Goal: Task Accomplishment & Management: Complete application form

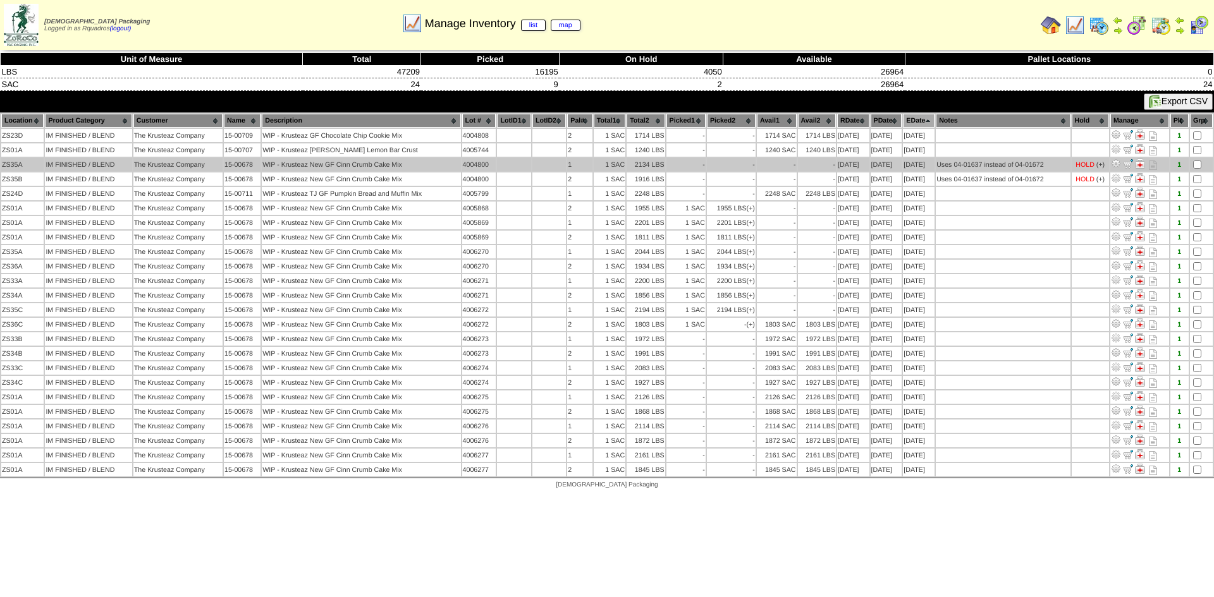
drag, startPoint x: 1045, startPoint y: 28, endPoint x: 1164, endPoint y: 166, distance: 181.5
click at [1045, 28] on img at bounding box center [1051, 25] width 20 height 20
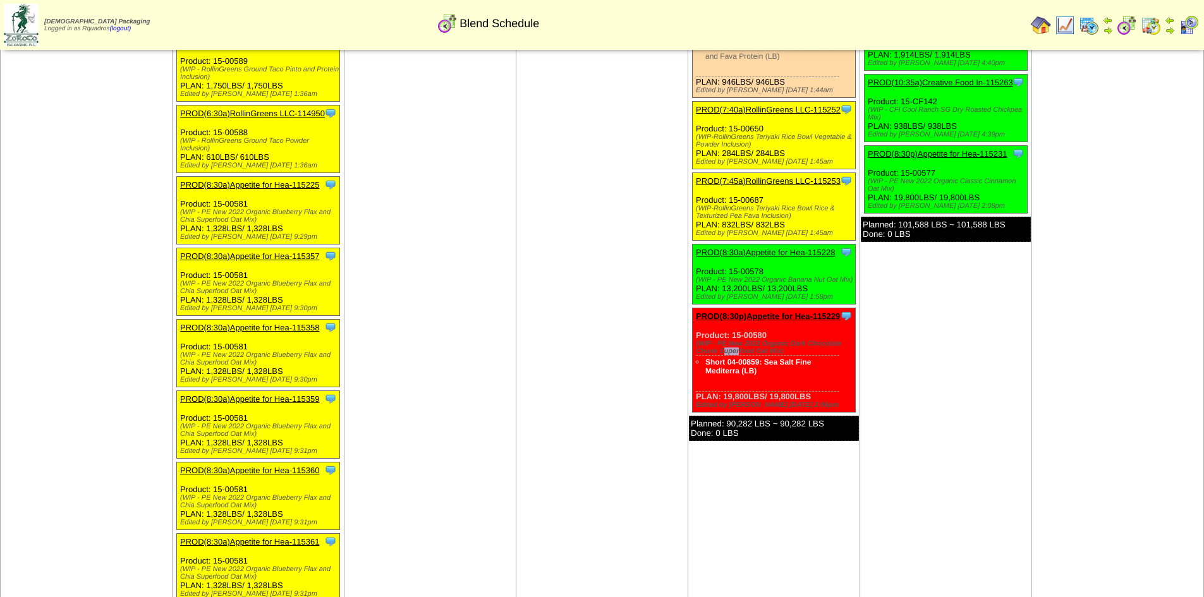
scroll to position [2862, 0]
click at [1090, 29] on img at bounding box center [1089, 25] width 20 height 20
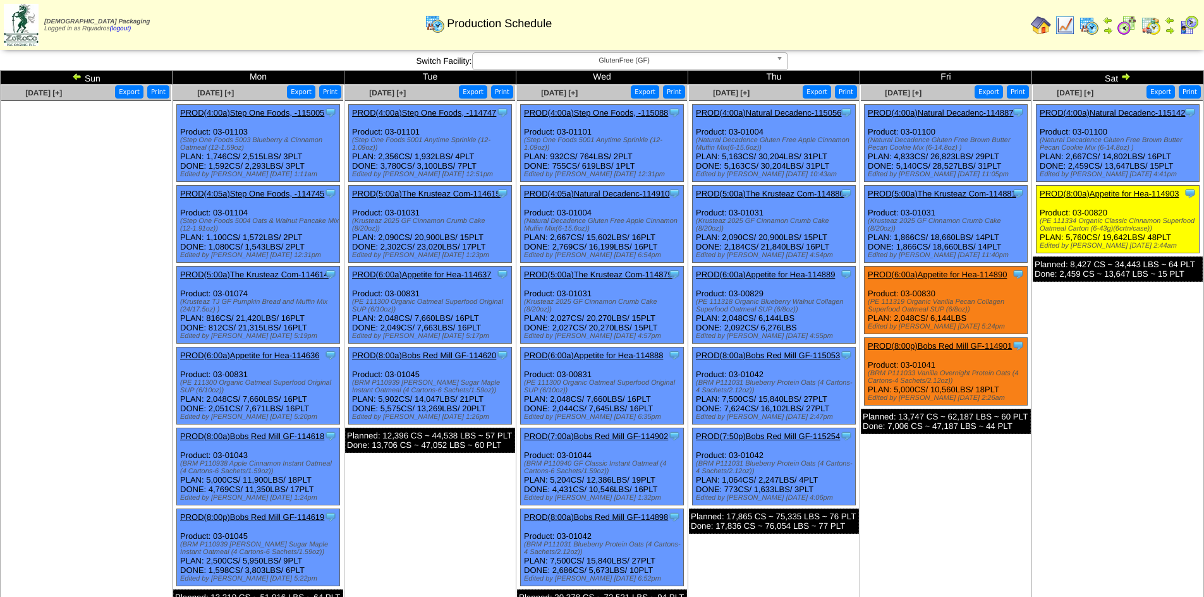
click at [106, 118] on ul at bounding box center [86, 196] width 170 height 190
click at [88, 138] on ul at bounding box center [86, 196] width 170 height 190
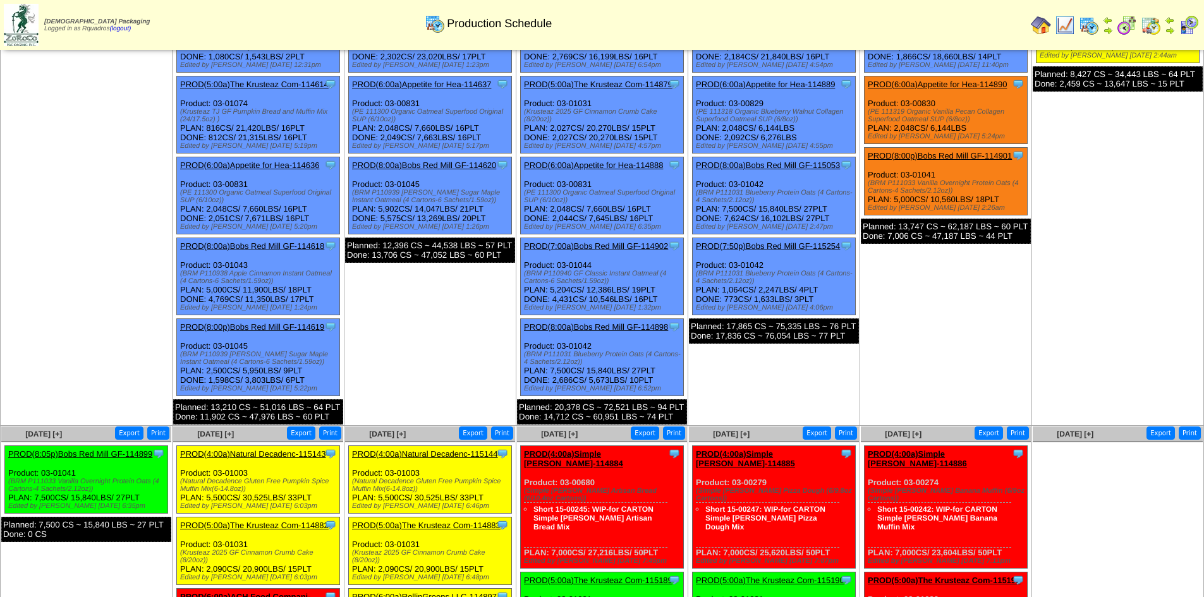
scroll to position [190, 0]
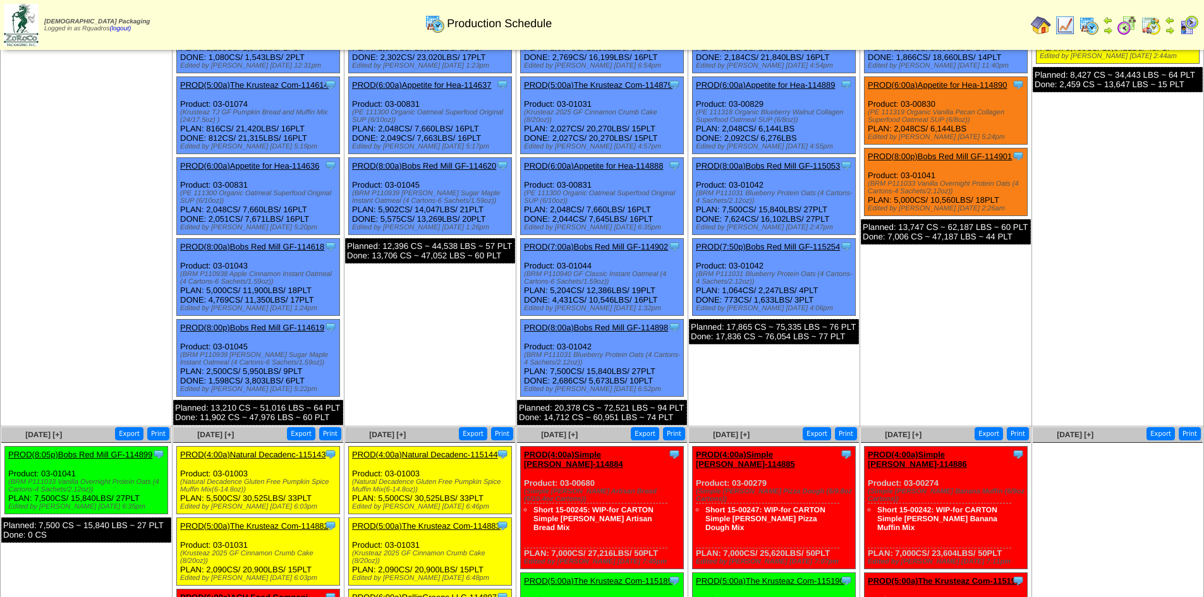
click at [281, 243] on link "PROD(8:00a)Bobs Red Mill GF-114618" at bounding box center [252, 246] width 144 height 9
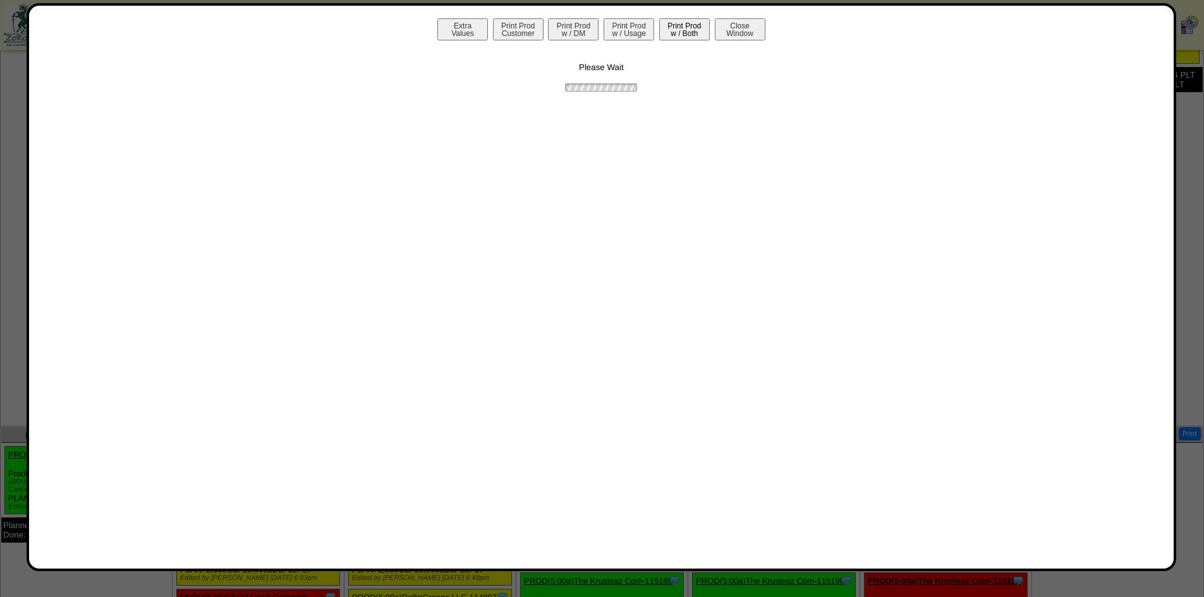
click at [690, 25] on button "Print Prod w / Both" at bounding box center [684, 29] width 51 height 22
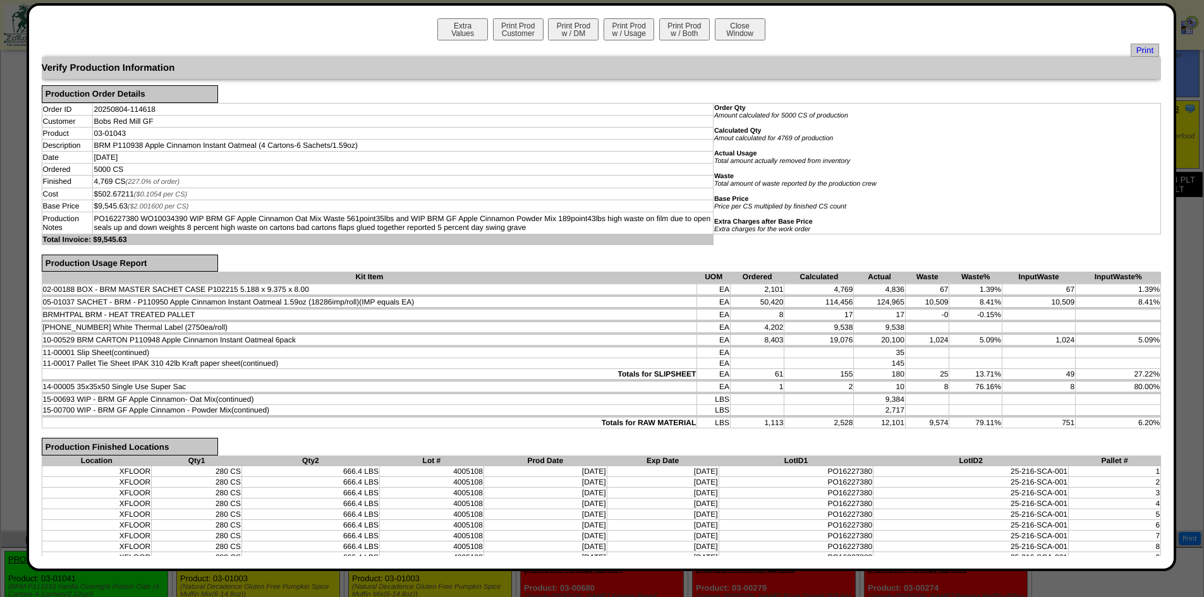
scroll to position [0, 0]
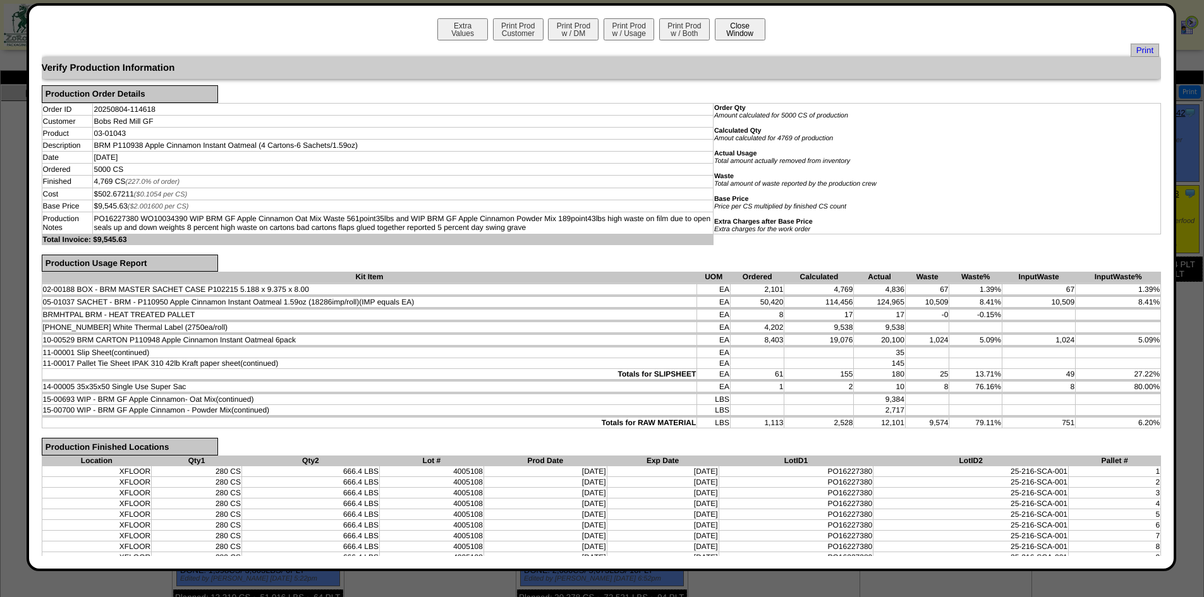
click at [727, 34] on button "Close Window" at bounding box center [740, 29] width 51 height 22
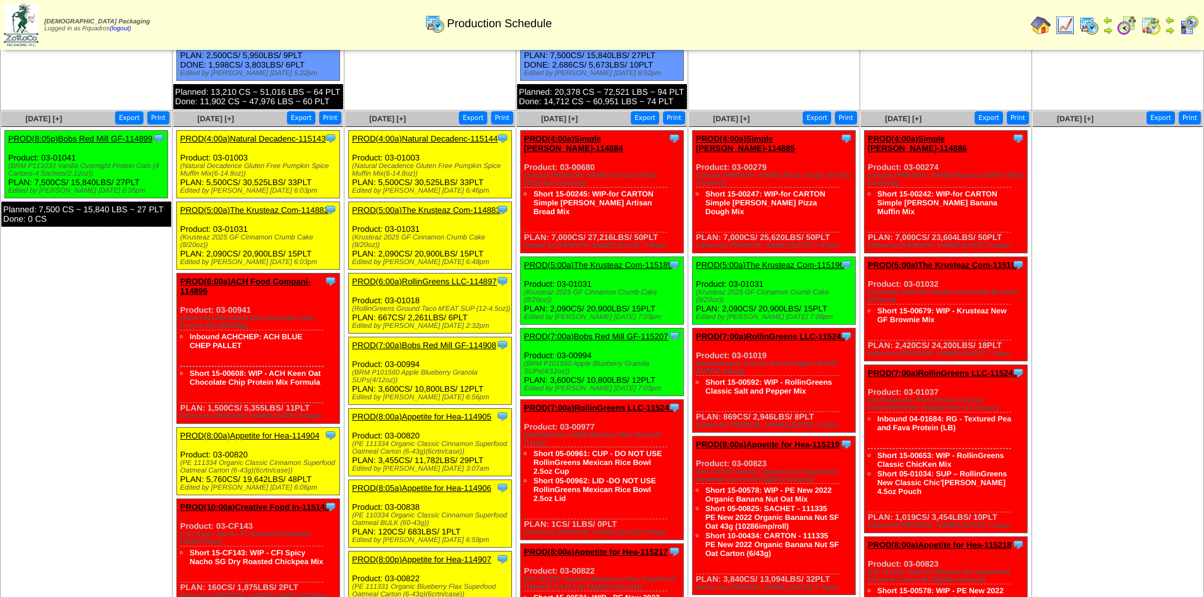
scroll to position [126, 0]
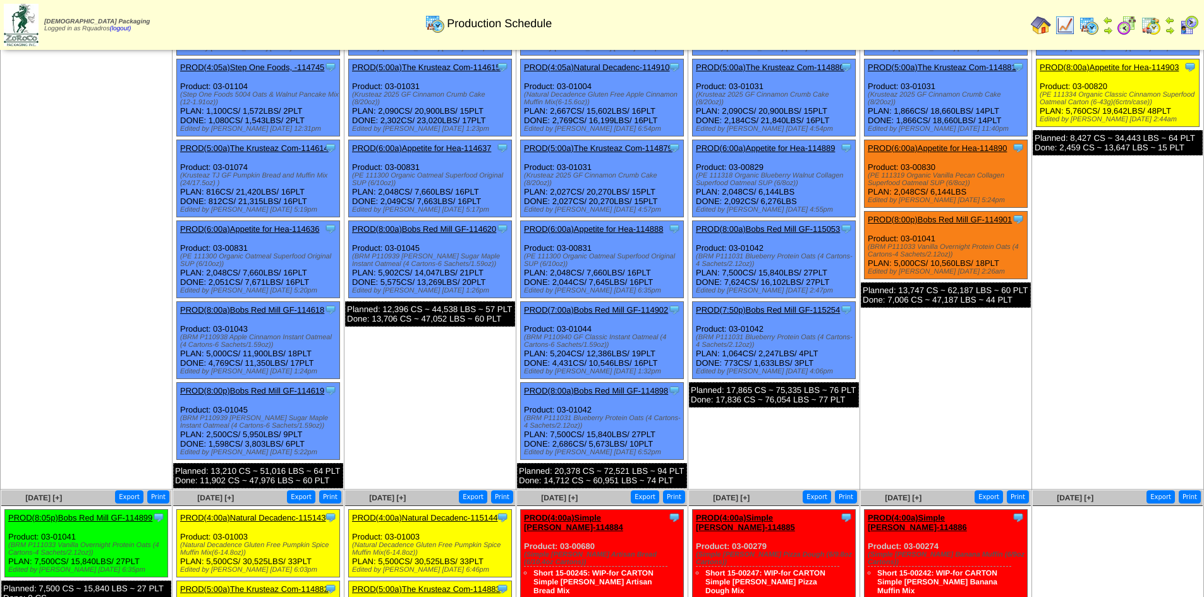
click at [420, 377] on td "Aug 05 [+] Print Export Clone Item PROD(4:00a)Step One Foods, -114747 Step One …" at bounding box center [431, 224] width 172 height 532
click at [426, 229] on link "PROD(8:00a)Bobs Red Mill GF-114620" at bounding box center [424, 228] width 144 height 9
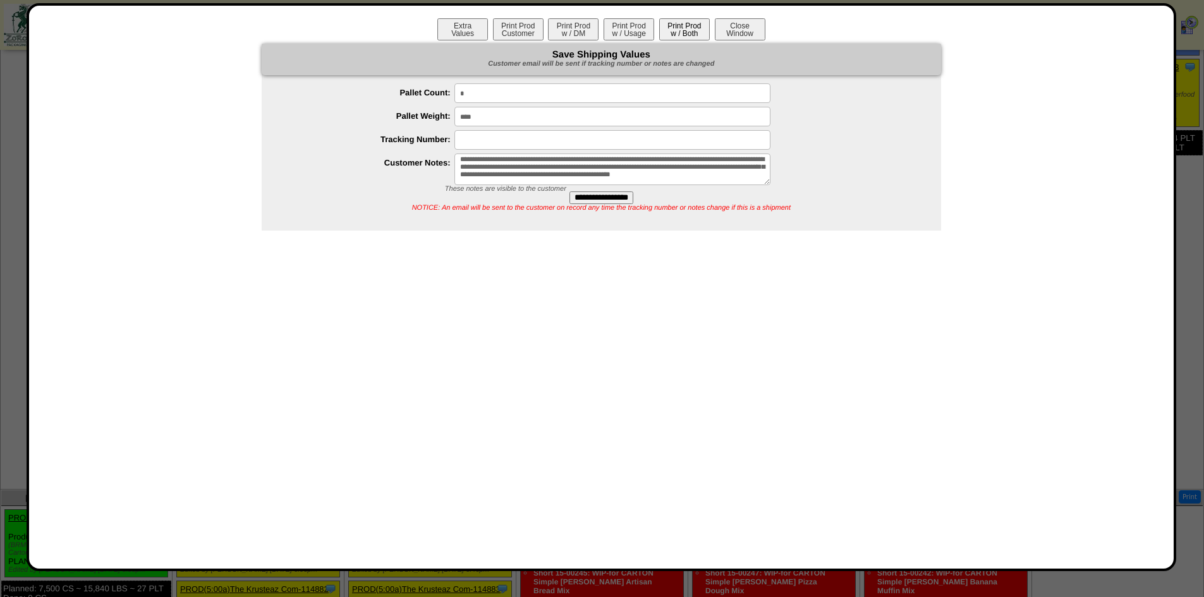
click at [681, 26] on button "Print Prod w / Both" at bounding box center [684, 29] width 51 height 22
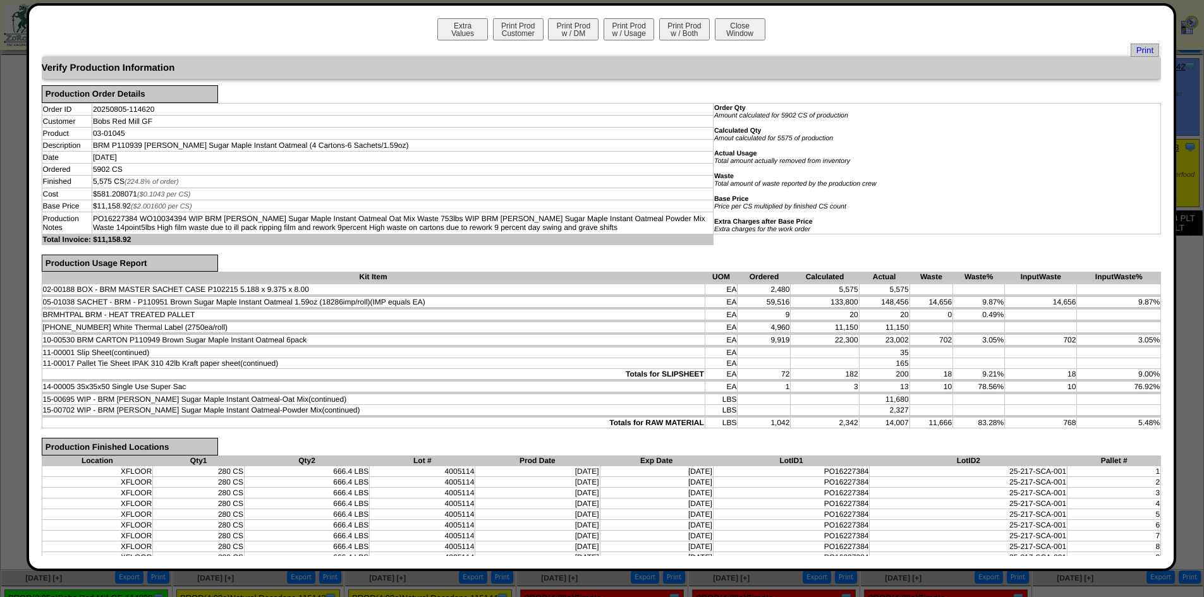
scroll to position [0, 0]
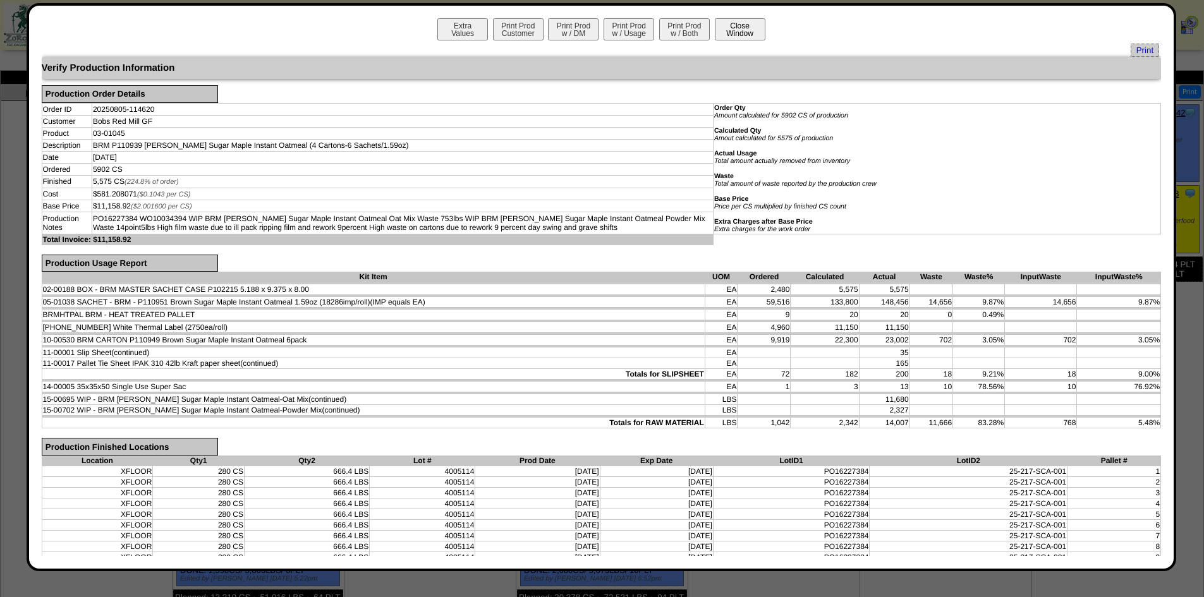
click at [740, 32] on button "Close Window" at bounding box center [740, 29] width 51 height 22
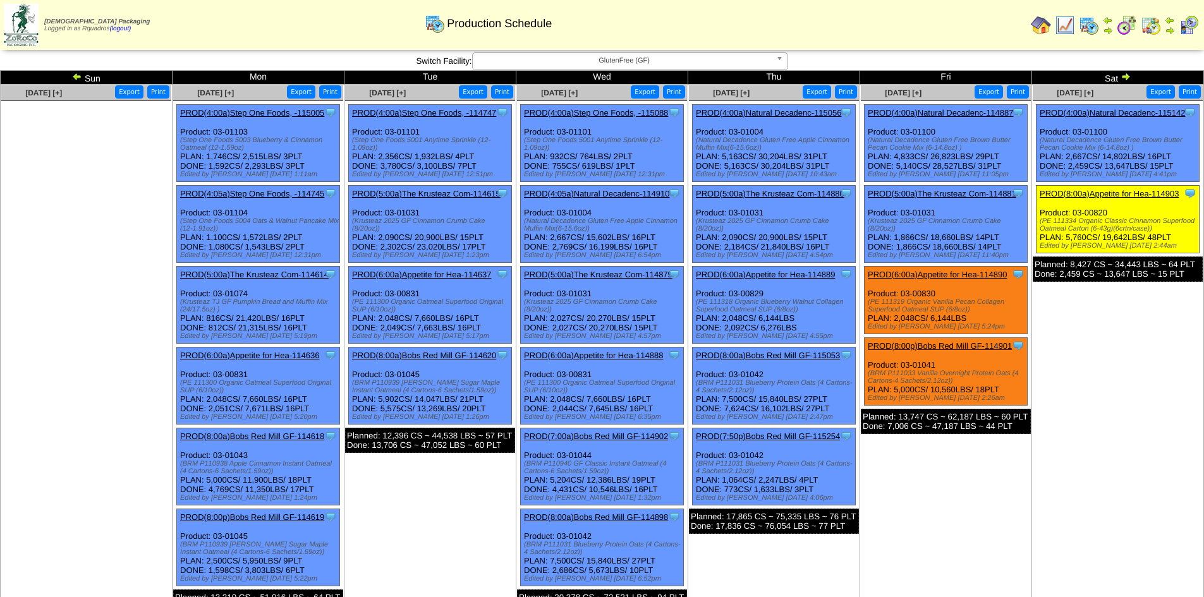
click at [1089, 442] on td "[DATE] [+] Print Export Clone Item PROD(4:00a)Natural Decadenc-115142 Natural D…" at bounding box center [1118, 351] width 172 height 532
drag, startPoint x: 930, startPoint y: 520, endPoint x: 942, endPoint y: 500, distance: 23.5
click at [931, 520] on td "[DATE] [+] Print Export Clone Item PROD(4:00a)Natural Decadenc-114887 Natural D…" at bounding box center [946, 351] width 172 height 532
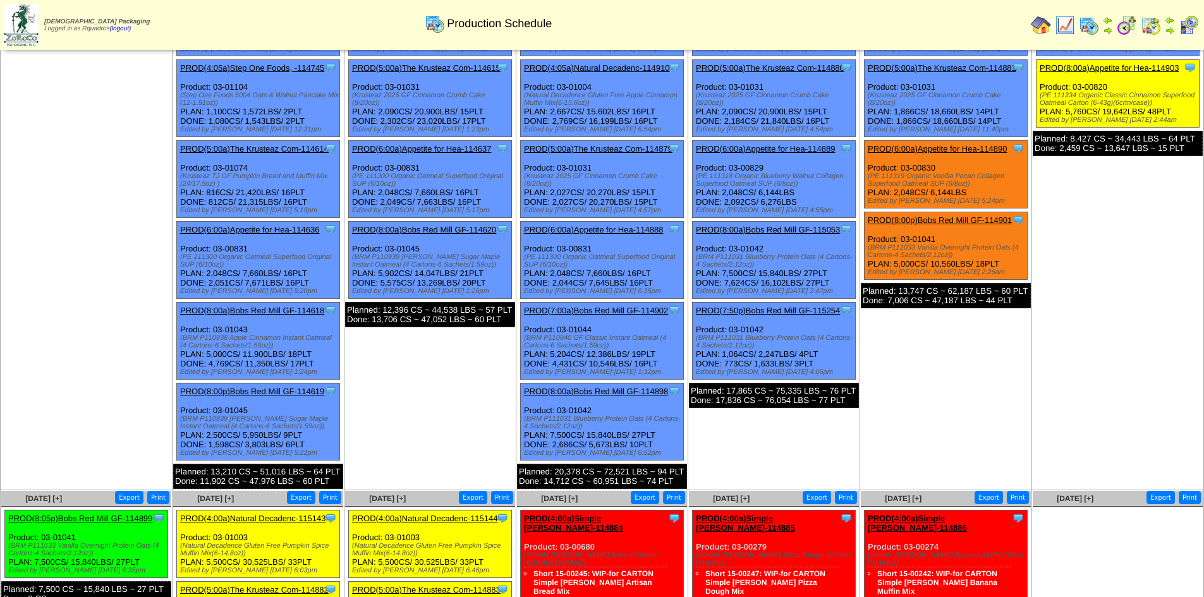
scroll to position [126, 0]
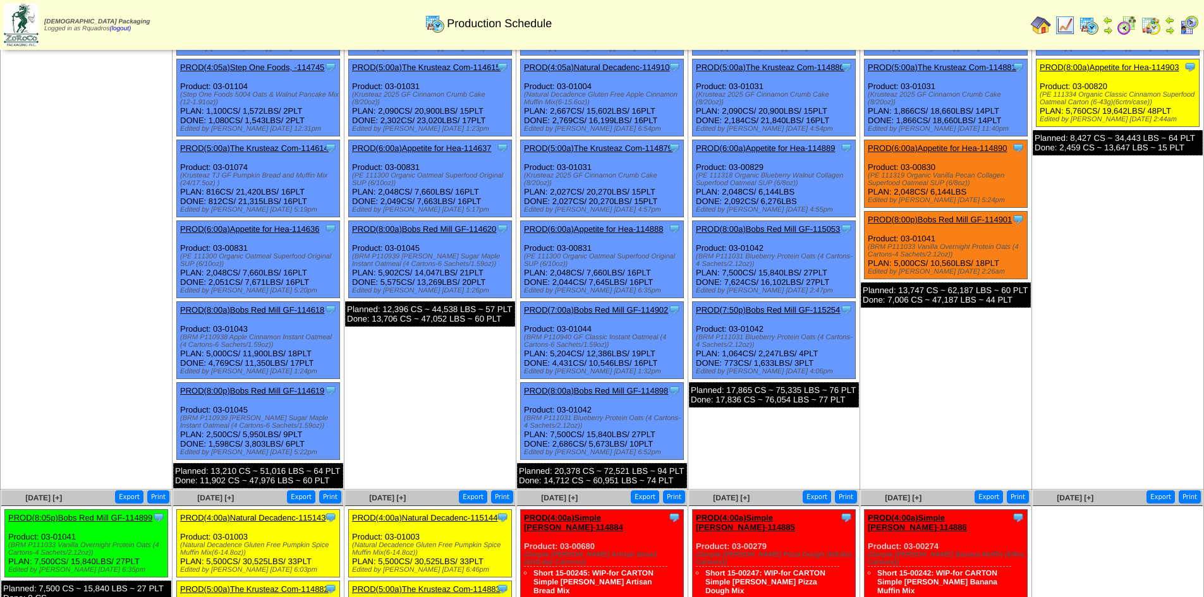
click at [728, 439] on td "Aug 07 [+] Print Export Clone Item PROD(4:00a)Natural Decadenc-115056 Natural D…" at bounding box center [774, 224] width 172 height 532
drag, startPoint x: 614, startPoint y: 309, endPoint x: 841, endPoint y: 305, distance: 226.4
click at [614, 309] on link "PROD(7:00a)Bobs Red Mill GF-114902" at bounding box center [596, 309] width 144 height 9
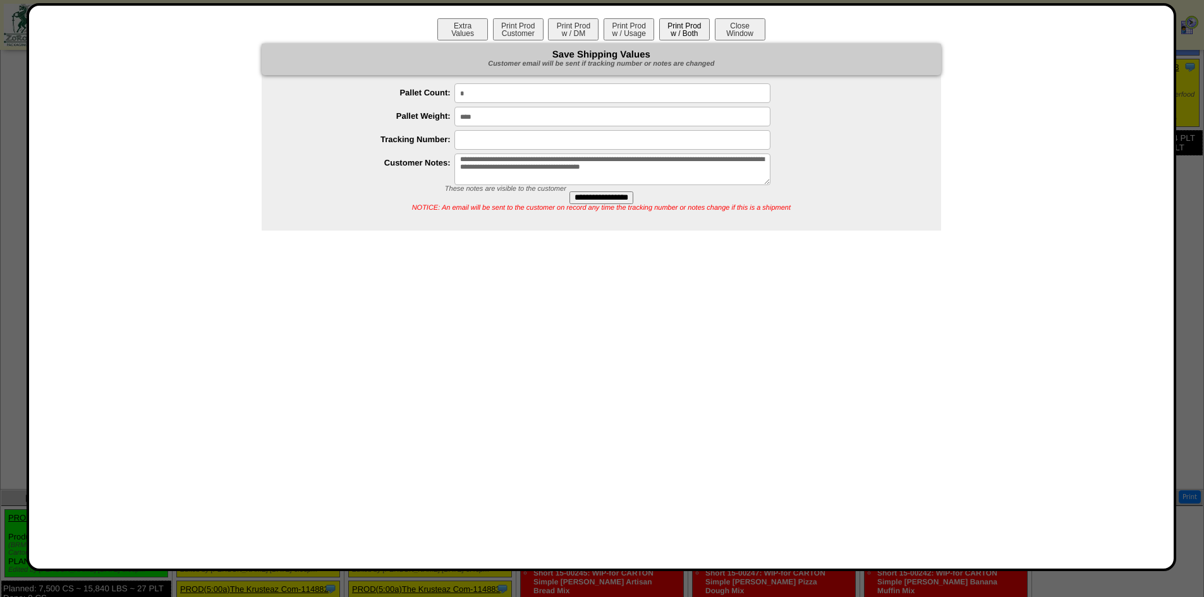
click at [693, 31] on button "Print Prod w / Both" at bounding box center [684, 29] width 51 height 22
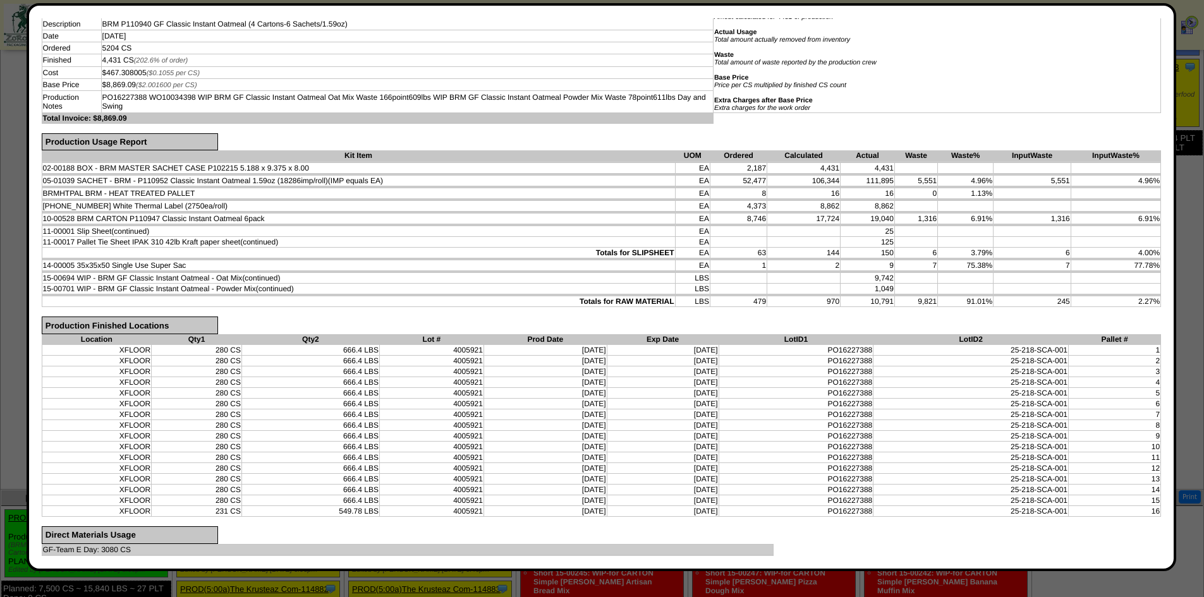
scroll to position [0, 0]
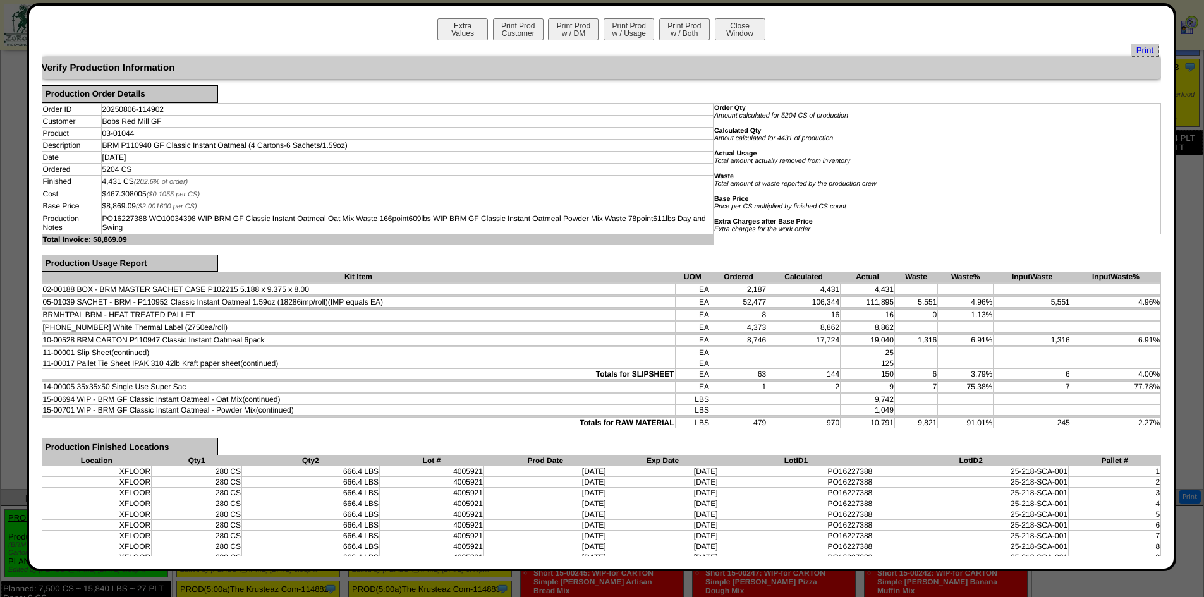
drag, startPoint x: 739, startPoint y: 34, endPoint x: 1200, endPoint y: 113, distance: 467.6
click at [739, 34] on button "Close Window" at bounding box center [740, 29] width 51 height 22
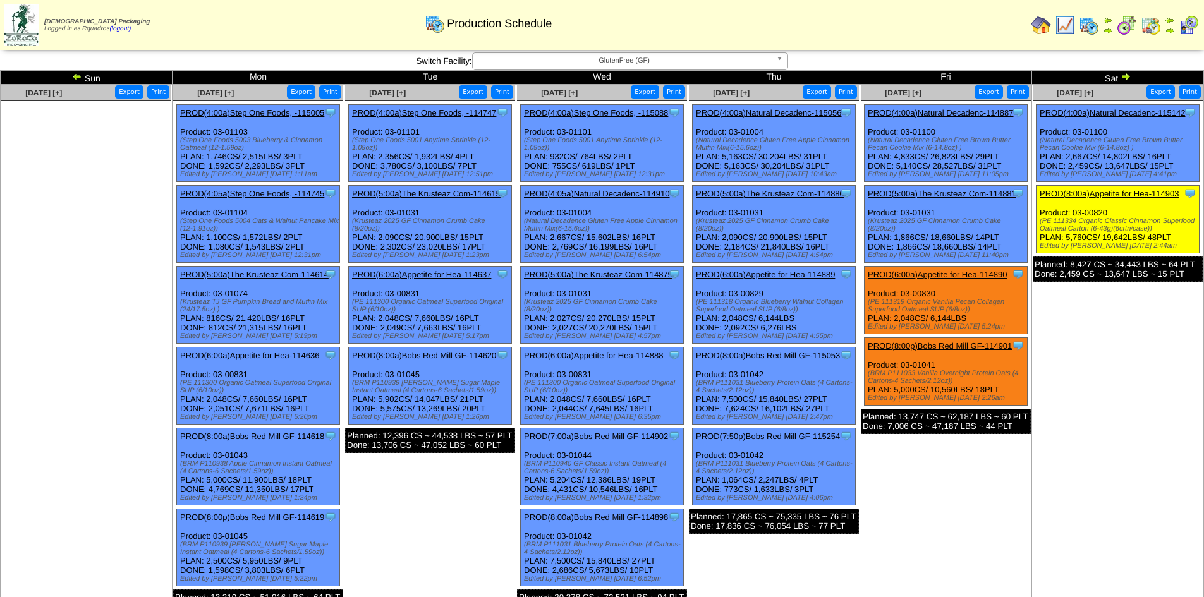
click at [992, 557] on td "[DATE] [+] Print Export Clone Item PROD(4:00a)Natural Decadenc-114887 Natural D…" at bounding box center [946, 351] width 172 height 532
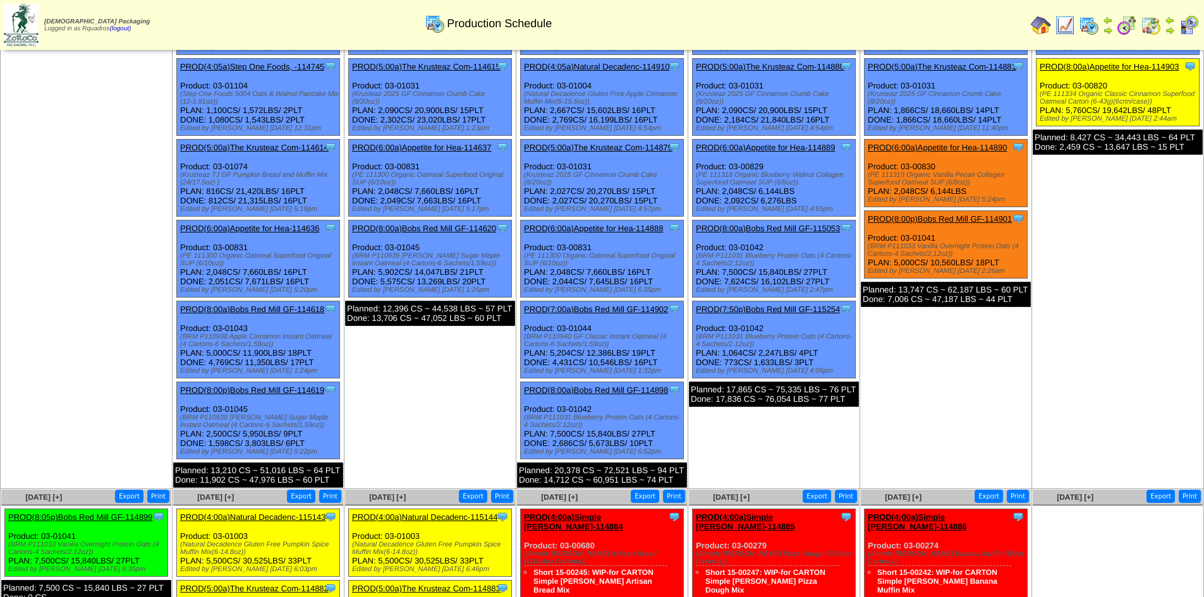
scroll to position [126, 0]
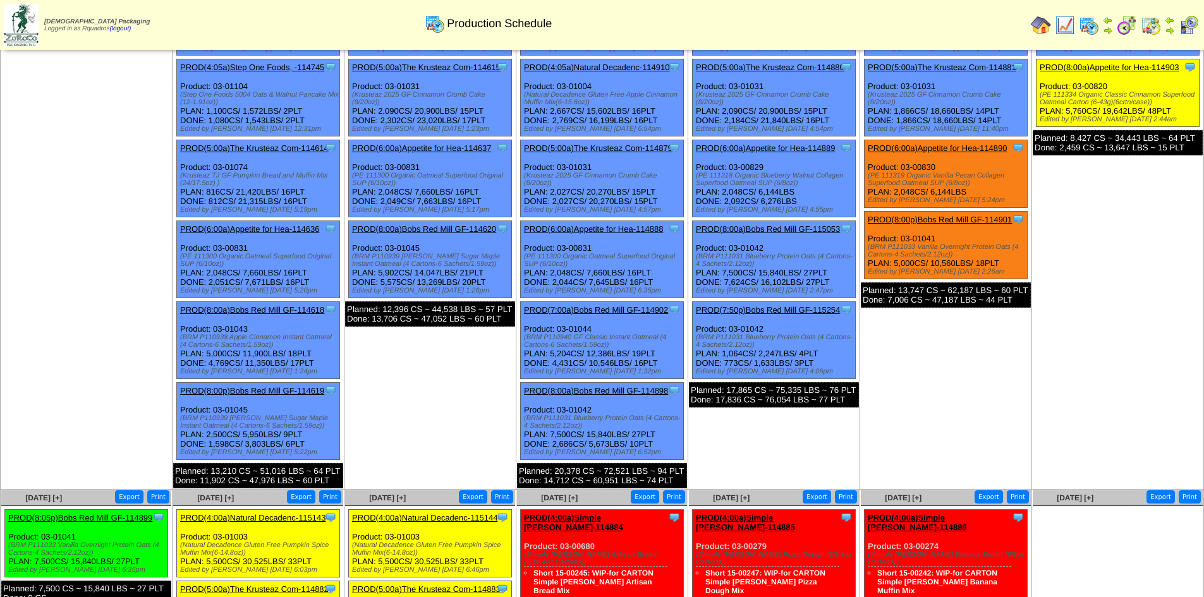
click at [631, 389] on link "PROD(8:00a)Bobs Red Mill GF-114898" at bounding box center [596, 390] width 144 height 9
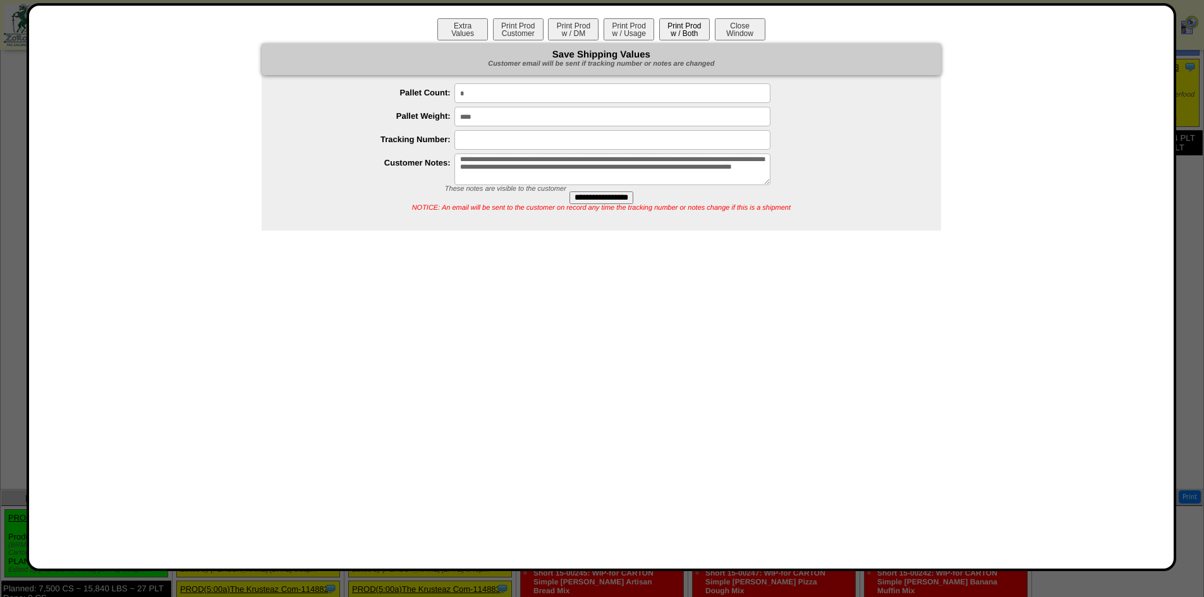
click at [680, 34] on button "Print Prod w / Both" at bounding box center [684, 29] width 51 height 22
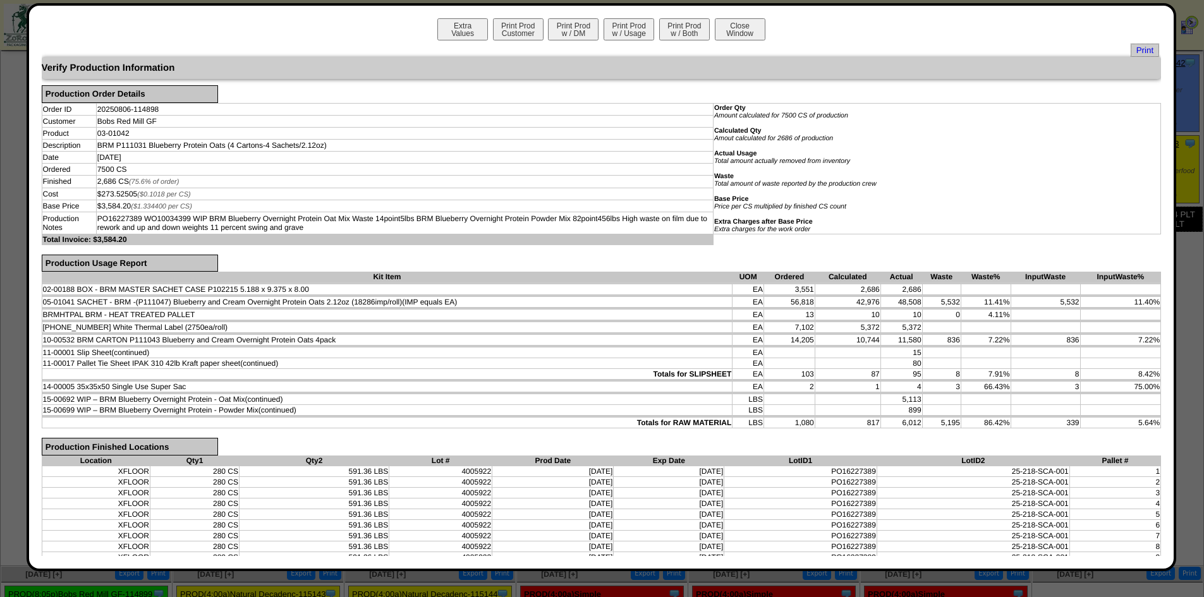
scroll to position [0, 0]
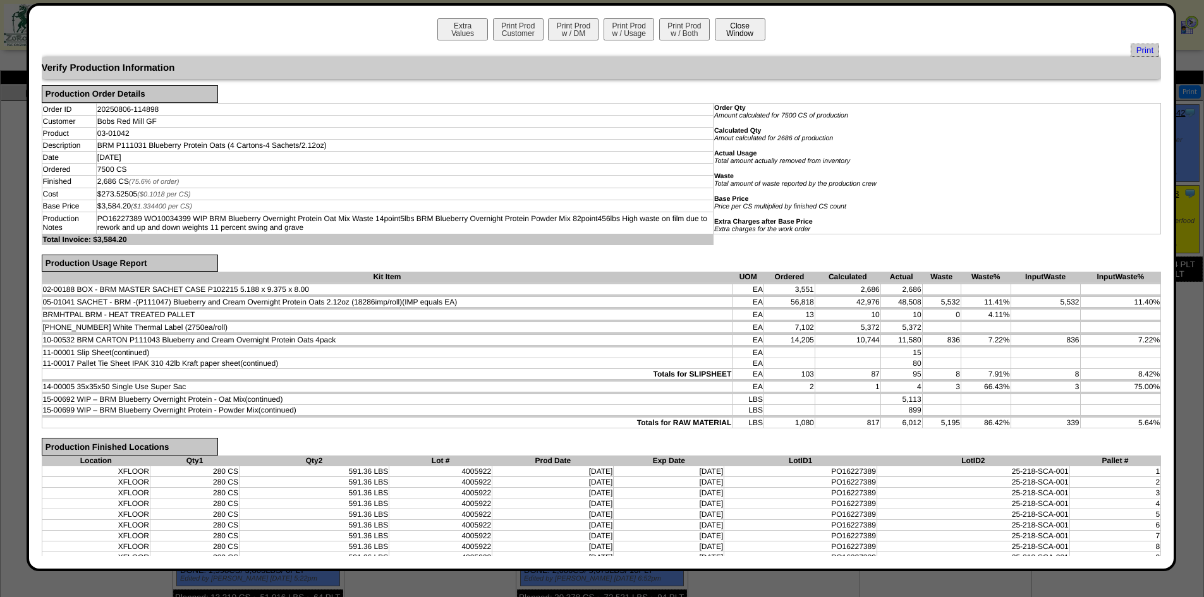
drag, startPoint x: 723, startPoint y: 34, endPoint x: 736, endPoint y: 39, distance: 14.2
click at [723, 34] on button "Close Window" at bounding box center [740, 29] width 51 height 22
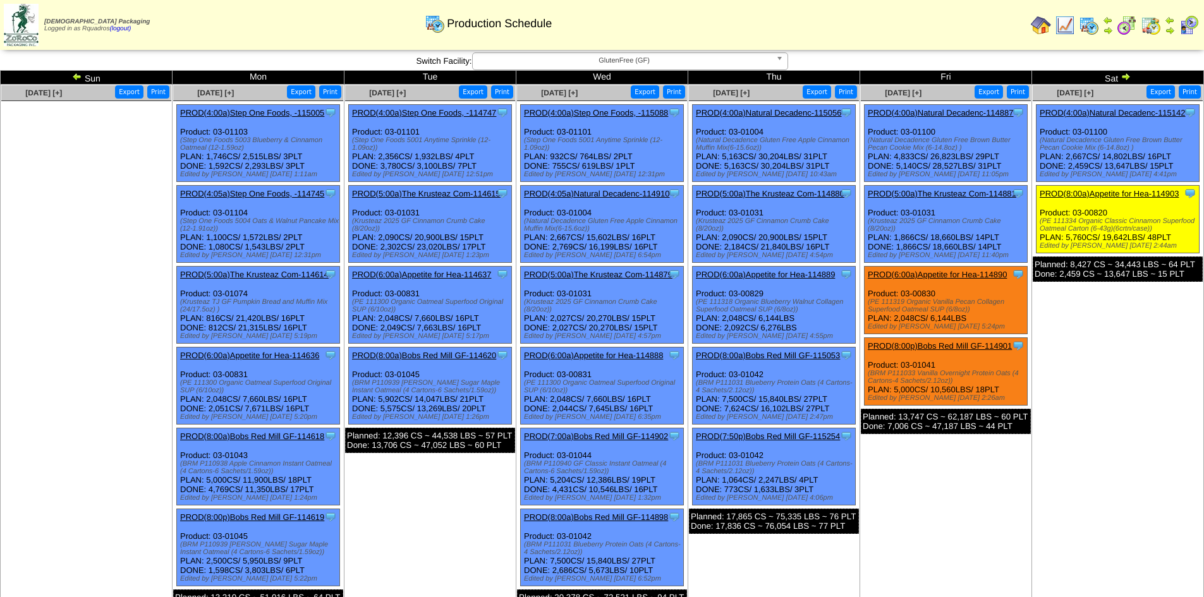
click at [978, 470] on td "[DATE] [+] Print Export Clone Item PROD(4:00a)Natural Decadenc-114887 Natural D…" at bounding box center [946, 351] width 172 height 532
click at [805, 353] on link "PROD(8:00a)Bobs Red Mill GF-115053" at bounding box center [768, 355] width 144 height 9
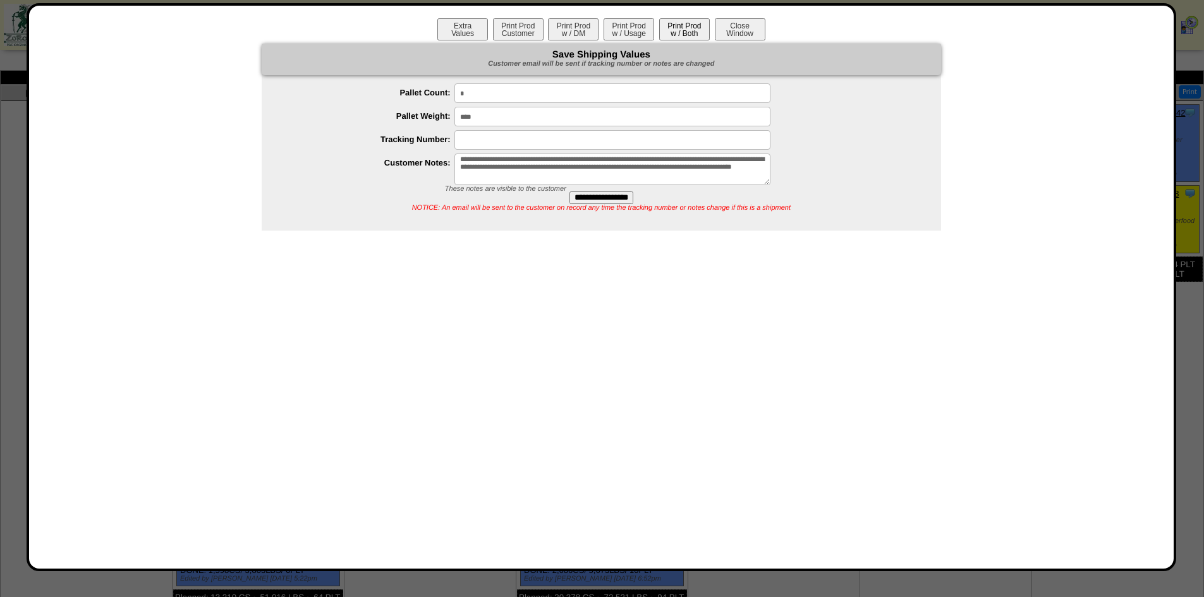
click at [674, 27] on button "Print Prod w / Both" at bounding box center [684, 29] width 51 height 22
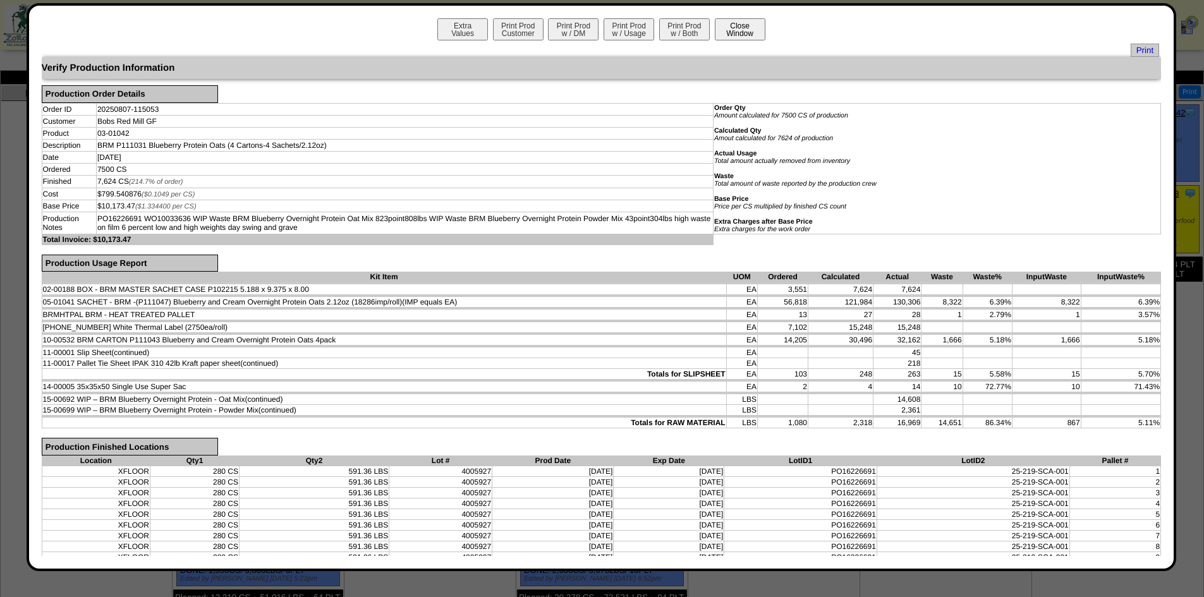
drag, startPoint x: 721, startPoint y: 27, endPoint x: 728, endPoint y: 30, distance: 7.1
click at [721, 27] on button "Close Window" at bounding box center [740, 29] width 51 height 22
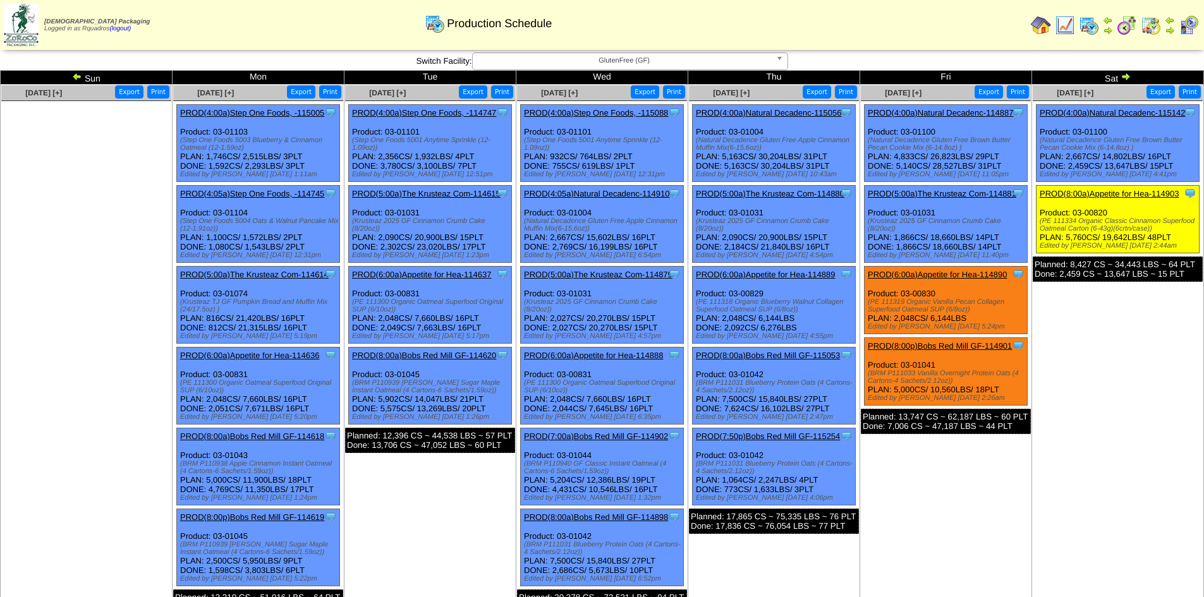
click at [955, 506] on td "[DATE] [+] Print Export Clone Item PROD(4:00a)Natural Decadenc-114887 Natural D…" at bounding box center [946, 351] width 172 height 532
click at [812, 436] on link "PROD(7:50p)Bobs Red Mill GF-115254" at bounding box center [768, 436] width 144 height 9
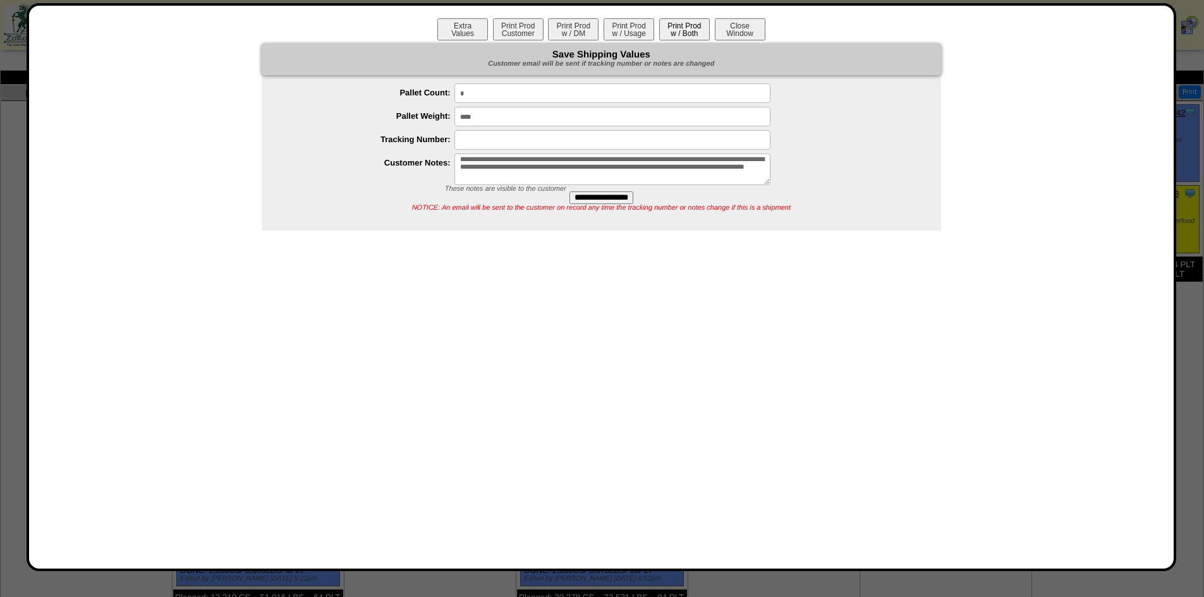
click at [674, 35] on button "Print Prod w / Both" at bounding box center [684, 29] width 51 height 22
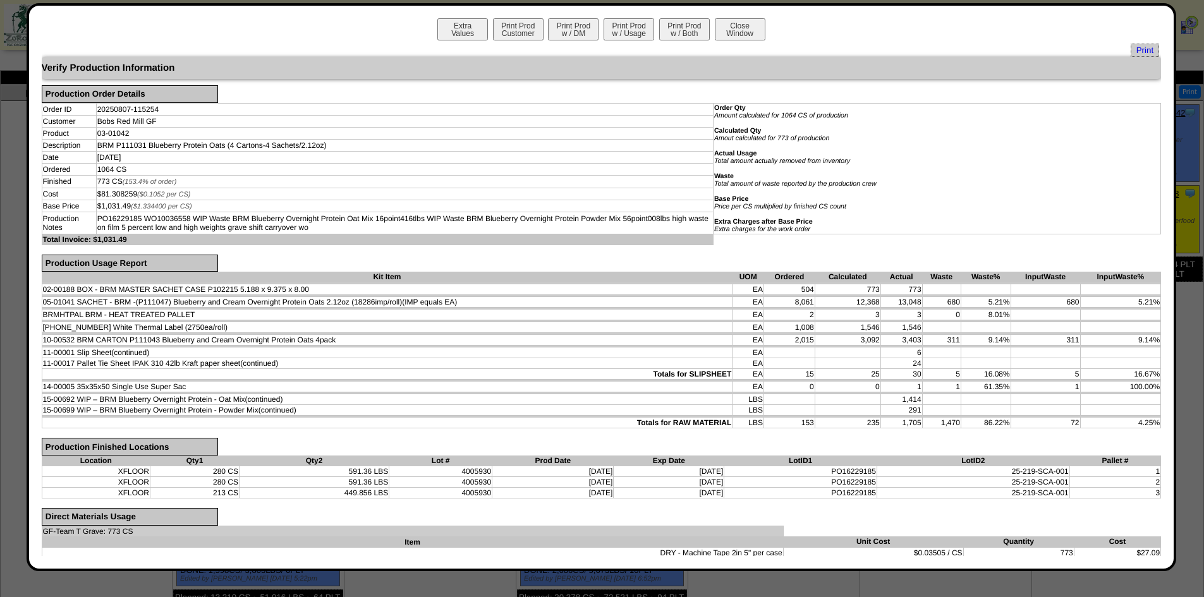
drag, startPoint x: 742, startPoint y: 41, endPoint x: 1194, endPoint y: 273, distance: 508.1
click at [742, 41] on div "Extra Values Print Prod Customer Print Prod w / DM Print Prod w / Usage Print P…" at bounding box center [602, 30] width 1120 height 25
click at [722, 24] on button "Close Window" at bounding box center [740, 29] width 51 height 22
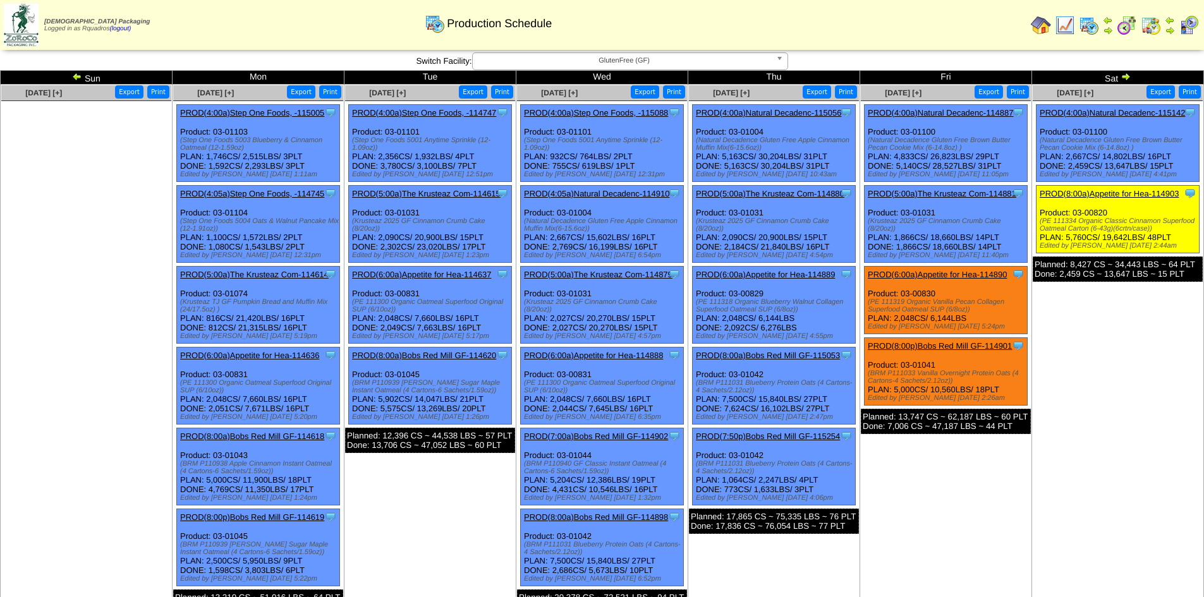
click at [1099, 349] on td "Aug 09 [+] Print Export Clone Item PROD(4:00a)Natural Decadenc-115142 Natural D…" at bounding box center [1118, 351] width 172 height 532
drag, startPoint x: 1163, startPoint y: 265, endPoint x: 1211, endPoint y: 279, distance: 50.8
click at [1170, 269] on div "Planned: 8,427 CS ~ 34,443 LBS ~ 64 PLT Done: 2,459 CS ~ 13,647 LBS ~ 15 PLT" at bounding box center [1118, 269] width 170 height 25
click at [1061, 418] on td "Aug 09 [+] Print Export Clone Item PROD(4:00a)Natural Decadenc-115142 Natural D…" at bounding box center [1118, 351] width 172 height 532
click at [79, 78] on img at bounding box center [77, 76] width 10 height 10
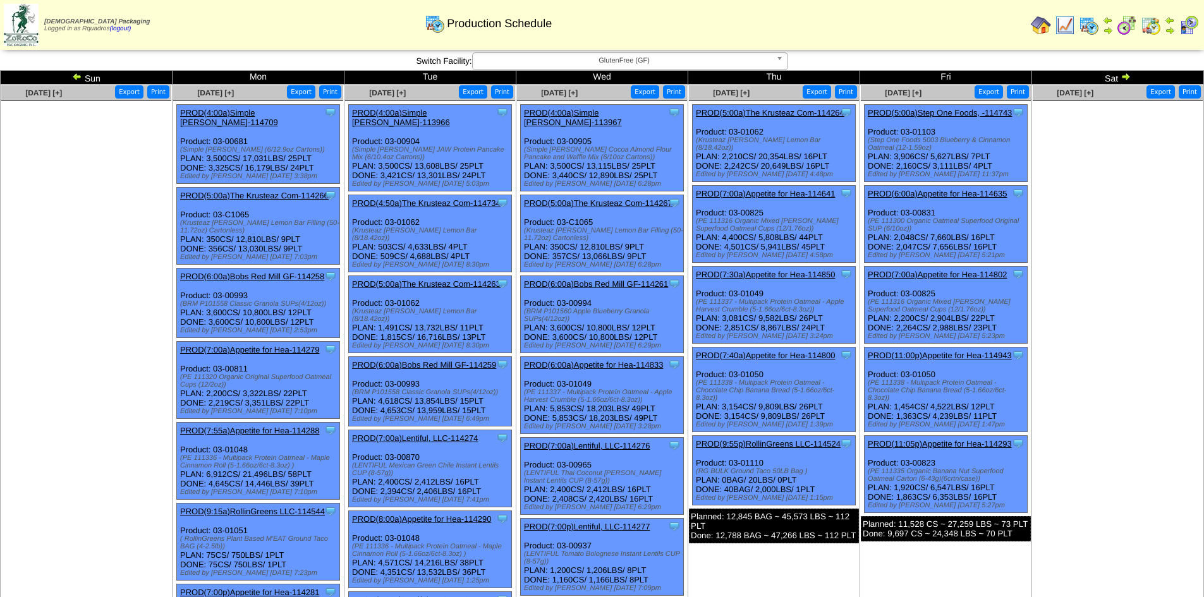
click at [81, 75] on img at bounding box center [77, 76] width 10 height 10
click at [78, 137] on ul at bounding box center [86, 196] width 170 height 190
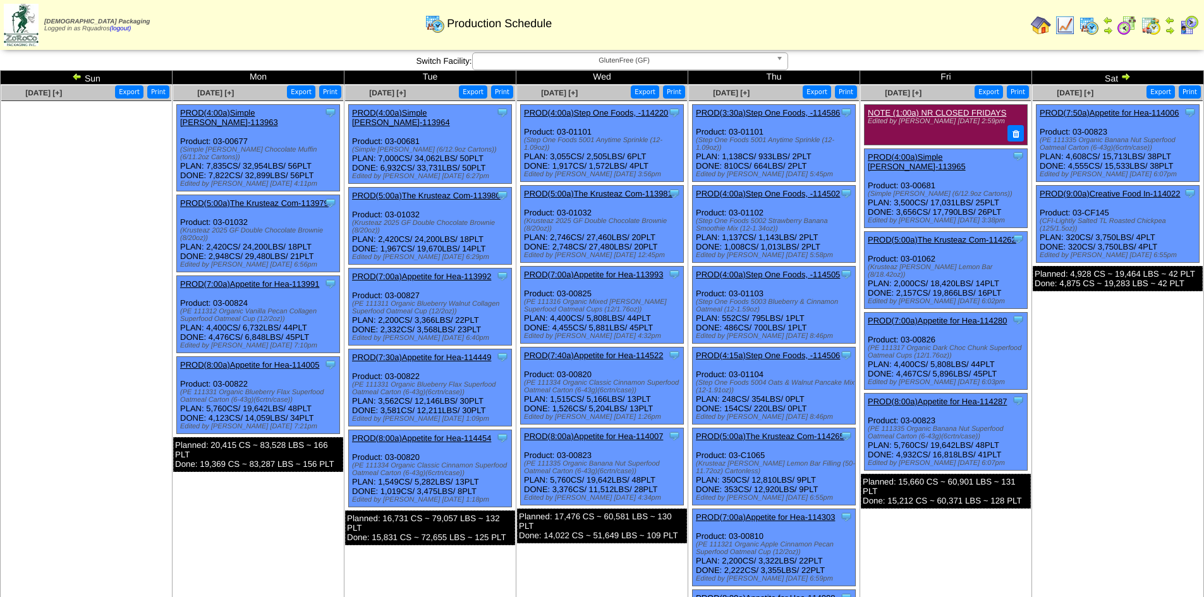
click at [1118, 413] on td "[DATE] [+] Print Export Clone Item PROD(7:50a)Appetite for Hea-114006 Appetite …" at bounding box center [1118, 391] width 172 height 613
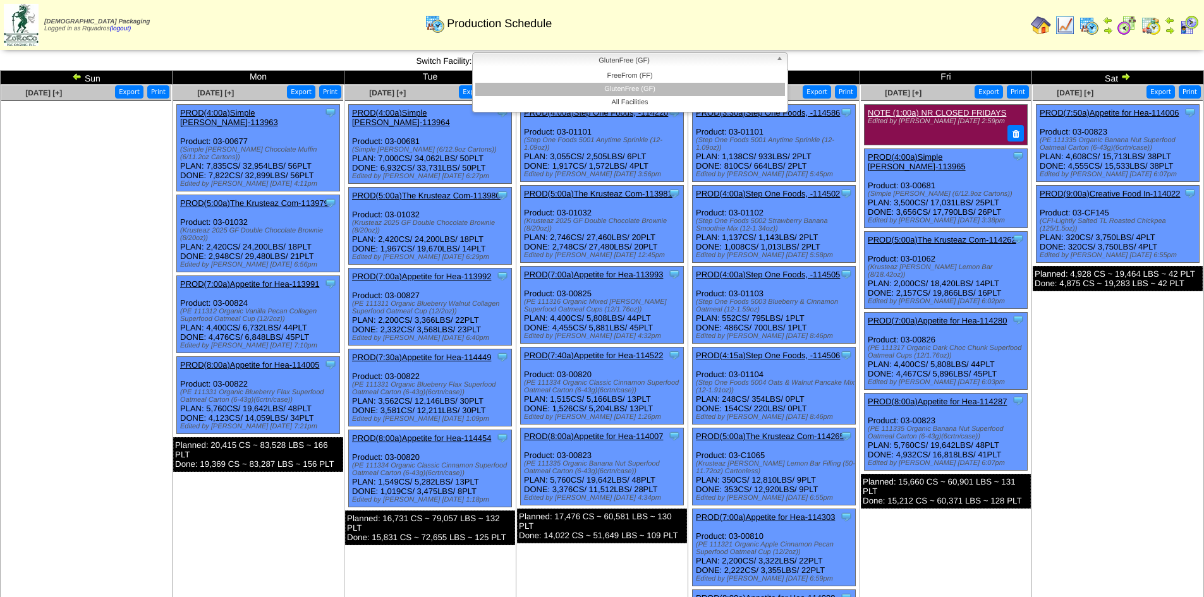
click at [652, 58] on span "GlutenFree (GF)" at bounding box center [624, 60] width 293 height 15
click at [645, 66] on span "GlutenFree (GF)" at bounding box center [624, 60] width 293 height 15
click at [626, 63] on span "GlutenFree (GF)" at bounding box center [624, 60] width 293 height 15
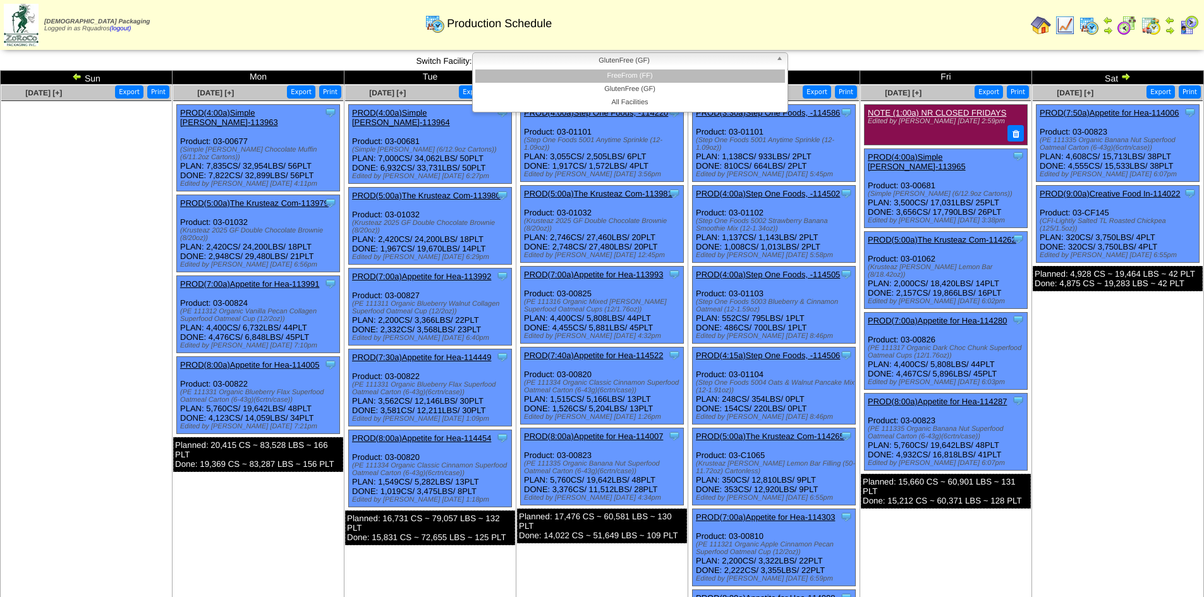
click at [626, 76] on li "FreeFrom (FF)" at bounding box center [630, 76] width 310 height 13
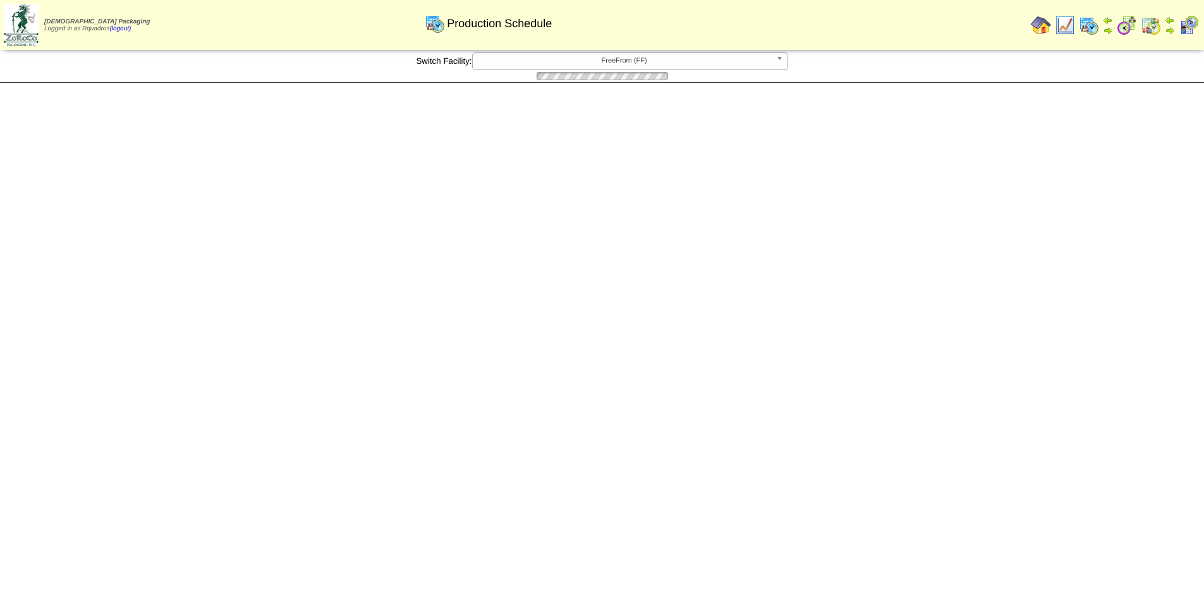
click at [1094, 83] on html "[DEMOGRAPHIC_DATA] Packaging Logged in as Rquadros (logout) Print All" at bounding box center [602, 41] width 1204 height 83
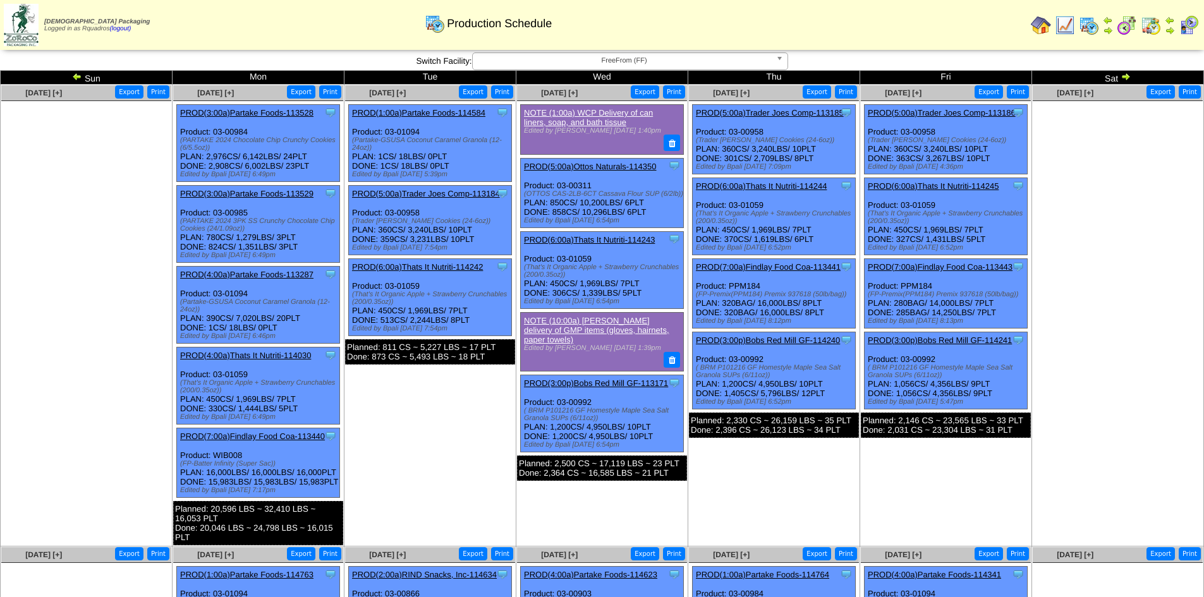
click at [626, 65] on span "FreeFrom (FF)" at bounding box center [624, 60] width 293 height 15
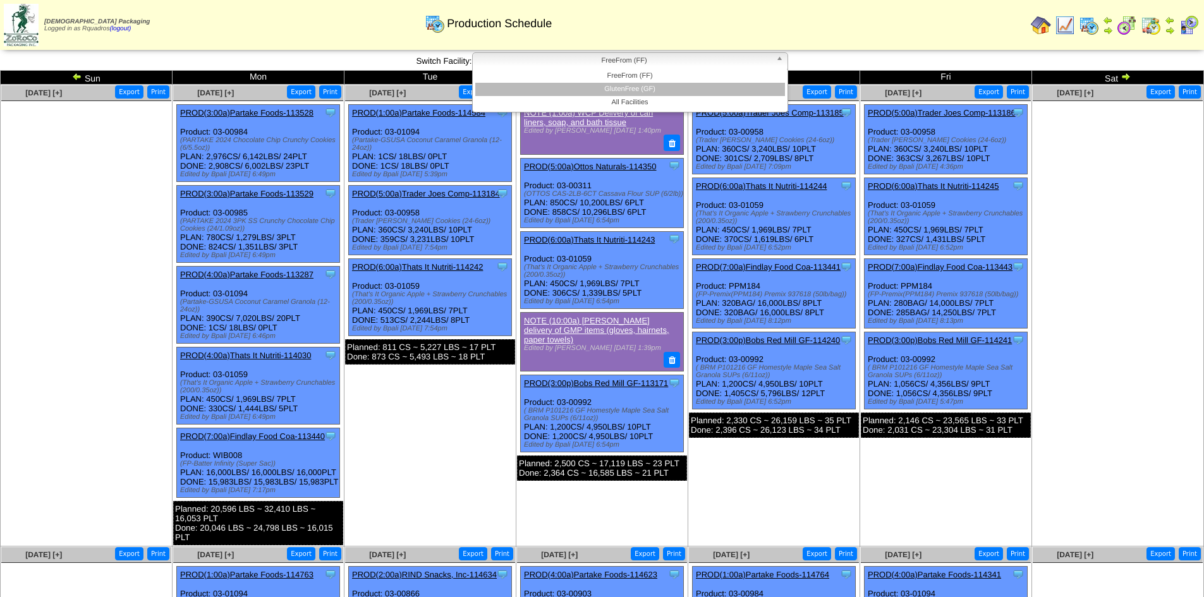
click at [632, 86] on li "GlutenFree (GF)" at bounding box center [630, 89] width 310 height 13
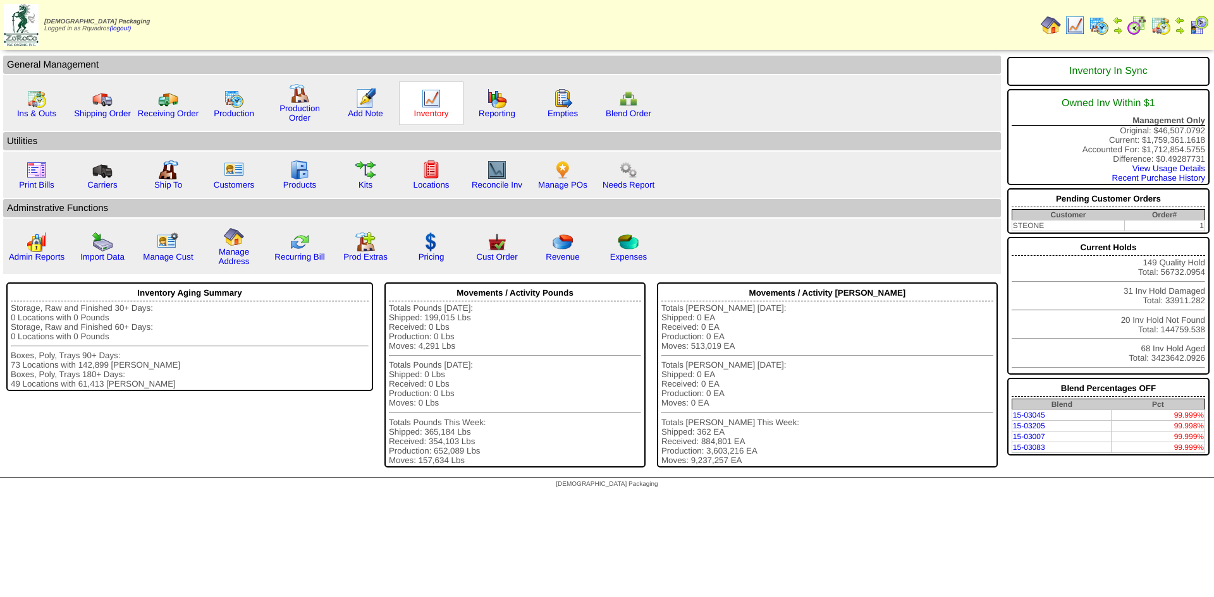
click at [434, 109] on link "Inventory" at bounding box center [431, 113] width 35 height 9
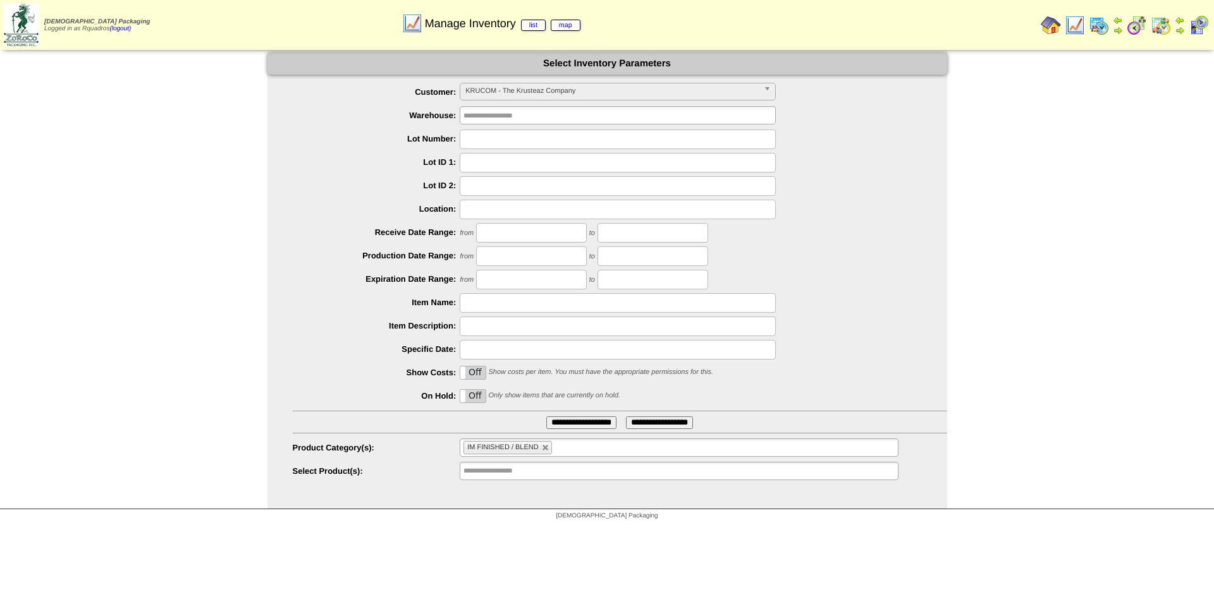
click at [1047, 28] on img at bounding box center [1051, 25] width 20 height 20
click at [499, 92] on span "KRUCOM - The Krusteaz Company" at bounding box center [611, 90] width 293 height 15
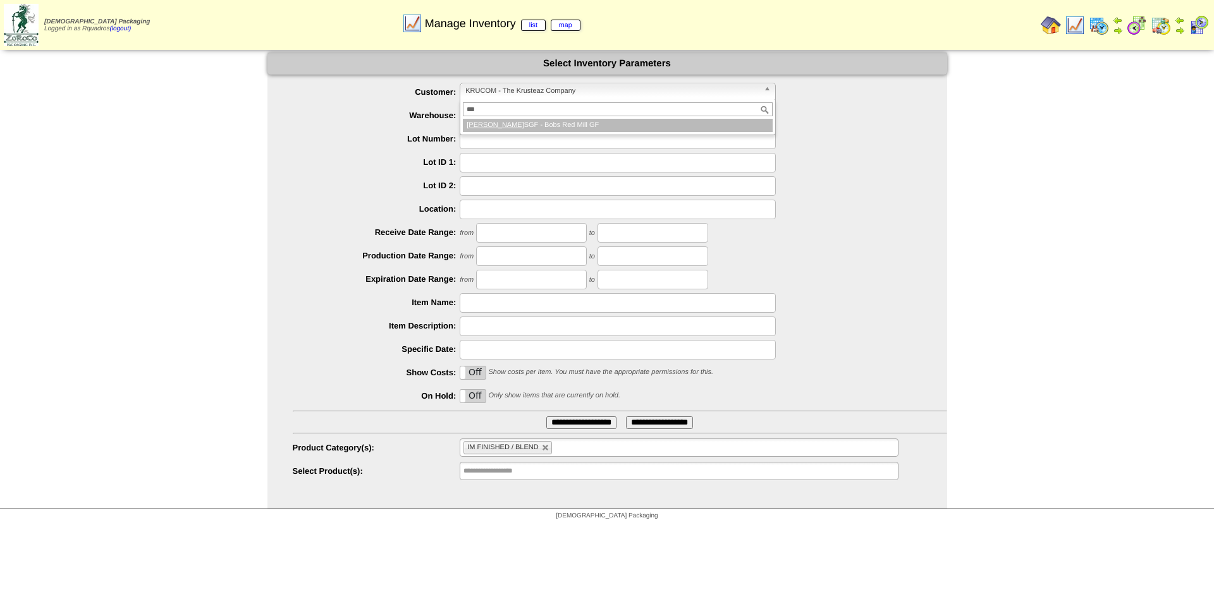
type input "***"
click at [534, 128] on li "BOB SGF - Bobs Red Mill GF" at bounding box center [618, 125] width 310 height 13
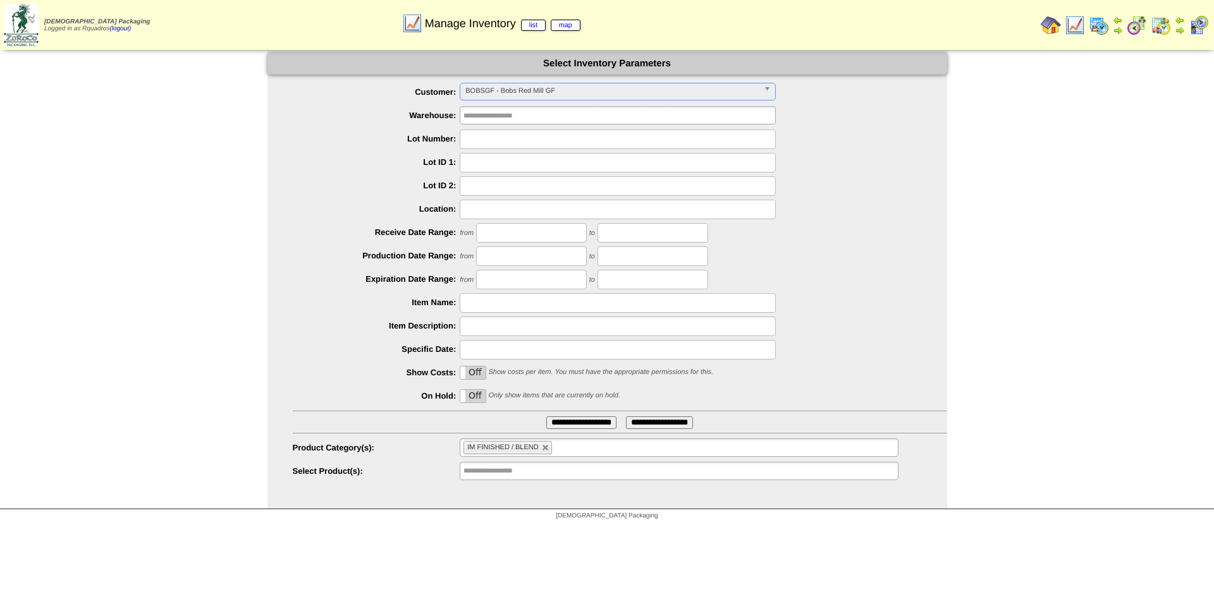
click at [565, 420] on input "**********" at bounding box center [581, 423] width 70 height 13
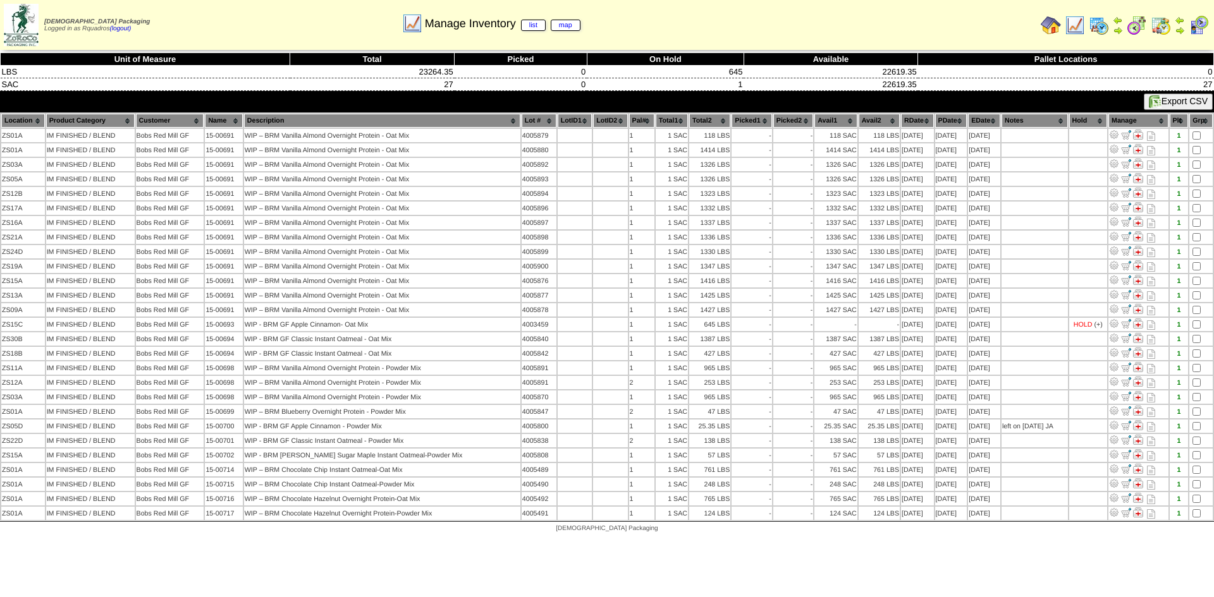
click at [480, 119] on th "Description" at bounding box center [382, 121] width 276 height 14
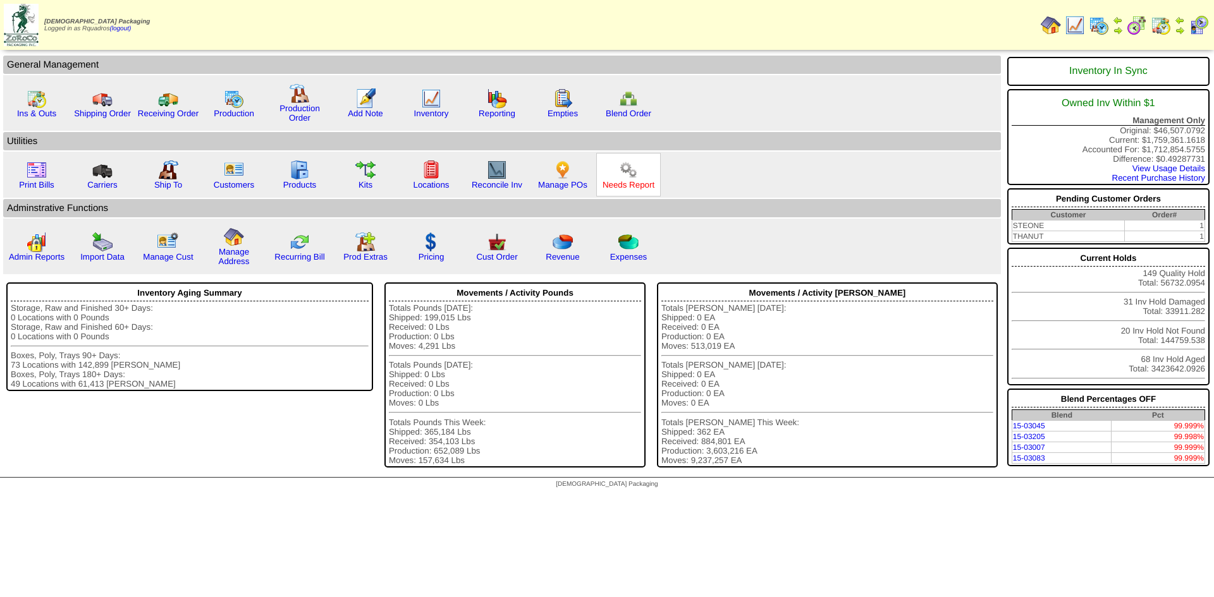
click at [637, 189] on link "Needs Report" at bounding box center [628, 184] width 52 height 9
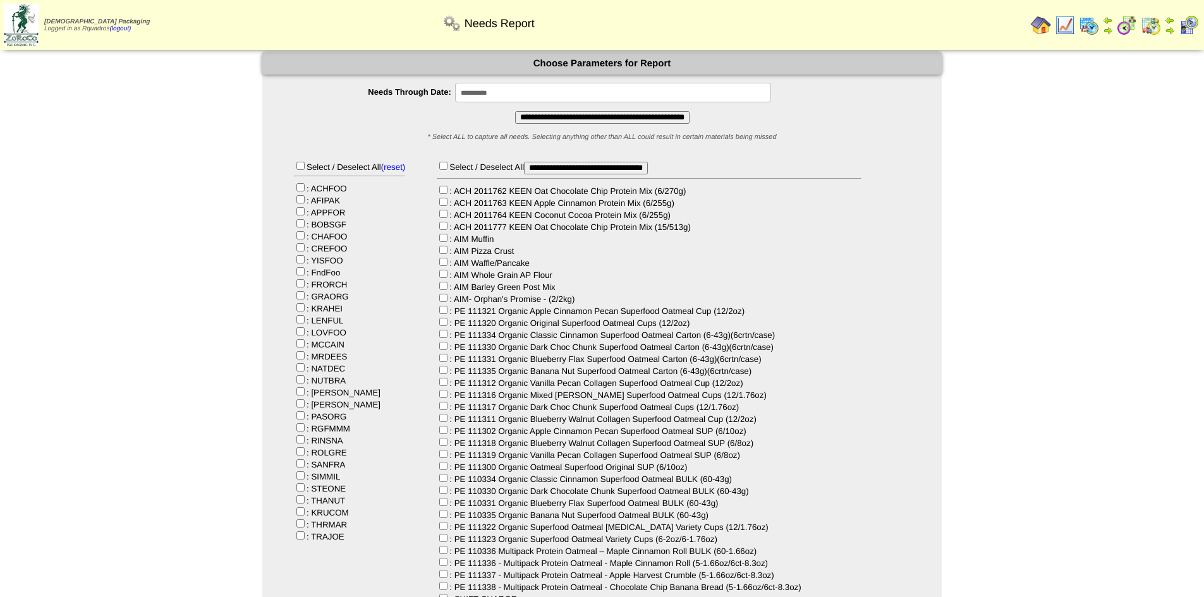
click at [499, 97] on input "**********" at bounding box center [613, 93] width 316 height 20
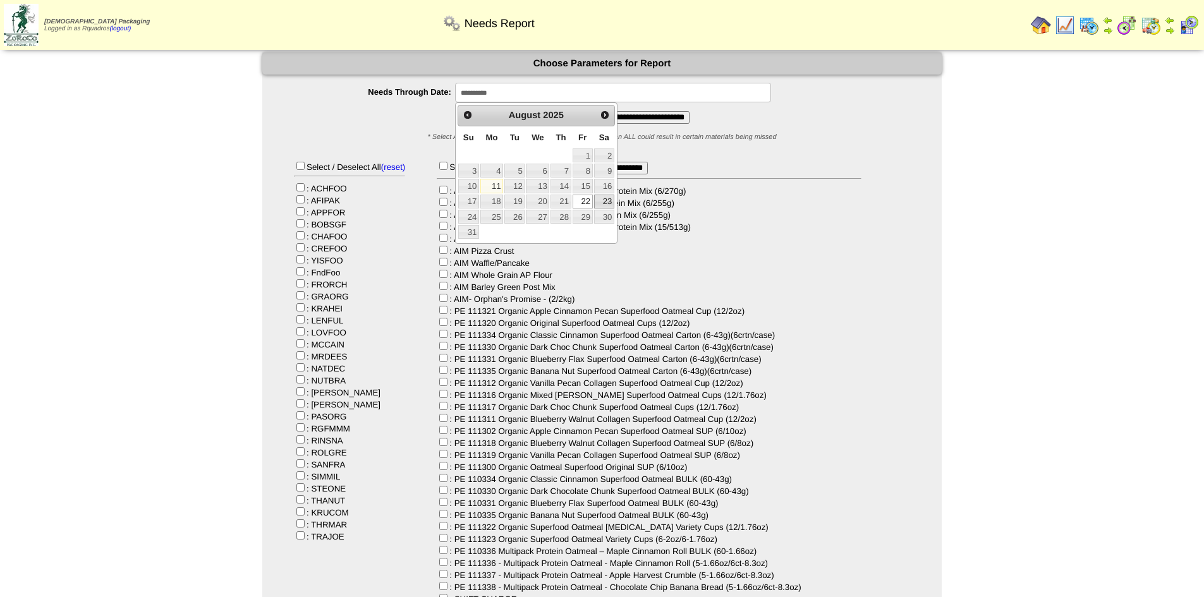
click at [605, 200] on link "23" at bounding box center [604, 202] width 20 height 14
type input "**********"
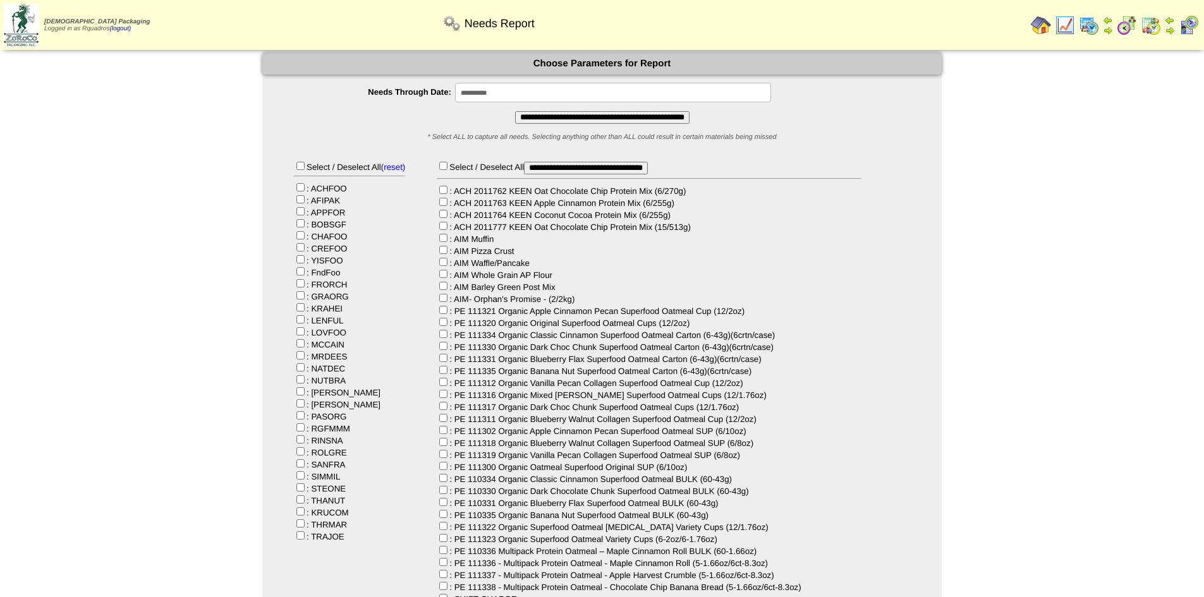
click at [595, 117] on input "**********" at bounding box center [602, 117] width 174 height 13
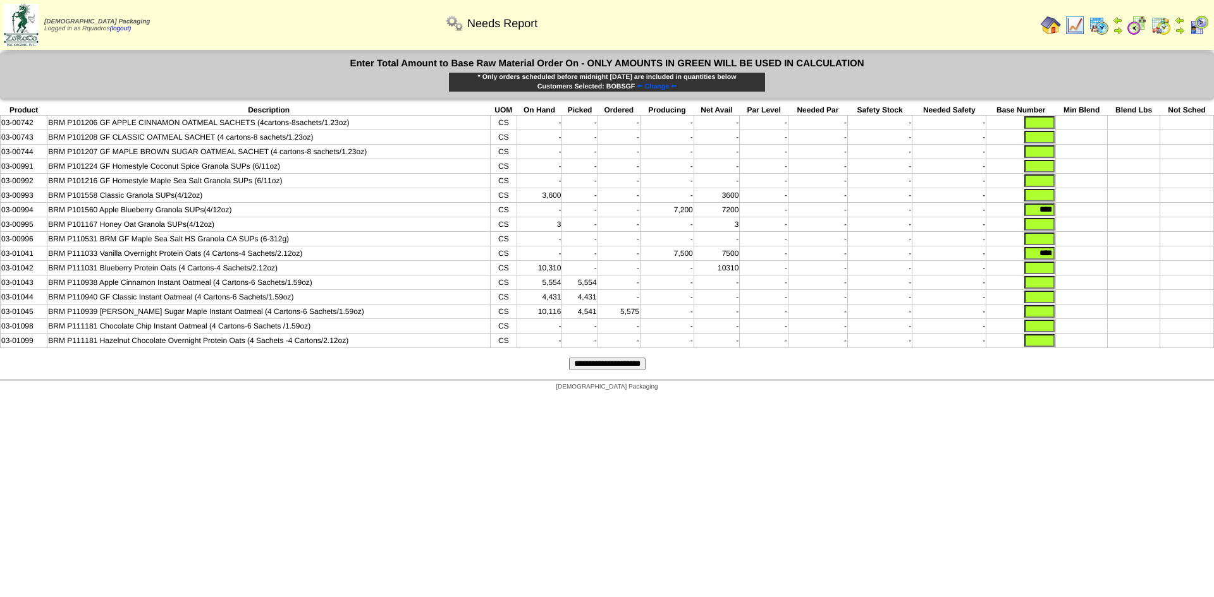
click at [1047, 124] on input "text" at bounding box center [1039, 122] width 30 height 13
type input "*"
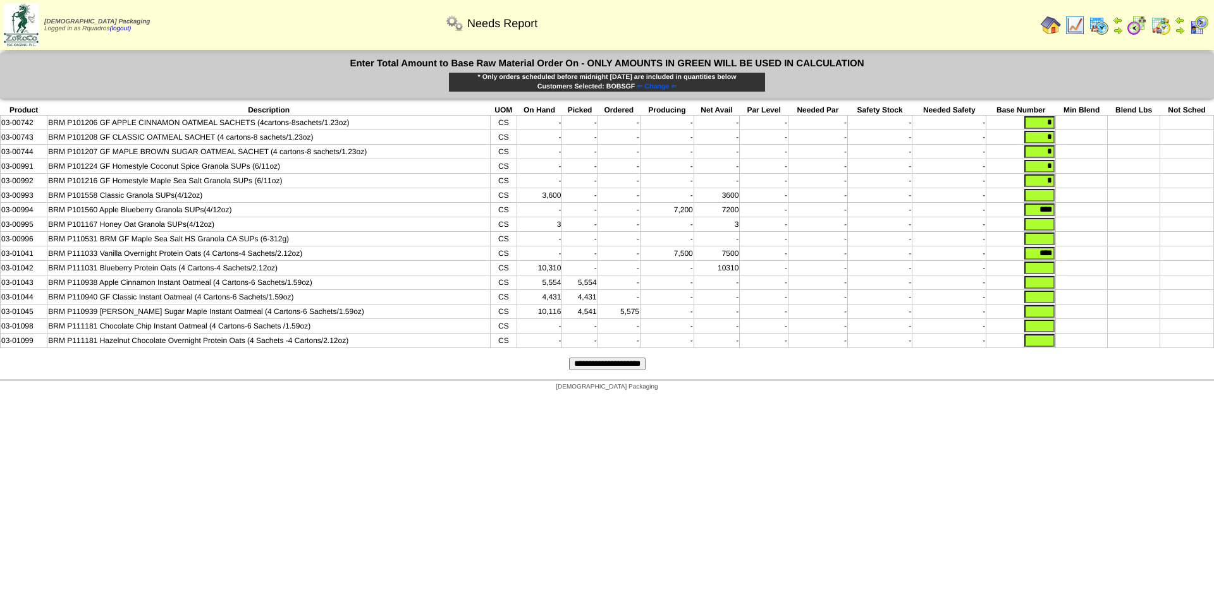
type input "*"
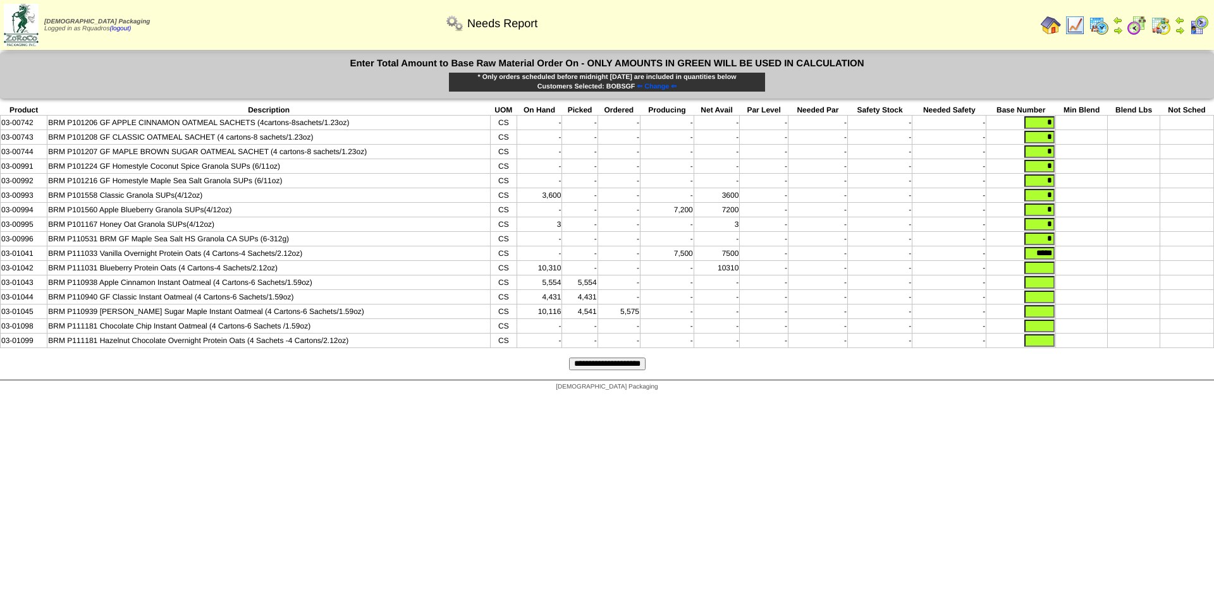
type input "*****"
type input "****"
type input "*"
type input "***"
type input "*"
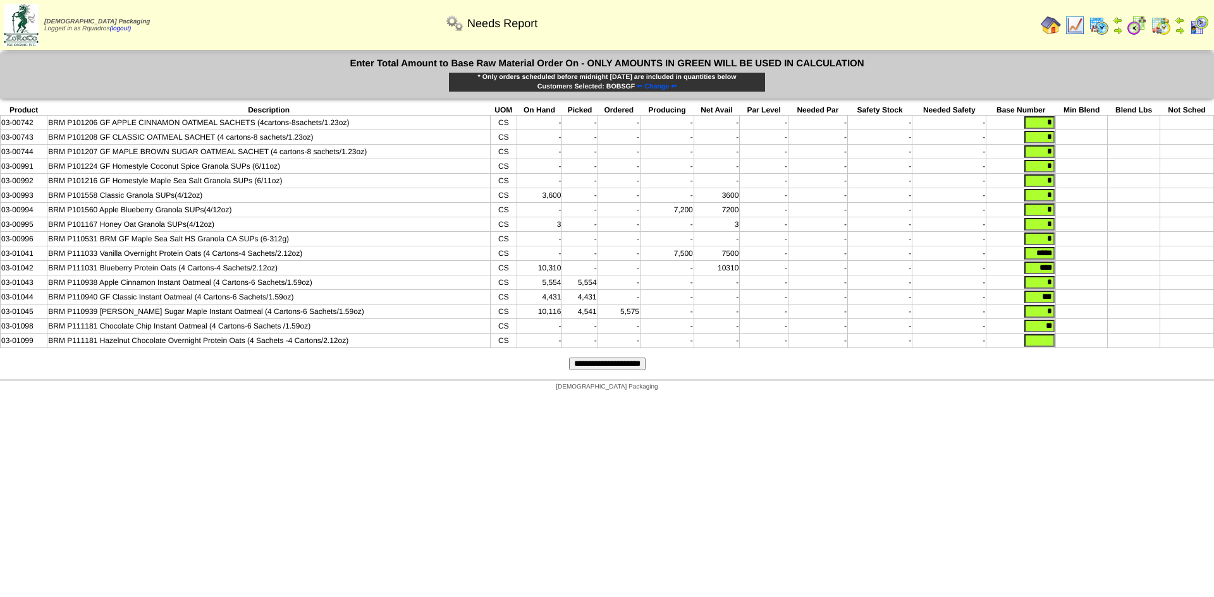
type input "**"
type input "*"
click at [642, 370] on input "**********" at bounding box center [607, 364] width 76 height 13
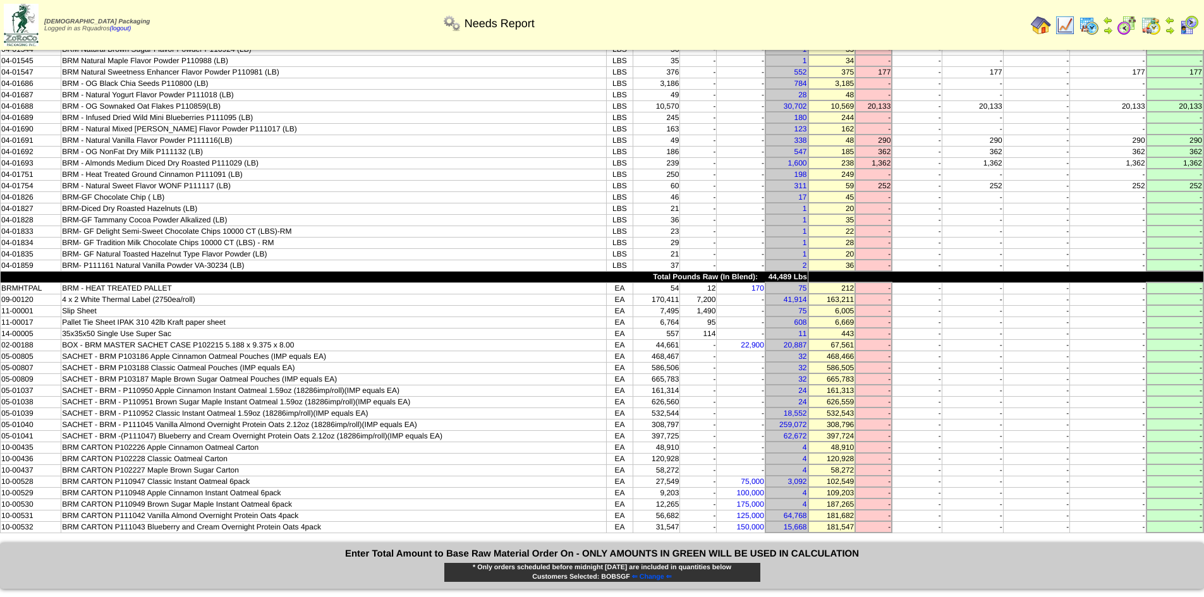
scroll to position [253, 0]
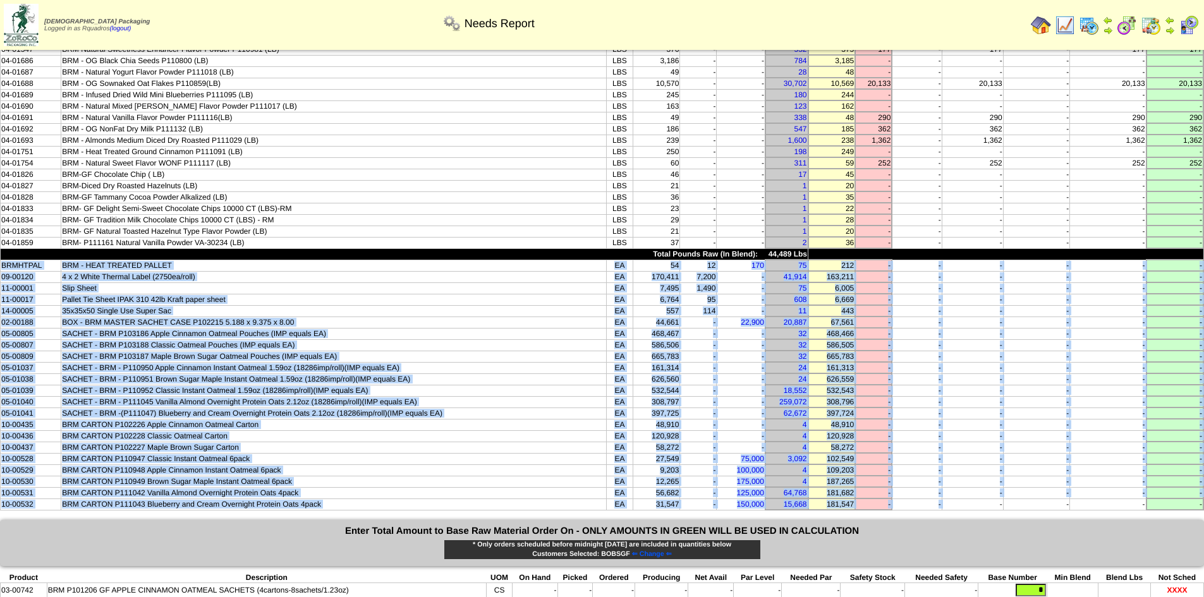
drag, startPoint x: 967, startPoint y: 502, endPoint x: 0, endPoint y: 264, distance: 996.0
click at [1, 264] on tbody "Product Description UOM On Hand Picked In Bound Needed Net Avail Short Par Leve…" at bounding box center [603, 169] width 1204 height 682
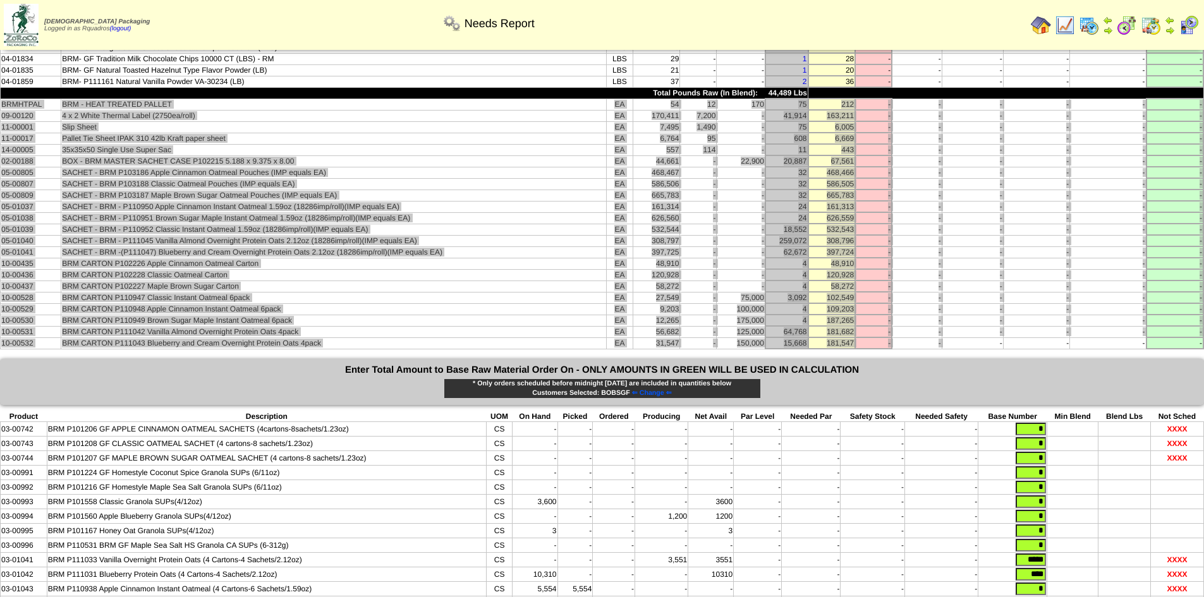
scroll to position [532, 0]
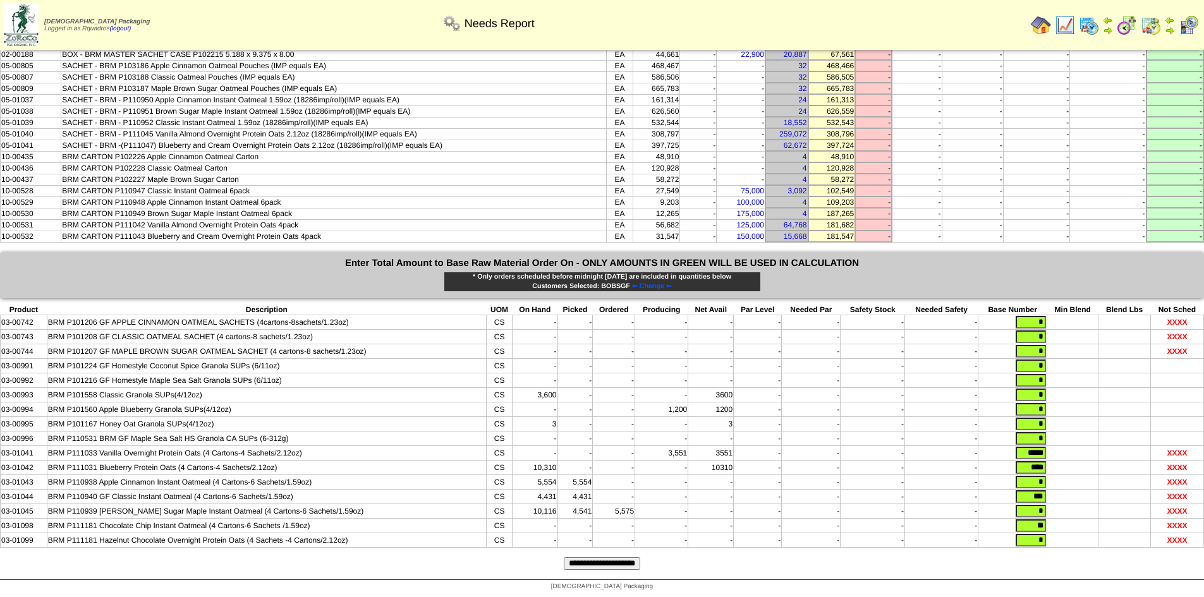
drag, startPoint x: 1021, startPoint y: 451, endPoint x: 1110, endPoint y: 455, distance: 89.2
click at [1110, 455] on tr "03-01041 BRM P111033 Vanilla Overnight Protein Oats (4 Cartons-4 Sachets/2.12oz…" at bounding box center [603, 453] width 1204 height 15
type input "*"
click at [618, 566] on input "**********" at bounding box center [602, 564] width 76 height 13
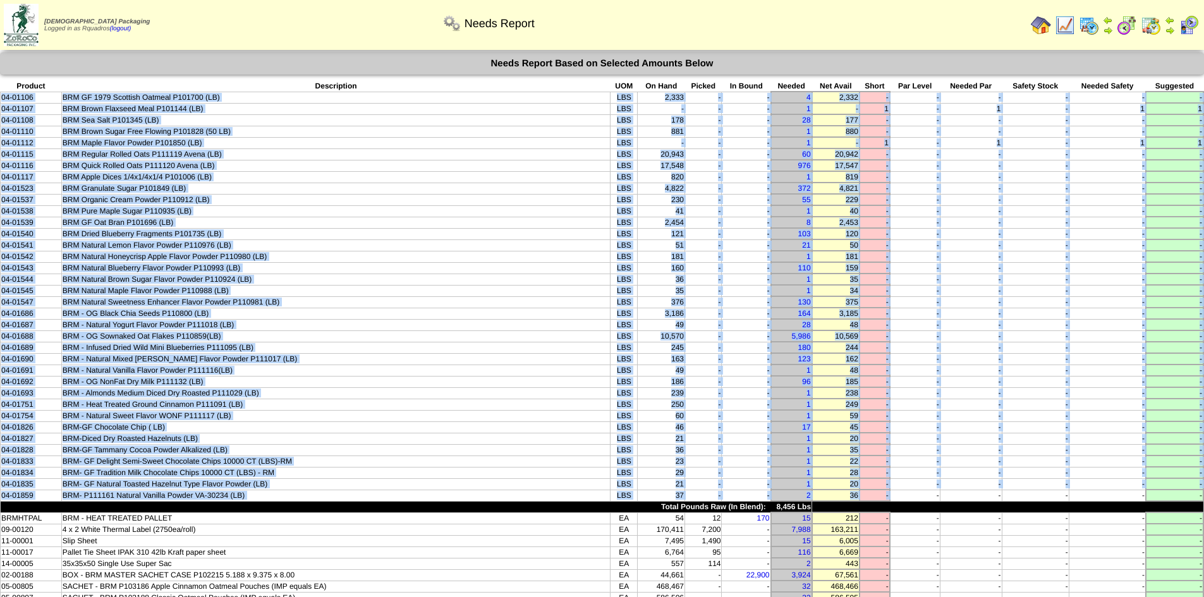
drag, startPoint x: 903, startPoint y: 494, endPoint x: 0, endPoint y: 99, distance: 985.1
click at [1, 99] on tbody "Product Description UOM On Hand Picked In Bound Needed Net Avail Short Par Leve…" at bounding box center [603, 422] width 1204 height 682
copy tbody "04-01106 BRM GF 1979 Scottish Oatmeal P101700 (LB) LBS 2,333 - - 4 2,332 - - - …"
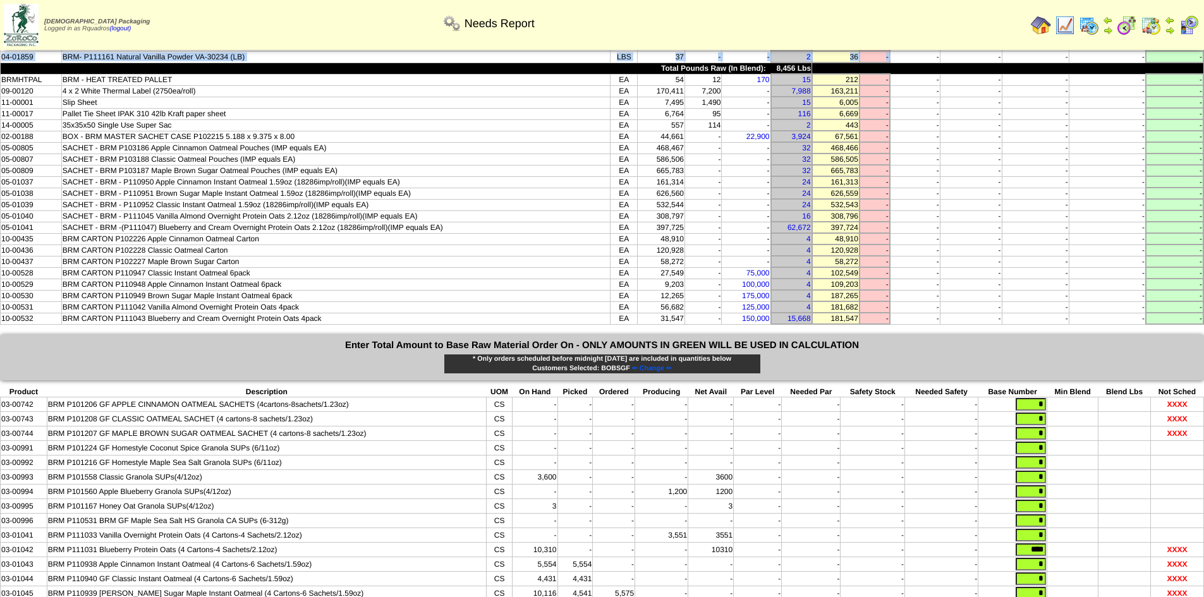
scroll to position [443, 0]
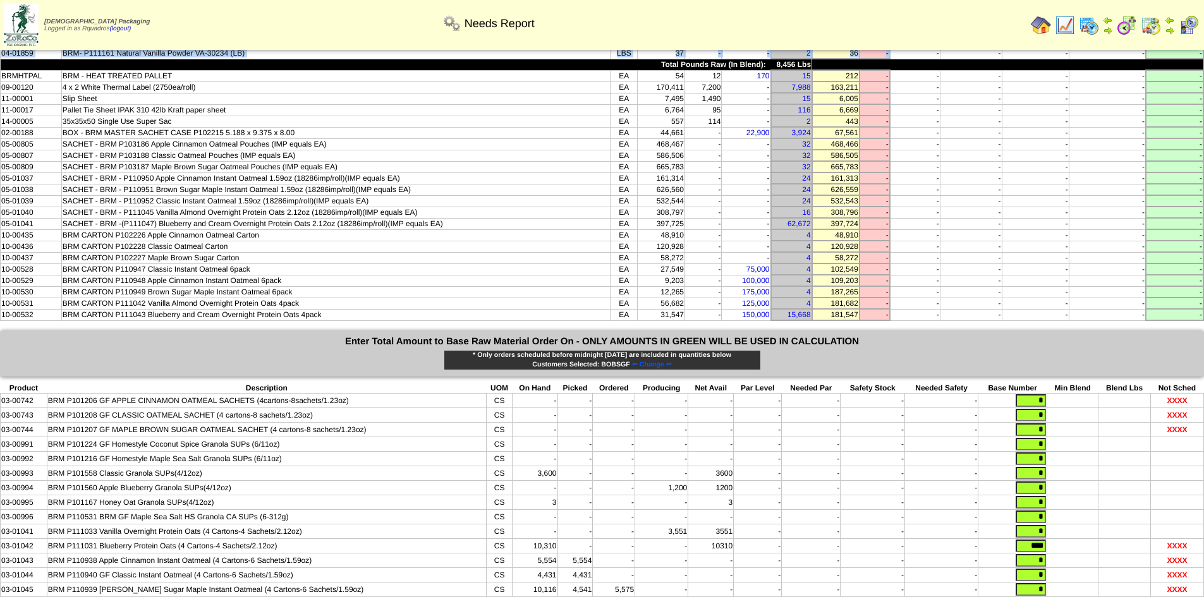
click at [660, 364] on span "⇐ Change ⇐" at bounding box center [652, 365] width 40 height 8
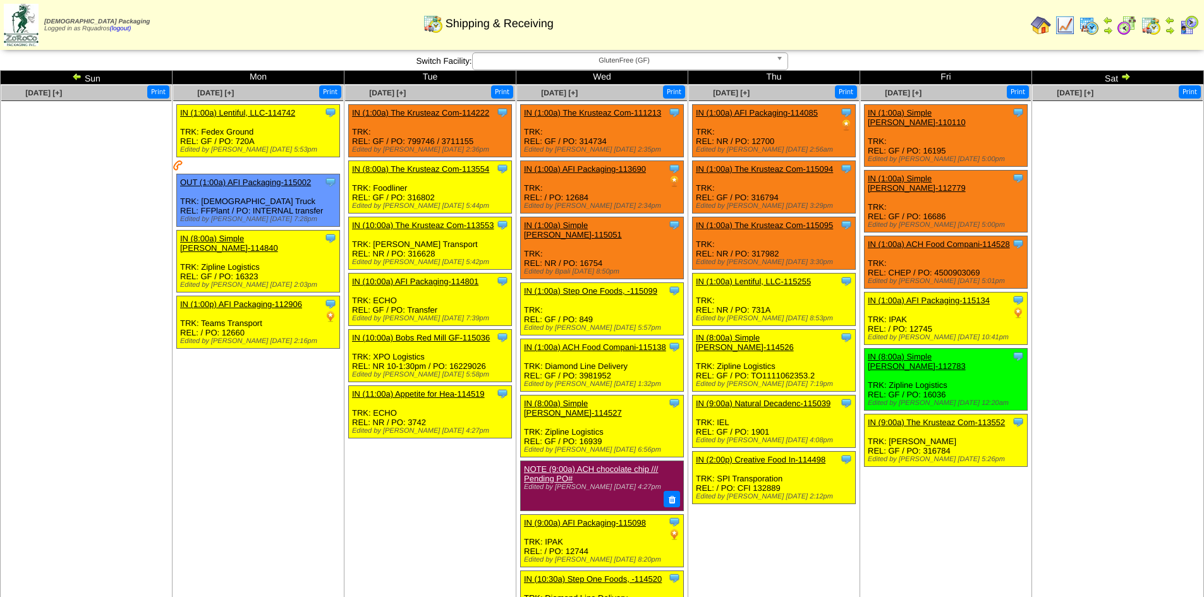
click at [277, 418] on td "Aug 04 [+] Print Clone Item IN (1:00a) Lentiful, LLC-114742 Lentiful, LLC Sched…" at bounding box center [259, 413] width 172 height 656
click at [73, 78] on img at bounding box center [77, 76] width 10 height 10
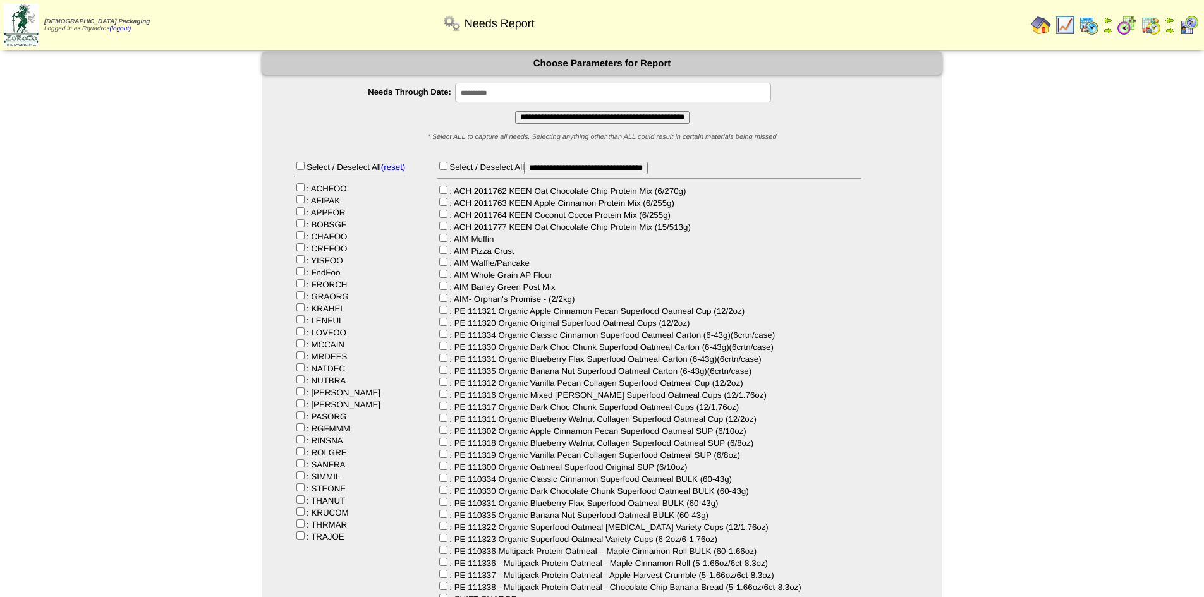
click at [486, 96] on input "**********" at bounding box center [613, 93] width 316 height 20
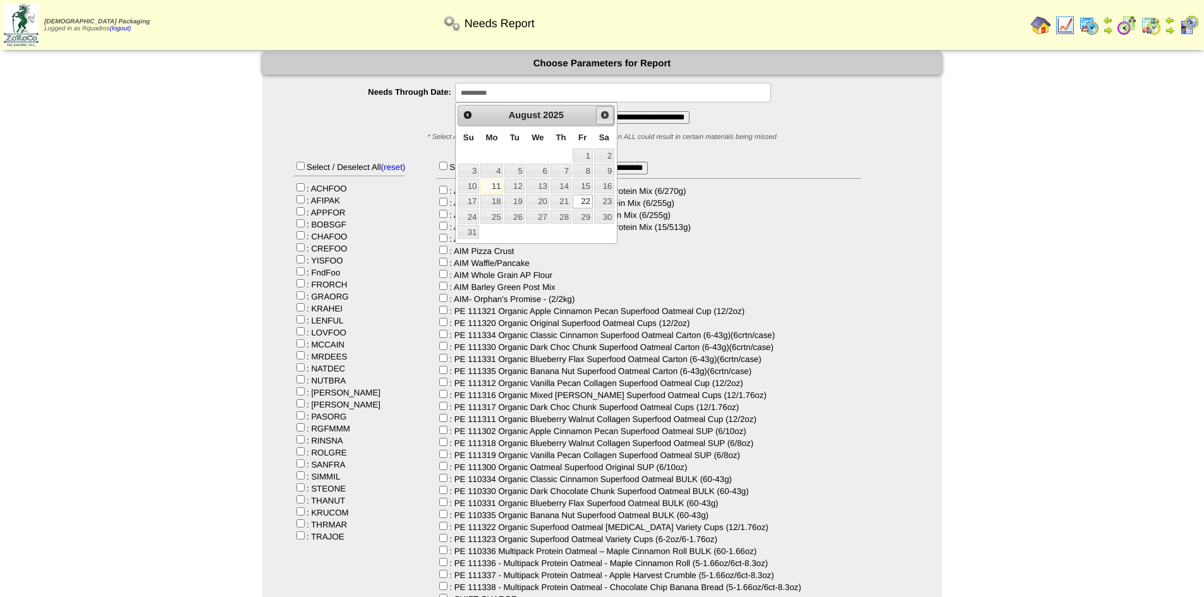
click at [606, 113] on span "Next" at bounding box center [605, 115] width 10 height 10
drag, startPoint x: 602, startPoint y: 185, endPoint x: 596, endPoint y: 190, distance: 8.1
click at [602, 185] on link "20" at bounding box center [604, 186] width 20 height 14
type input "**********"
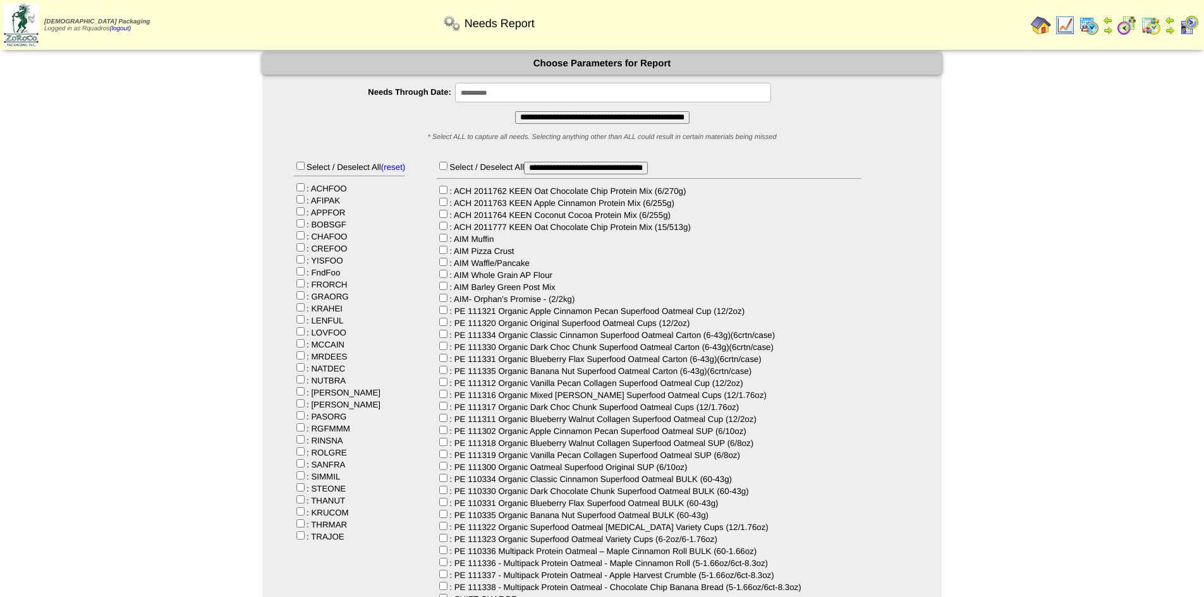
click at [594, 120] on input "**********" at bounding box center [602, 117] width 174 height 13
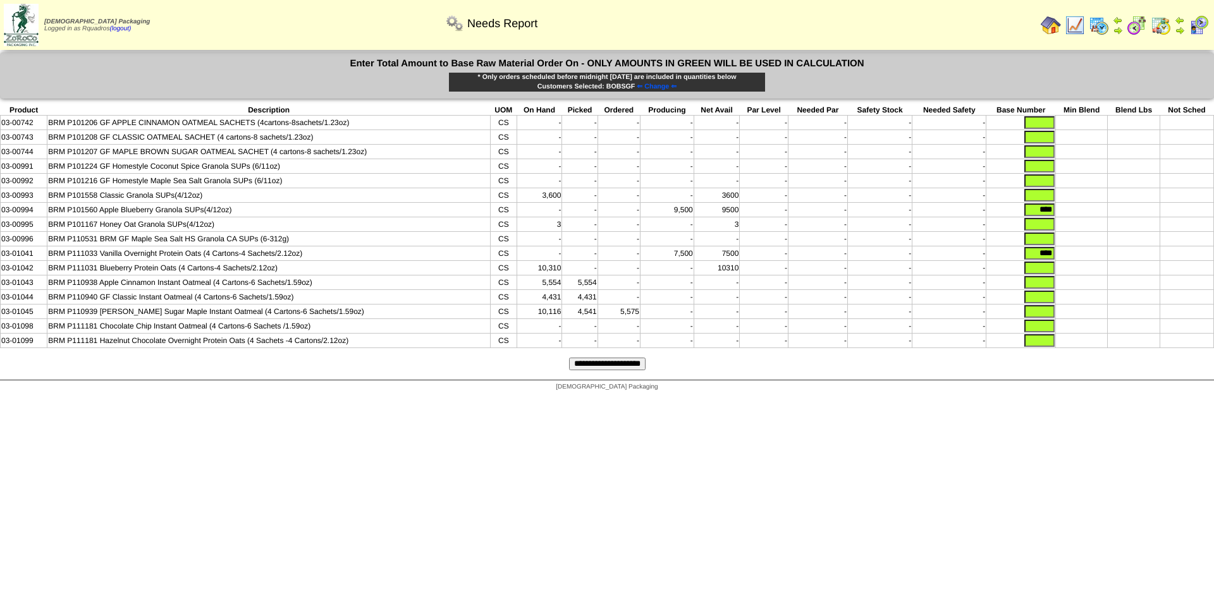
click at [1033, 121] on input "text" at bounding box center [1039, 122] width 30 height 13
type input "*"
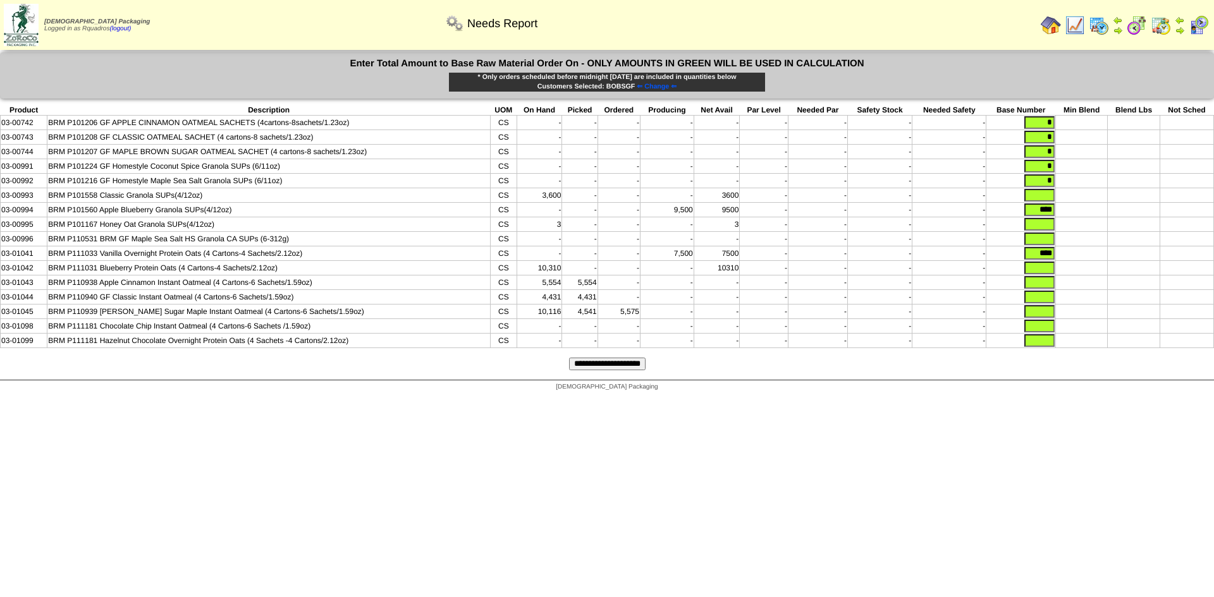
type input "*"
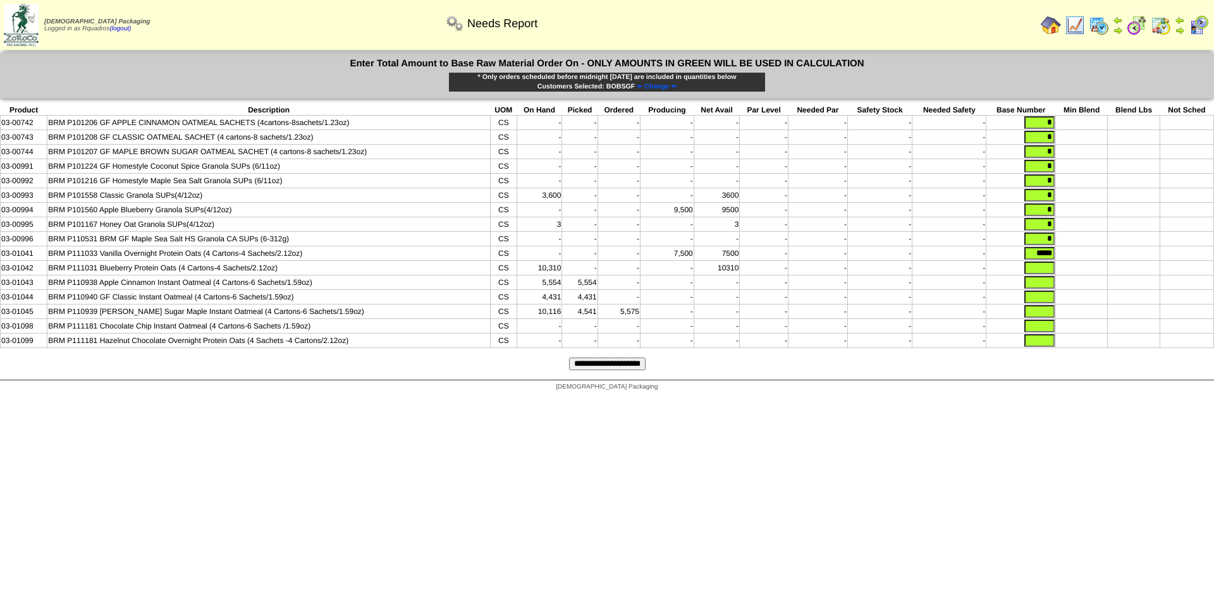
type input "*****"
type input "****"
type input "***"
type input "****"
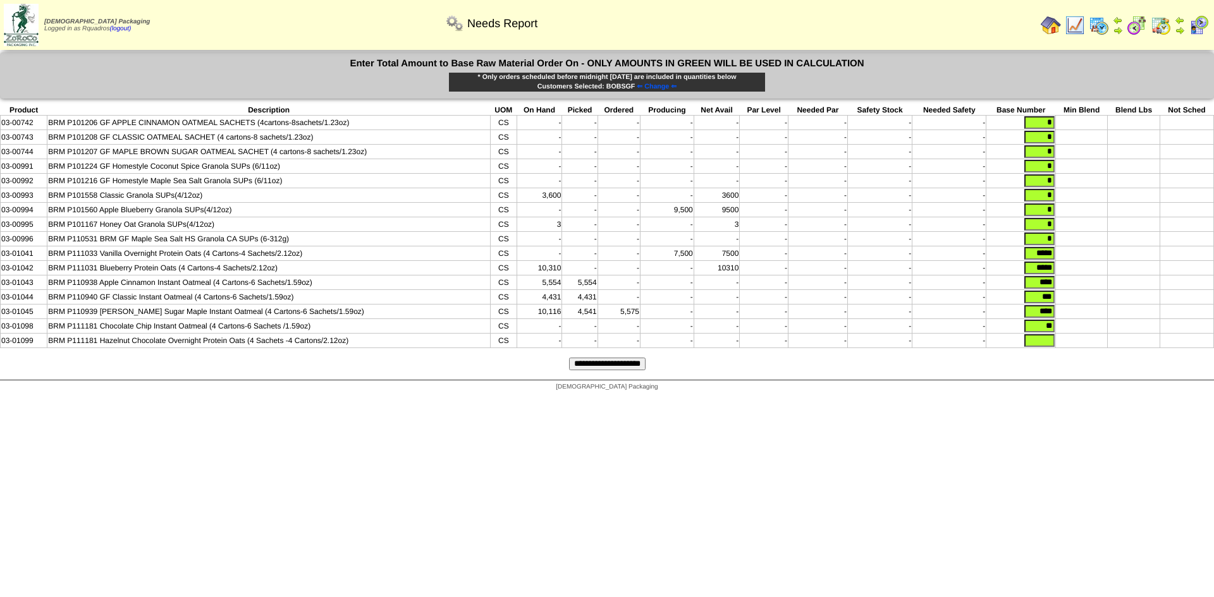
type input "*"
type input "**"
type input "*"
click at [619, 370] on input "**********" at bounding box center [607, 364] width 76 height 13
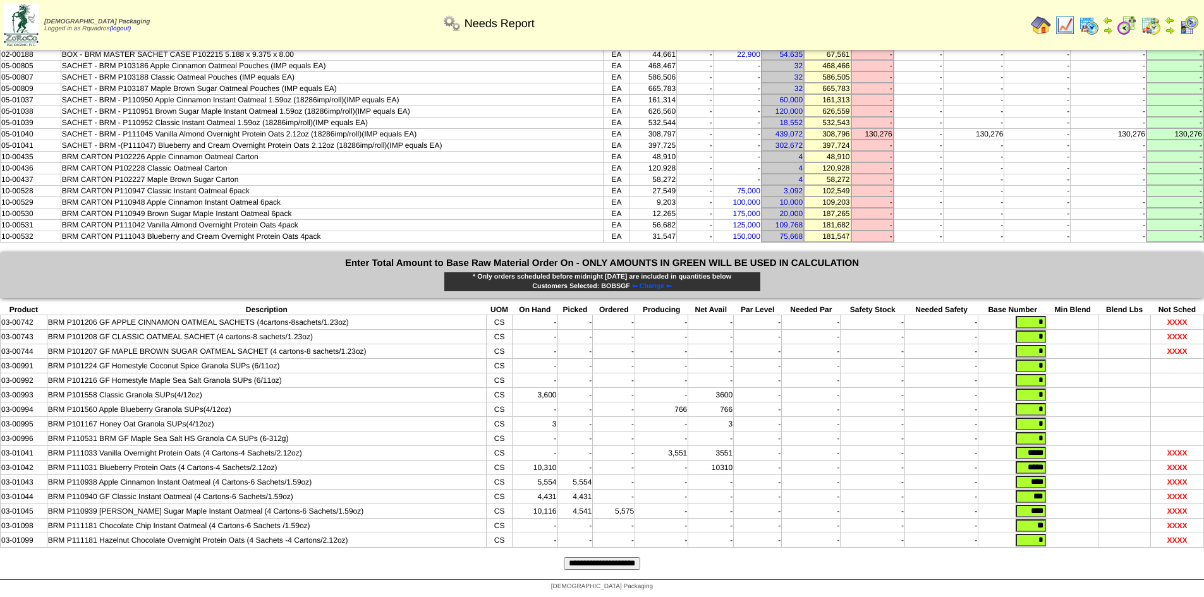
scroll to position [342, 0]
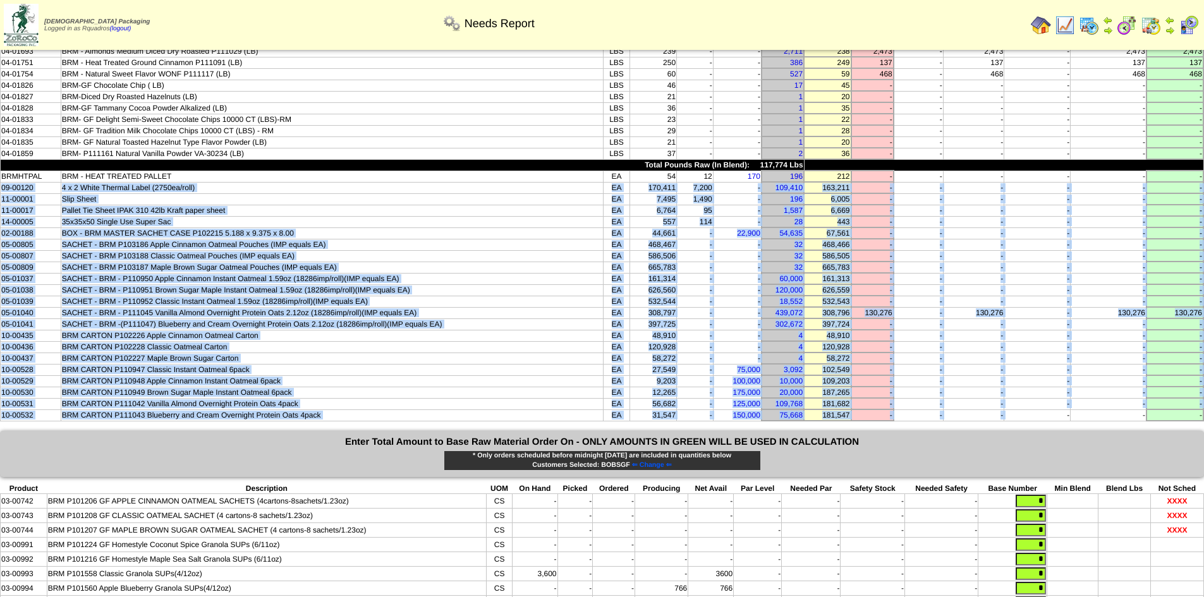
drag, startPoint x: 1025, startPoint y: 413, endPoint x: 0, endPoint y: 182, distance: 1050.5
click at [1, 182] on tbody "Product Description UOM On Hand Picked In Bound Needed Net Avail Short Par Leve…" at bounding box center [603, 80] width 1204 height 682
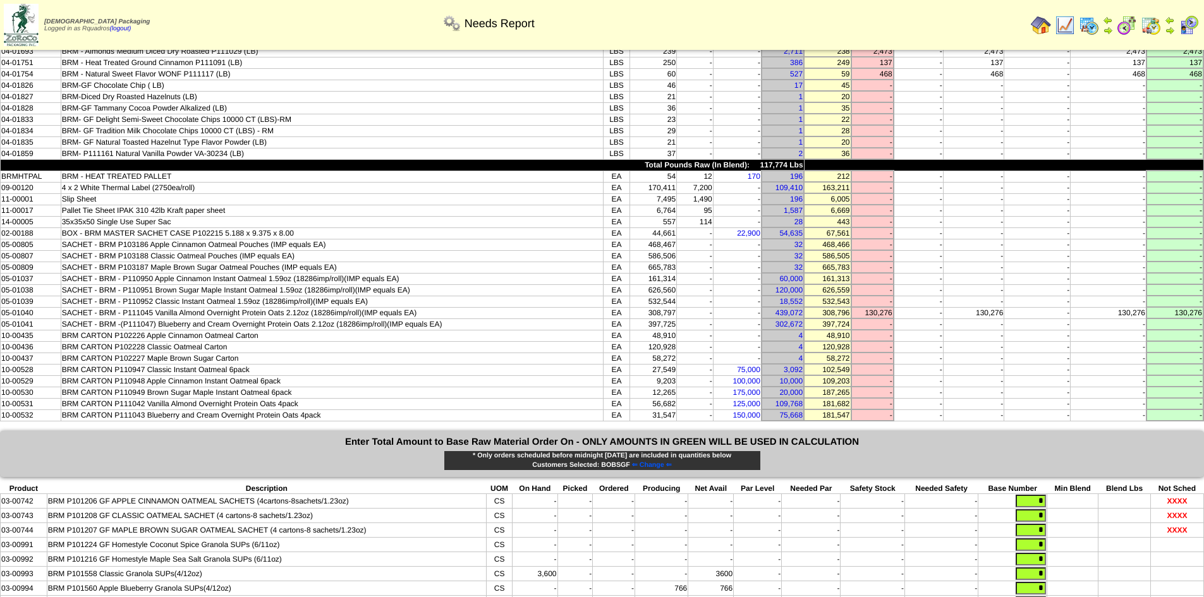
click at [1, 176] on td "BRMHTPAL" at bounding box center [31, 176] width 61 height 11
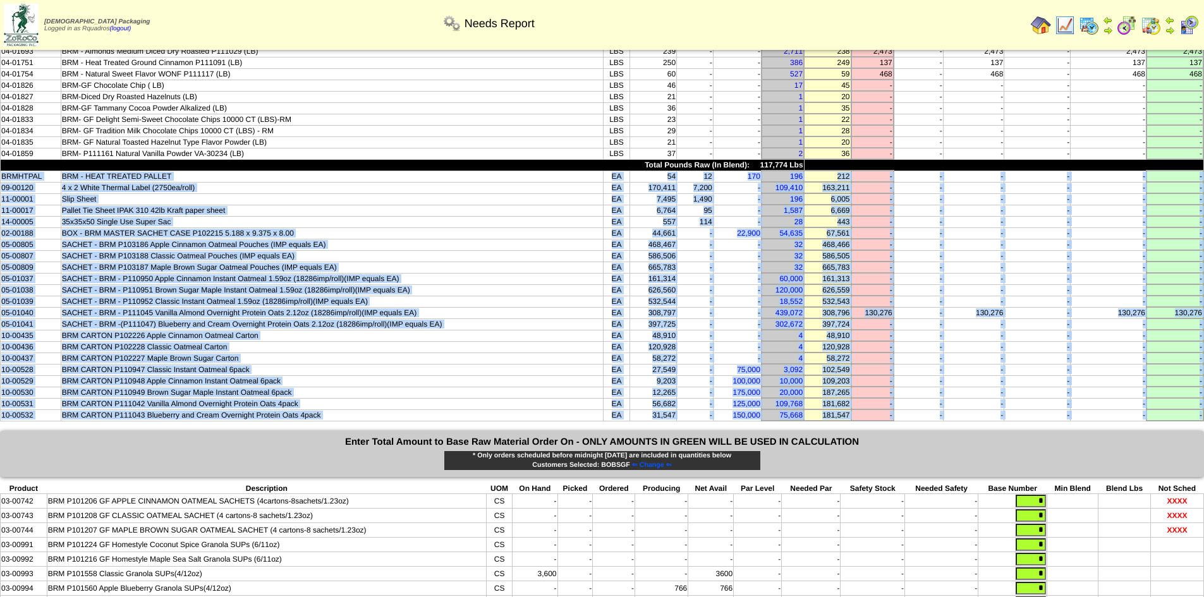
drag, startPoint x: 1, startPoint y: 176, endPoint x: 982, endPoint y: 422, distance: 1011.5
click at [982, 422] on div "Needs Report Needs Report Based on Selected Amounts Below Product Description U…" at bounding box center [602, 234] width 1204 height 1049
copy tbody "BRMHTPAL BRM - HEAT TREATED PALLET EA 54 12 170 196 212 - - - - - - 09-00120 4 …"
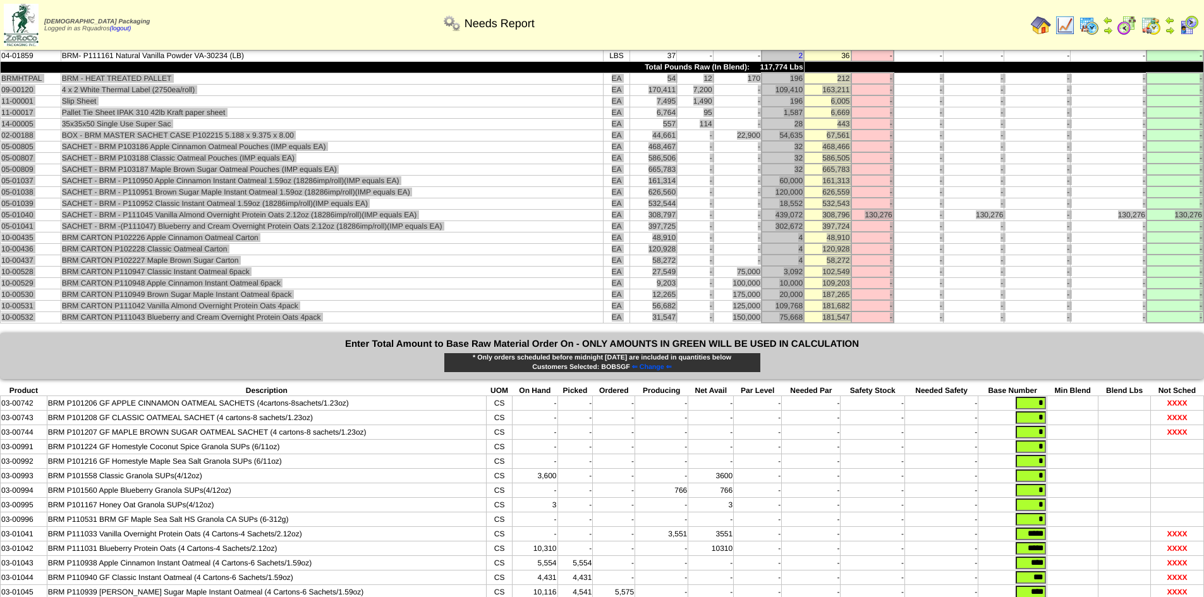
scroll to position [532, 0]
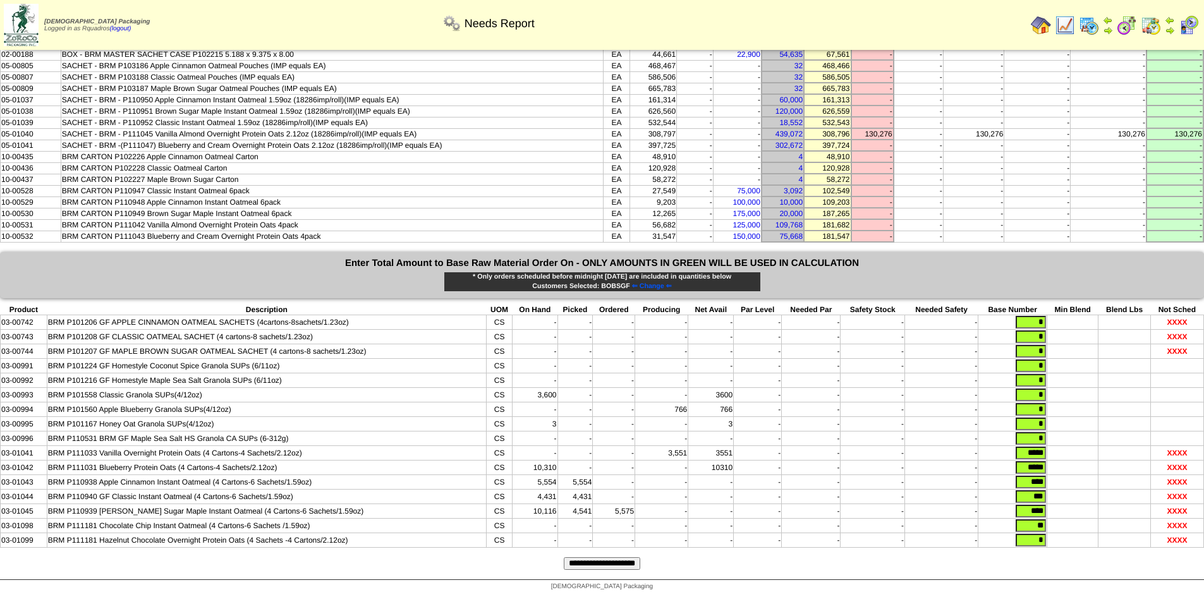
drag, startPoint x: 1020, startPoint y: 448, endPoint x: 1096, endPoint y: 449, distance: 75.9
click at [1095, 449] on tr "03-01041 BRM P111033 Vanilla Overnight Protein Oats (4 Cartons-4 Sachets/2.12oz…" at bounding box center [603, 453] width 1204 height 15
type input "*****"
type input "*"
click at [611, 559] on input "**********" at bounding box center [602, 564] width 76 height 13
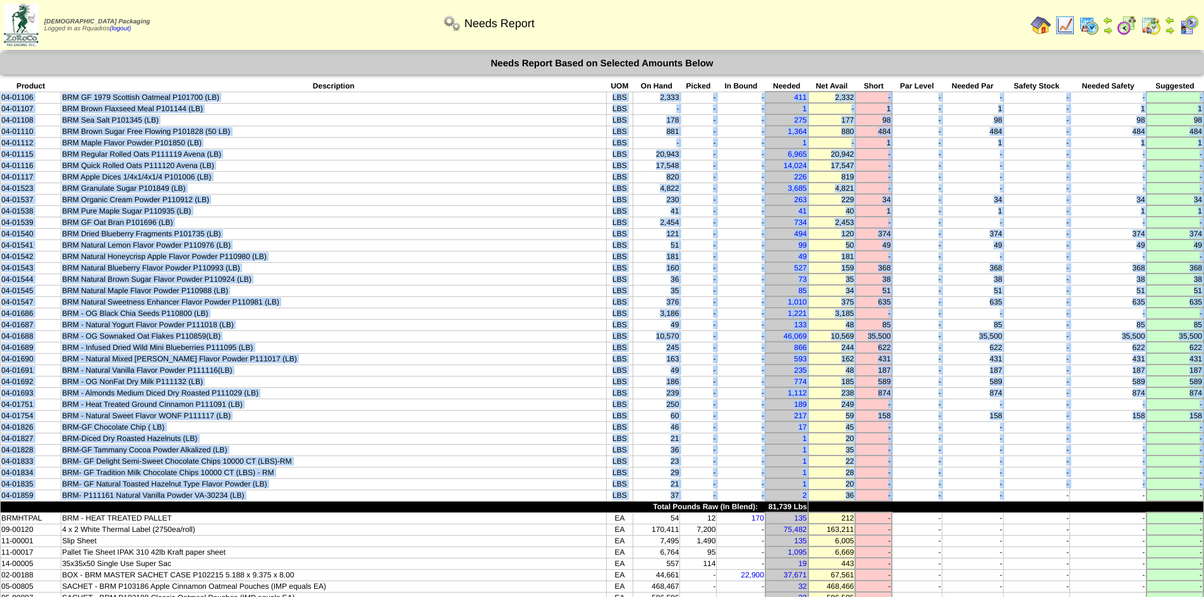
drag, startPoint x: 1032, startPoint y: 494, endPoint x: 0, endPoint y: 101, distance: 1103.8
click at [1, 101] on tbody "Product Description UOM On Hand Picked In Bound Needed Net Avail Short Par Leve…" at bounding box center [603, 422] width 1204 height 682
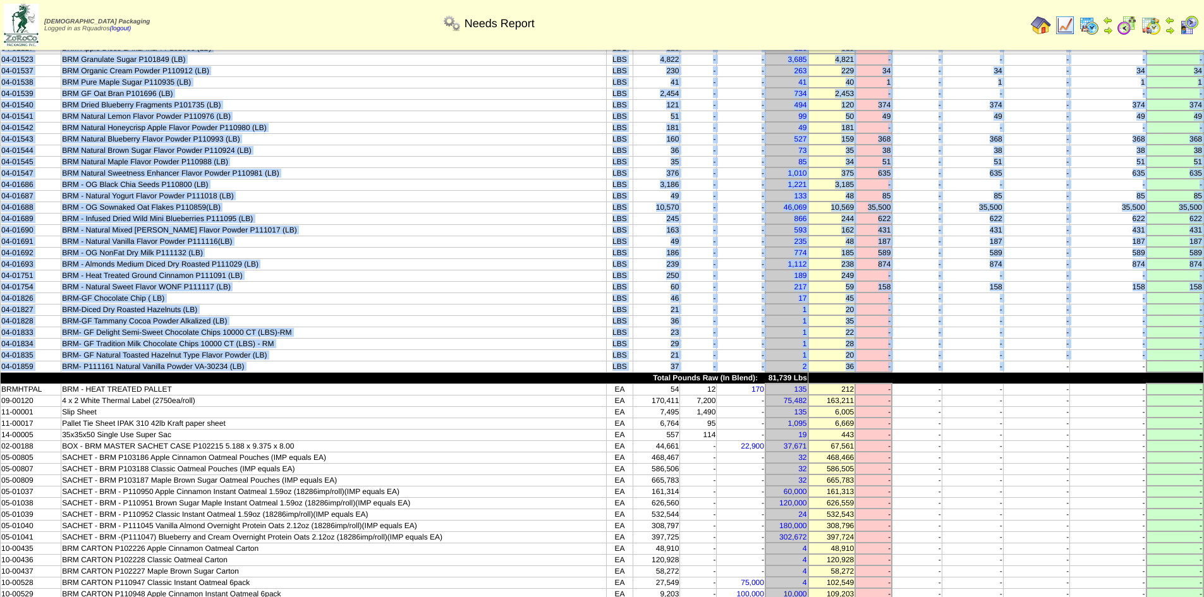
scroll to position [522, 0]
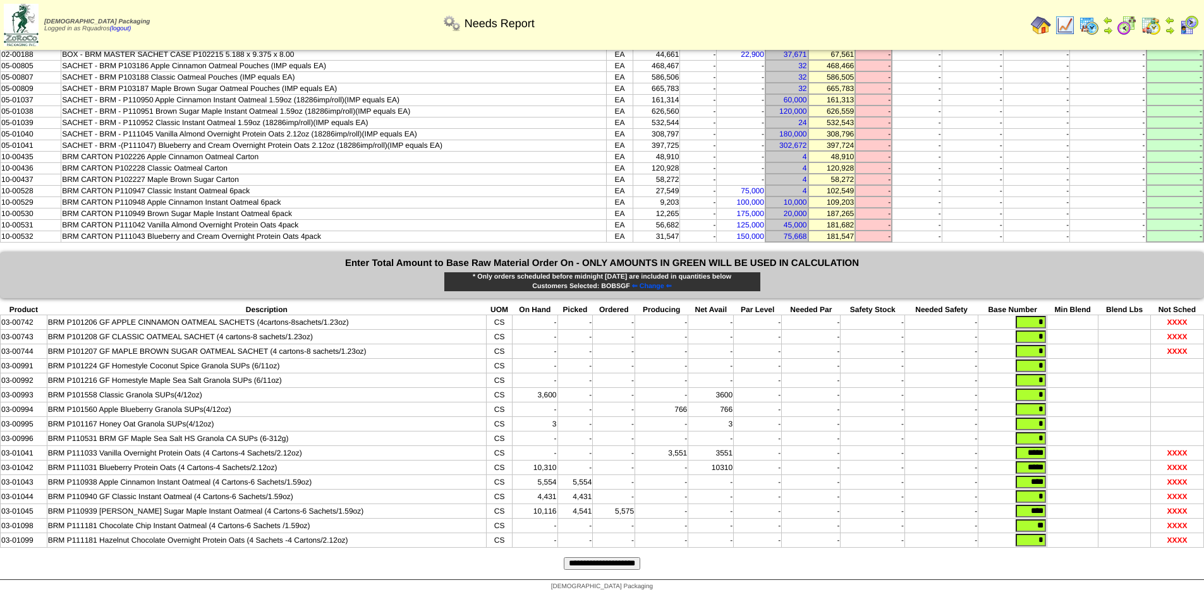
click at [1101, 334] on tbody "Product Description UOM On Hand Picked Ordered Producing Net Avail Par Level Ne…" at bounding box center [603, 426] width 1204 height 243
type input "*"
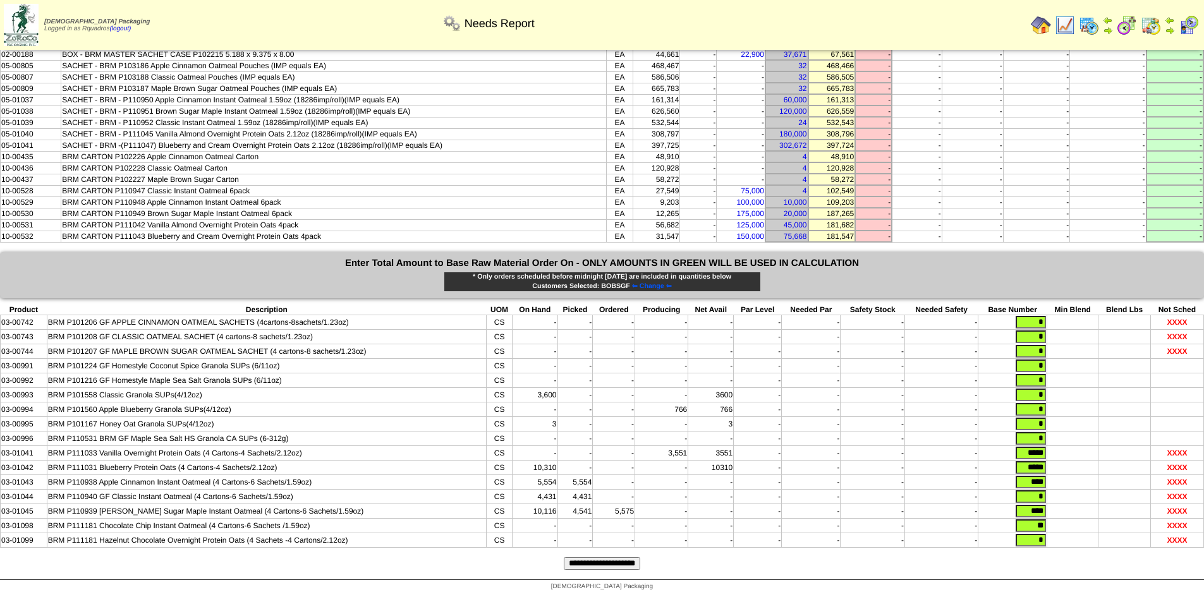
type input "*"
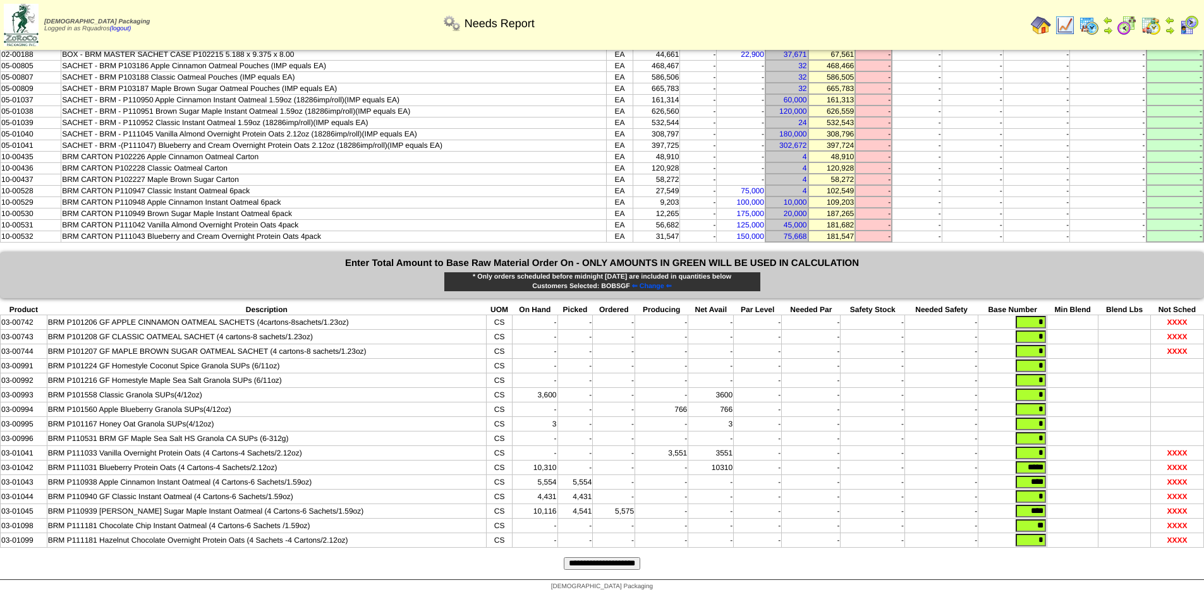
type input "*"
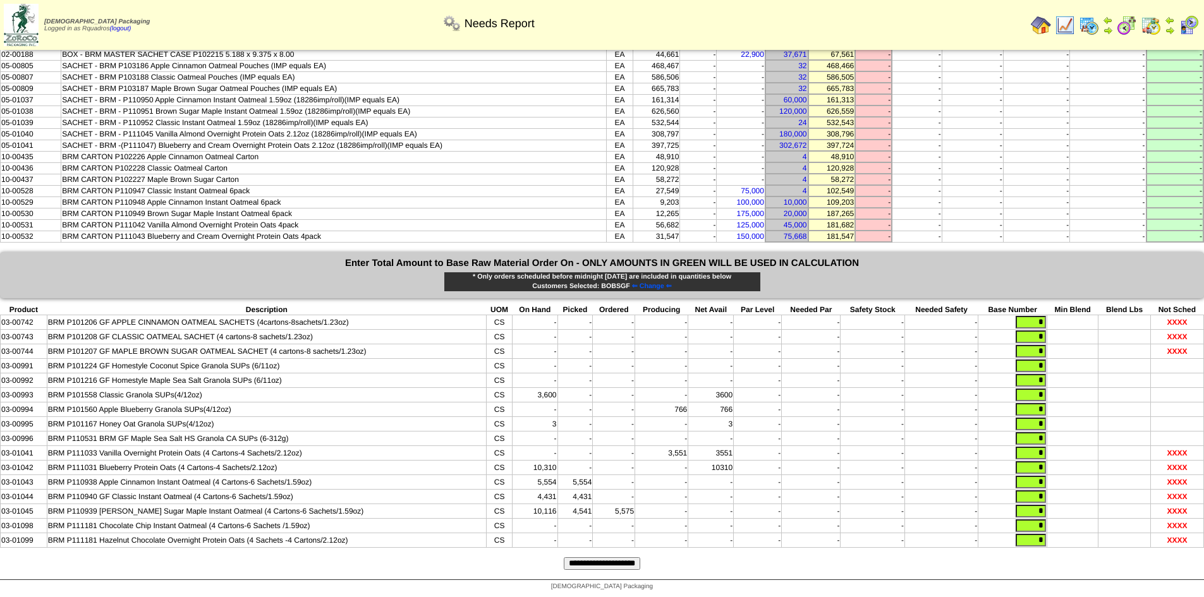
type input "*"
click at [624, 570] on input "**********" at bounding box center [602, 564] width 76 height 13
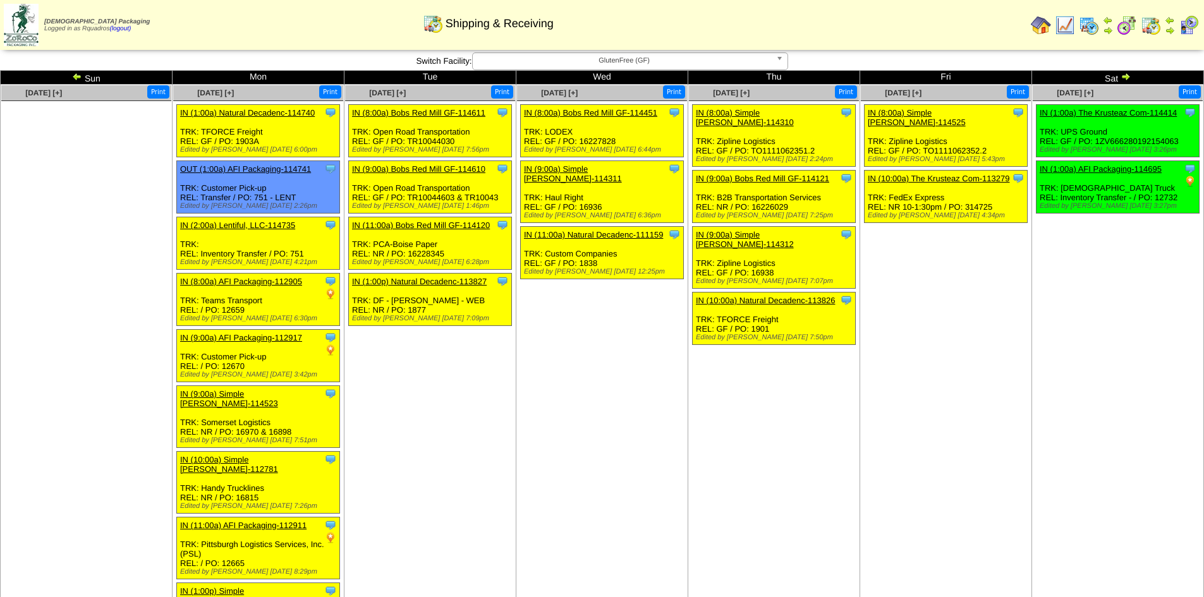
click at [1102, 240] on ul "Clone Item IN (1:00a) The Krusteaz Com-114414 The Krusteaz Company ScheduleID: …" at bounding box center [1118, 199] width 170 height 190
click at [1128, 75] on img at bounding box center [1126, 76] width 10 height 10
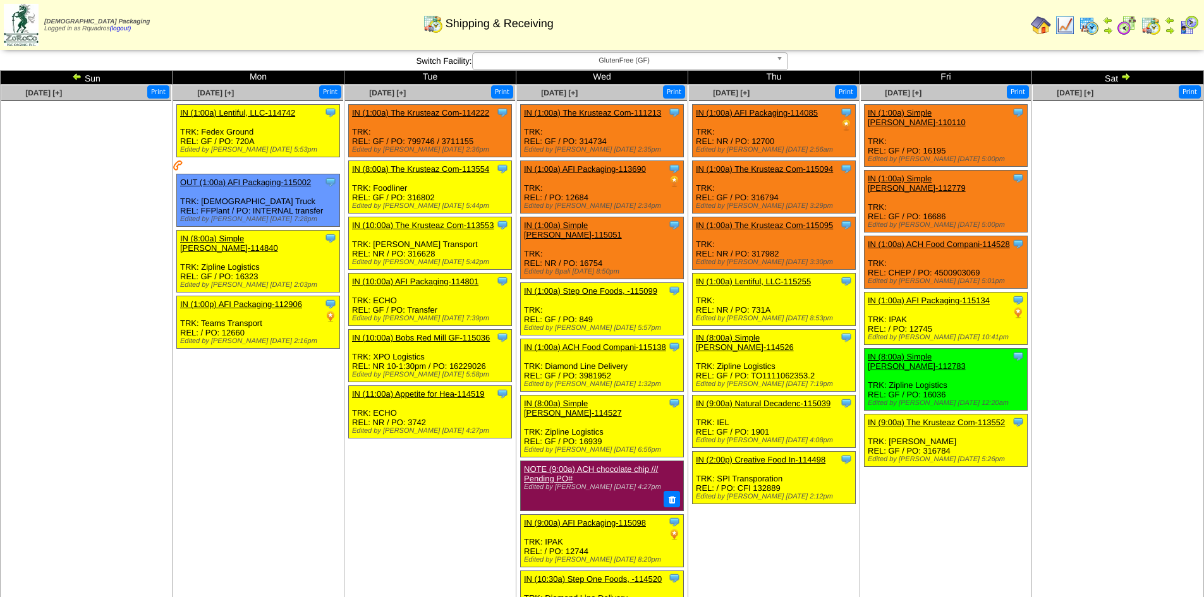
click at [1128, 75] on img at bounding box center [1126, 76] width 10 height 10
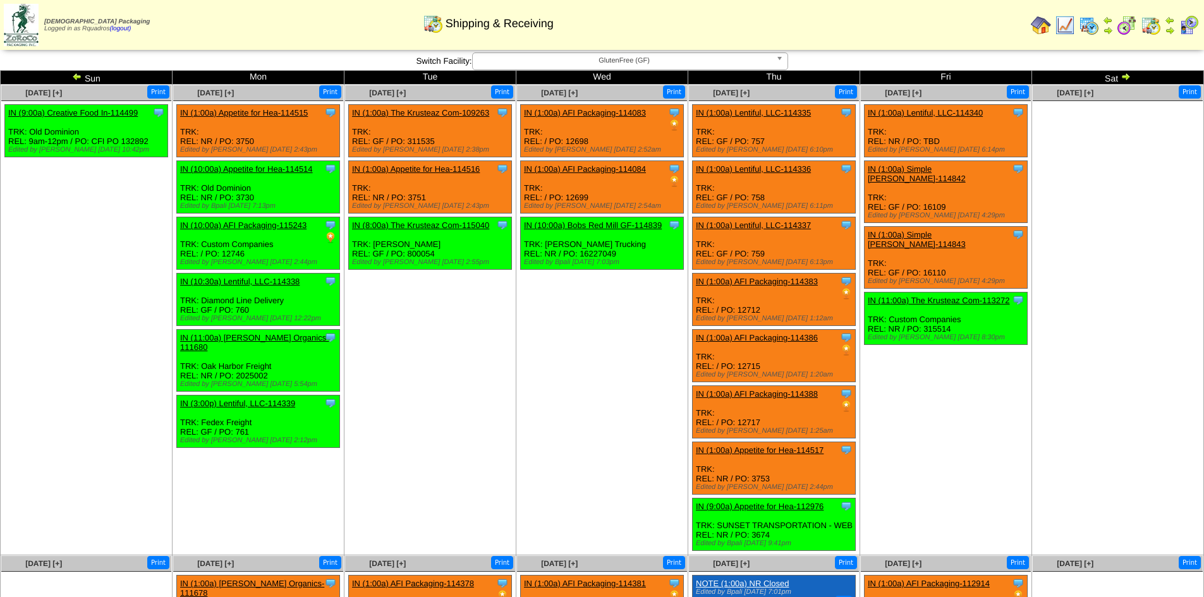
click at [681, 58] on span "GlutenFree (GF)" at bounding box center [624, 60] width 293 height 15
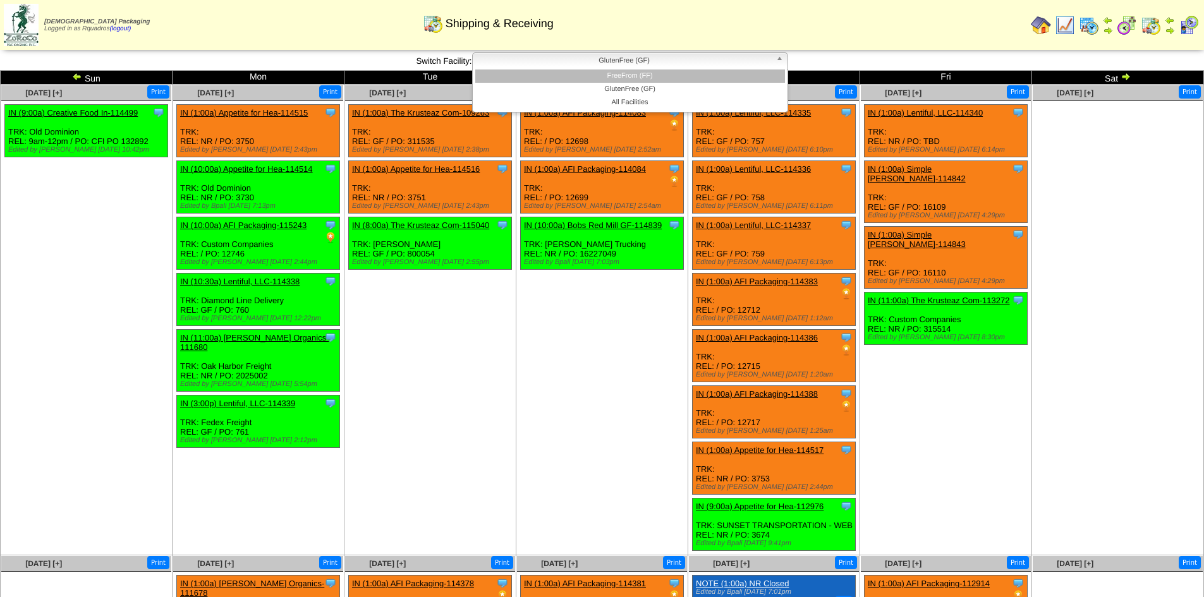
click at [655, 79] on li "FreeFrom (FF)" at bounding box center [630, 76] width 310 height 13
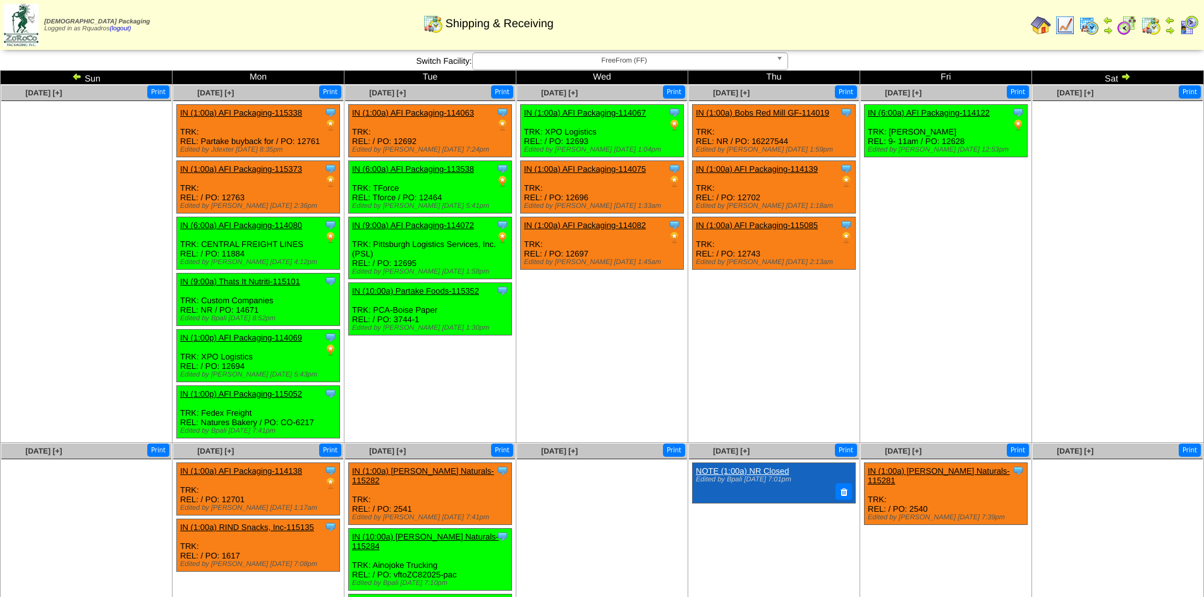
drag, startPoint x: 573, startPoint y: 60, endPoint x: 577, endPoint y: 69, distance: 9.6
click at [573, 60] on span "FreeFrom (FF)" at bounding box center [624, 60] width 293 height 15
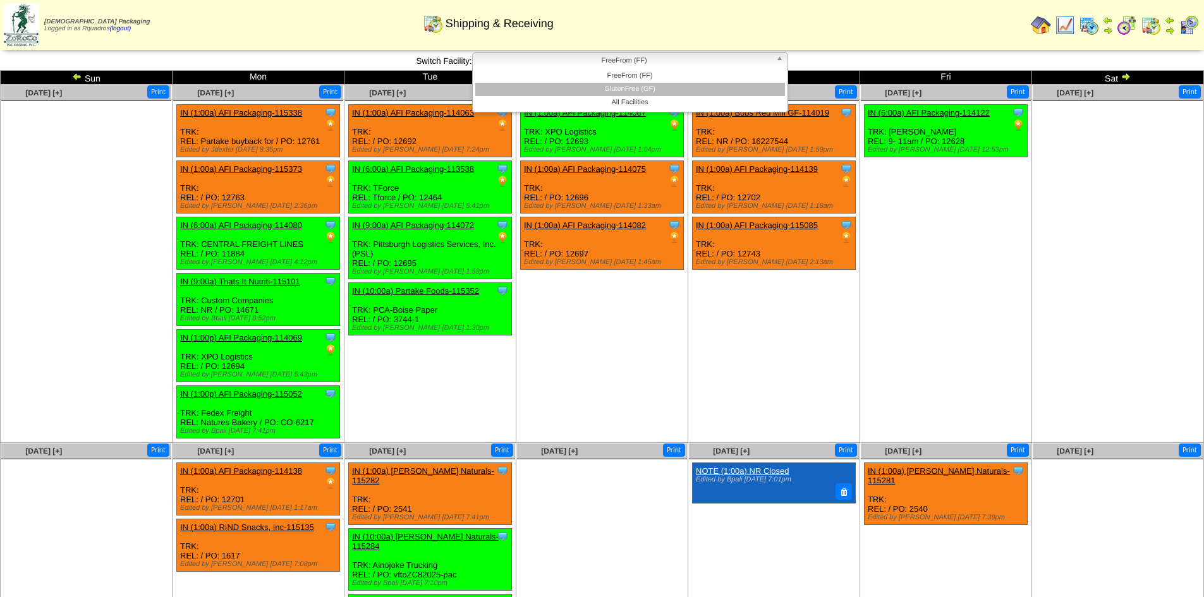
click at [592, 90] on li "GlutenFree (GF)" at bounding box center [630, 89] width 310 height 13
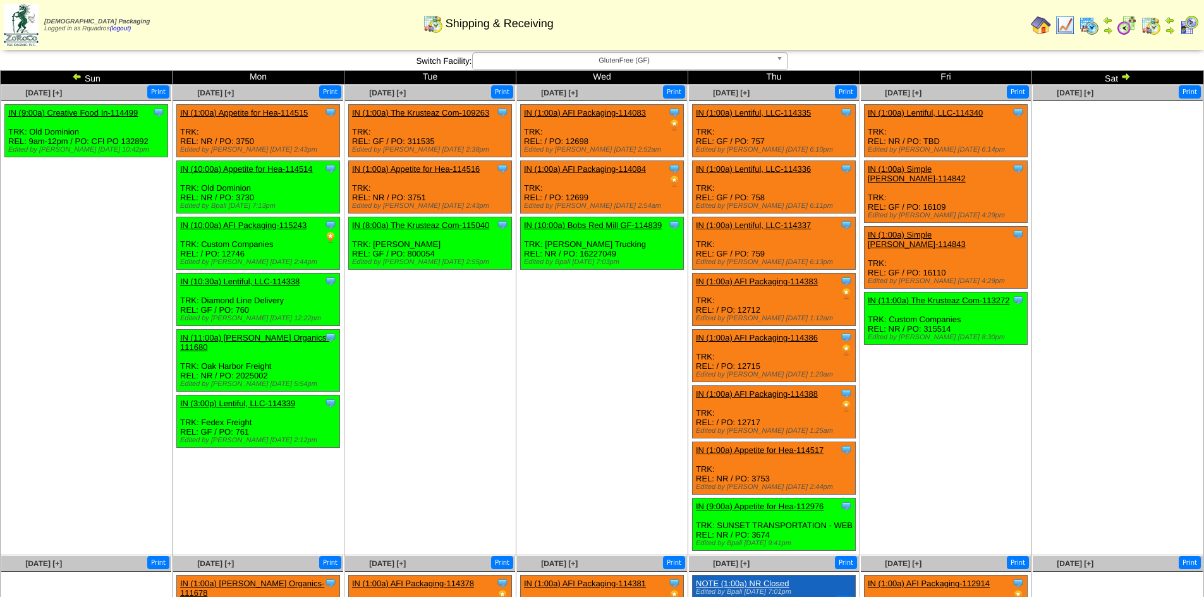
click at [1108, 277] on ul at bounding box center [1118, 196] width 170 height 190
click at [81, 76] on img at bounding box center [77, 76] width 10 height 10
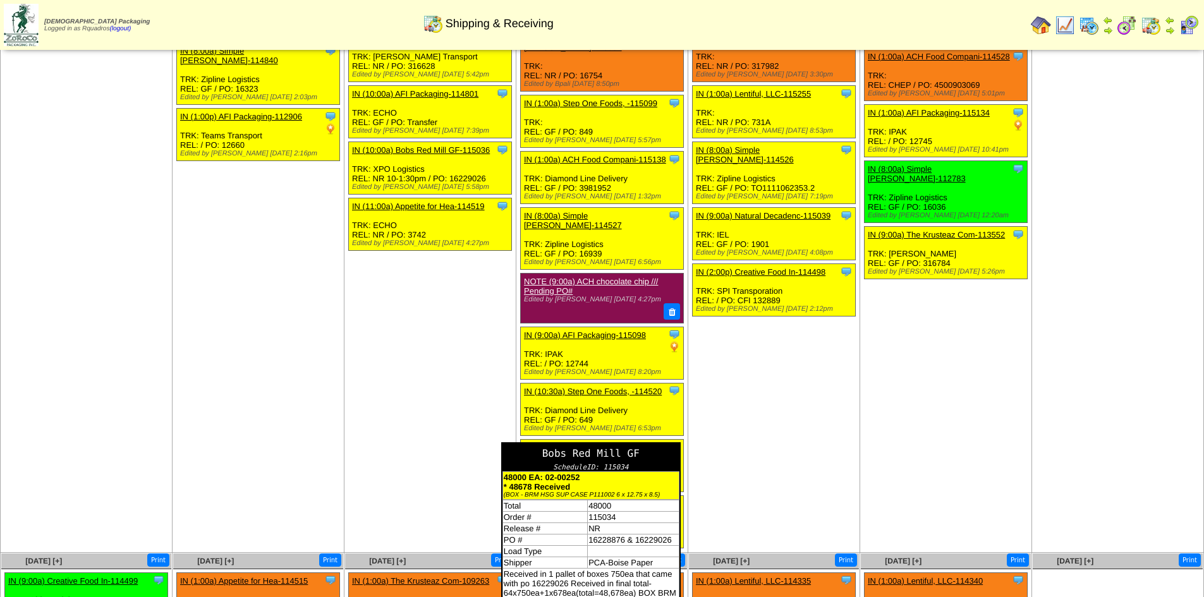
scroll to position [188, 0]
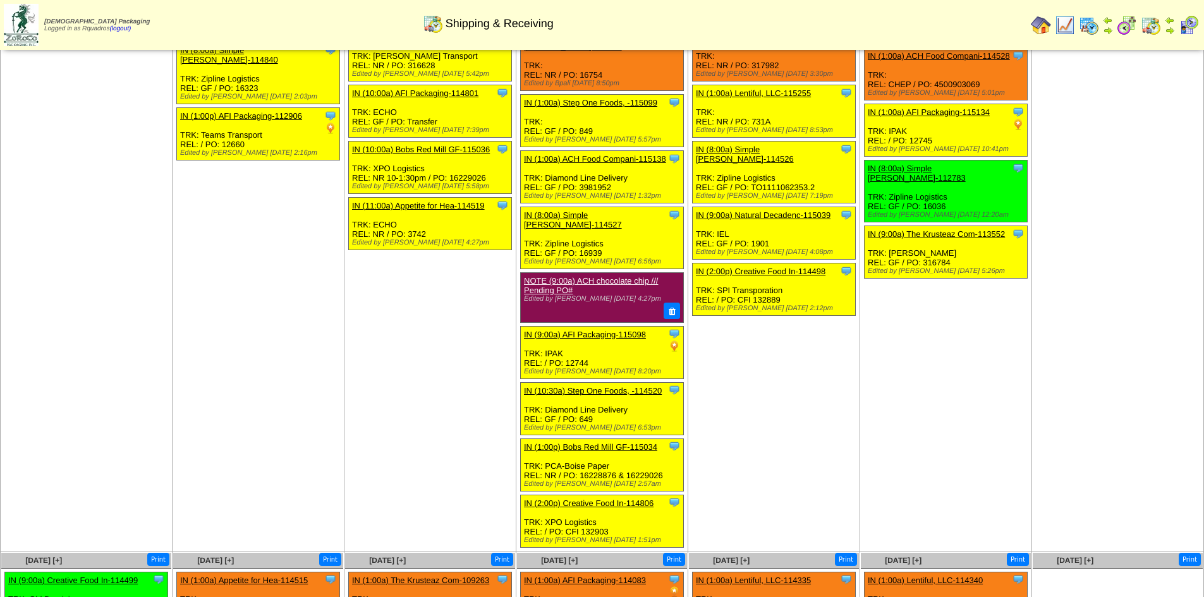
click at [766, 394] on td "Aug 07 [+] Print Clone Item IN (1:00a) AFI Packaging-114085 AFI Packaging Sched…" at bounding box center [774, 224] width 172 height 656
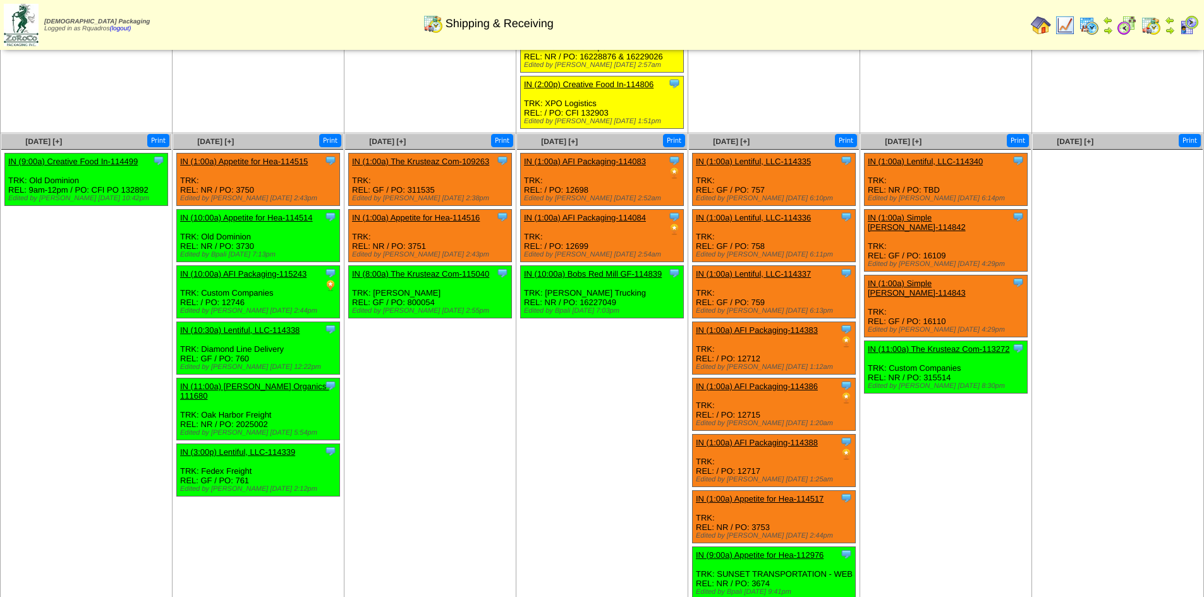
scroll to position [613, 0]
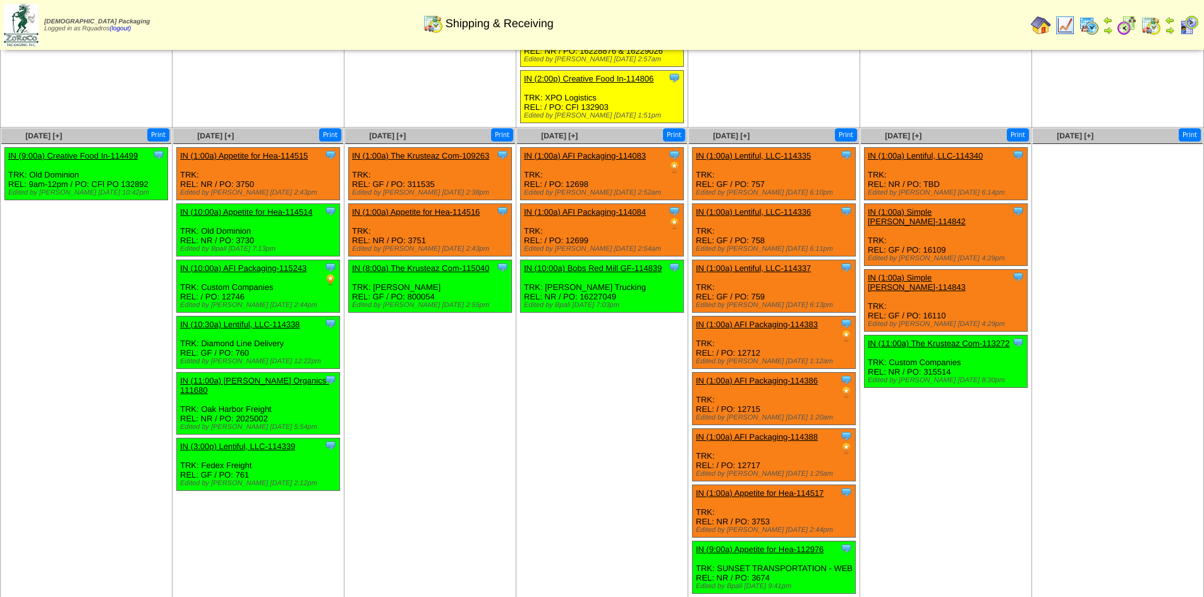
click at [1008, 482] on td "Aug 15 [+] Print Clone Item IN (1:00a) Lentiful, LLC-114340 Lentiful, LLC Sched…" at bounding box center [946, 362] width 172 height 471
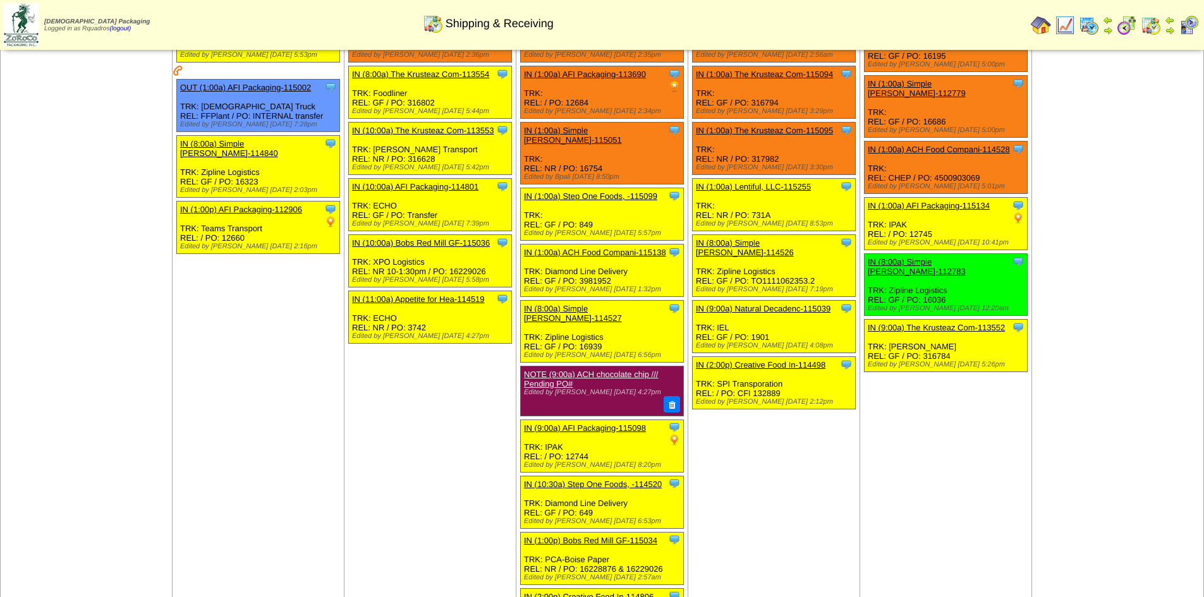
scroll to position [0, 0]
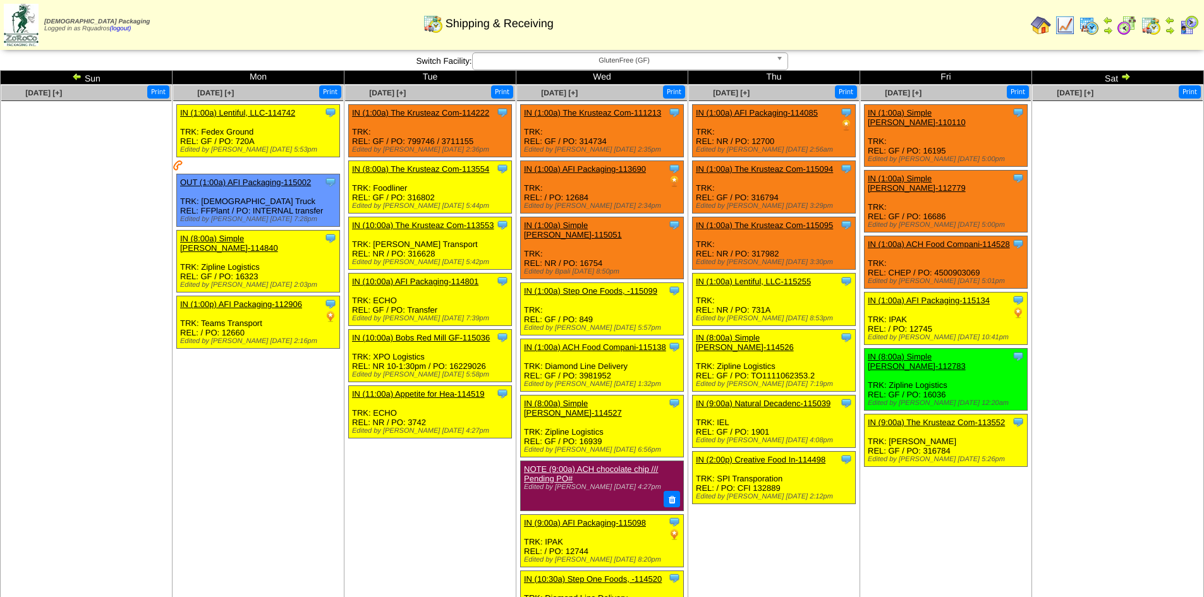
click at [626, 61] on span "GlutenFree (GF)" at bounding box center [624, 60] width 293 height 15
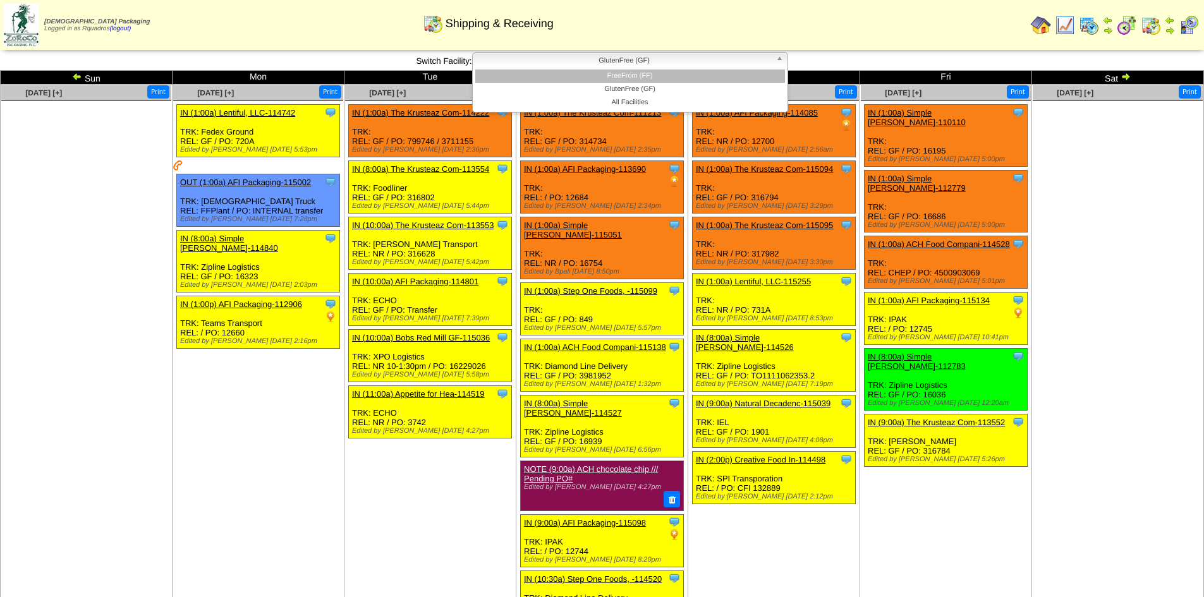
click at [625, 72] on li "FreeFrom (FF)" at bounding box center [630, 76] width 310 height 13
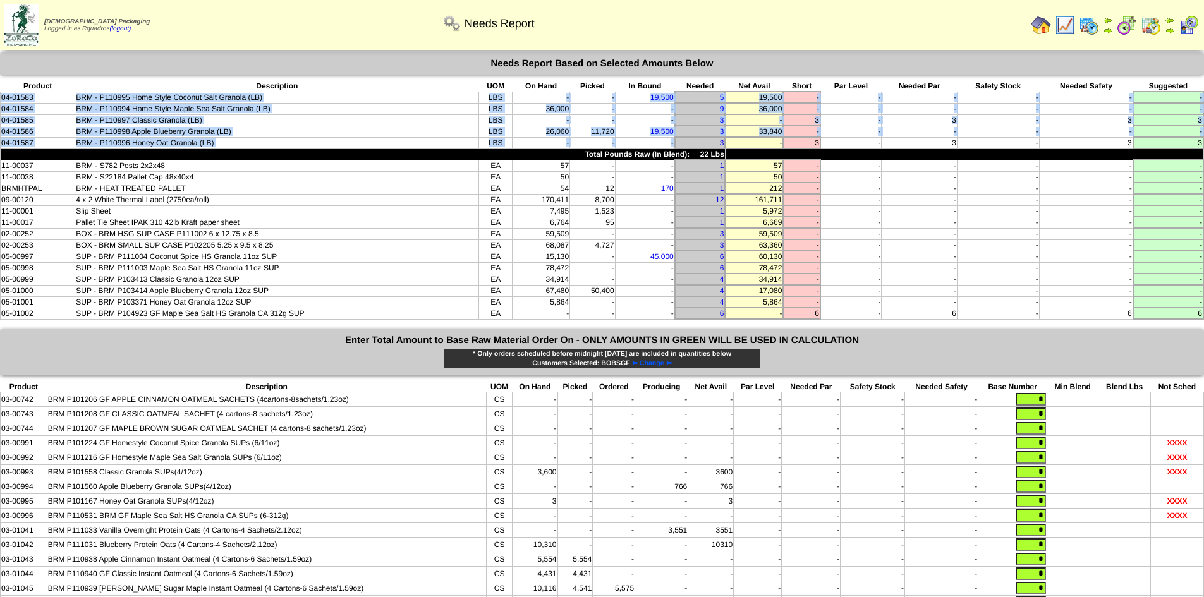
drag, startPoint x: 675, startPoint y: 144, endPoint x: 0, endPoint y: 99, distance: 676.6
click at [1, 99] on tbody "Product Description UOM On Hand Picked In Bound Needed Net Avail Short Par Leve…" at bounding box center [603, 200] width 1204 height 238
copy tbody "04-01583 BRM - P110995 Home Style Coconut Salt Granola (LB) LBS - - 19,500 5 19…"
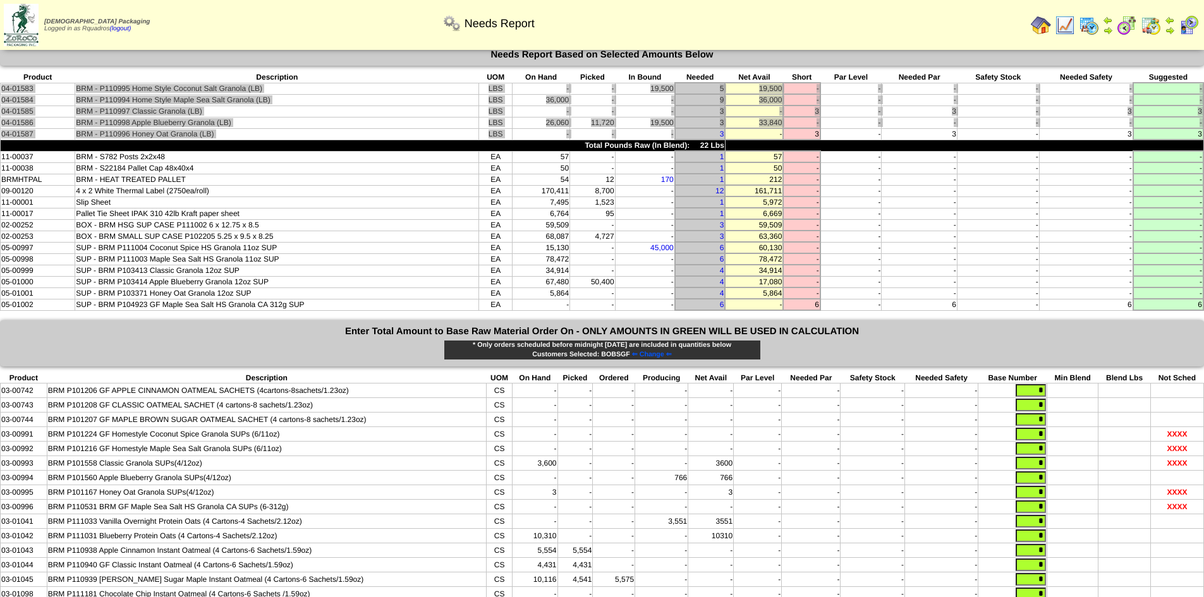
scroll to position [88, 0]
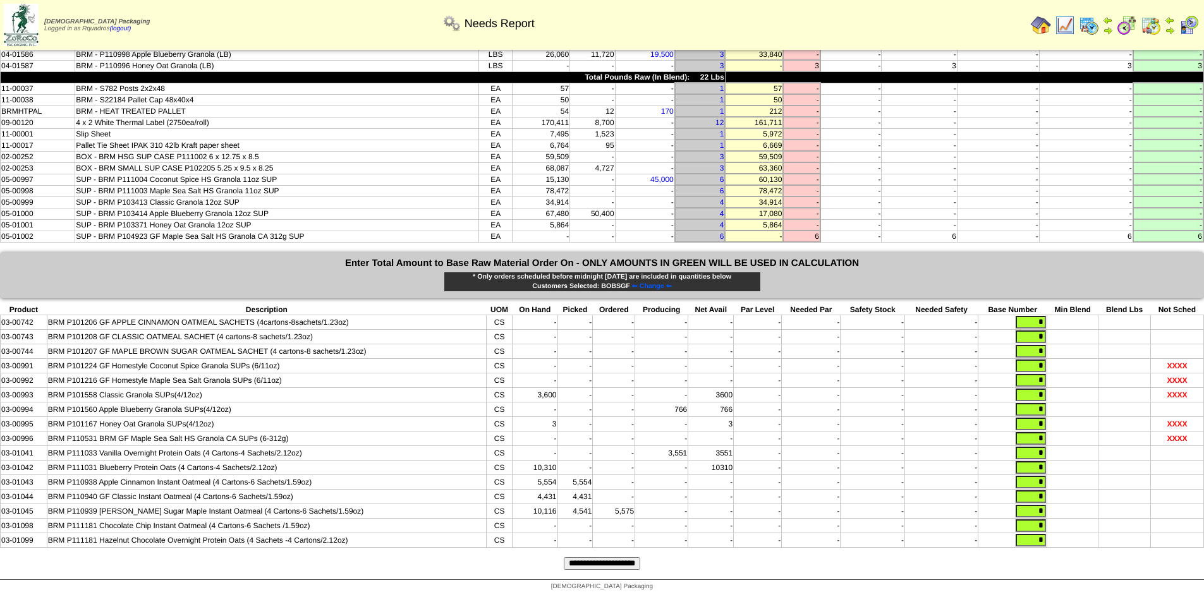
drag, startPoint x: 1033, startPoint y: 359, endPoint x: 1120, endPoint y: 366, distance: 87.5
click at [1120, 366] on tbody "Product Description UOM On Hand Picked Ordered Producing Net Avail Par Level Ne…" at bounding box center [603, 426] width 1204 height 243
type input "*"
drag, startPoint x: 1032, startPoint y: 387, endPoint x: 1082, endPoint y: 391, distance: 49.5
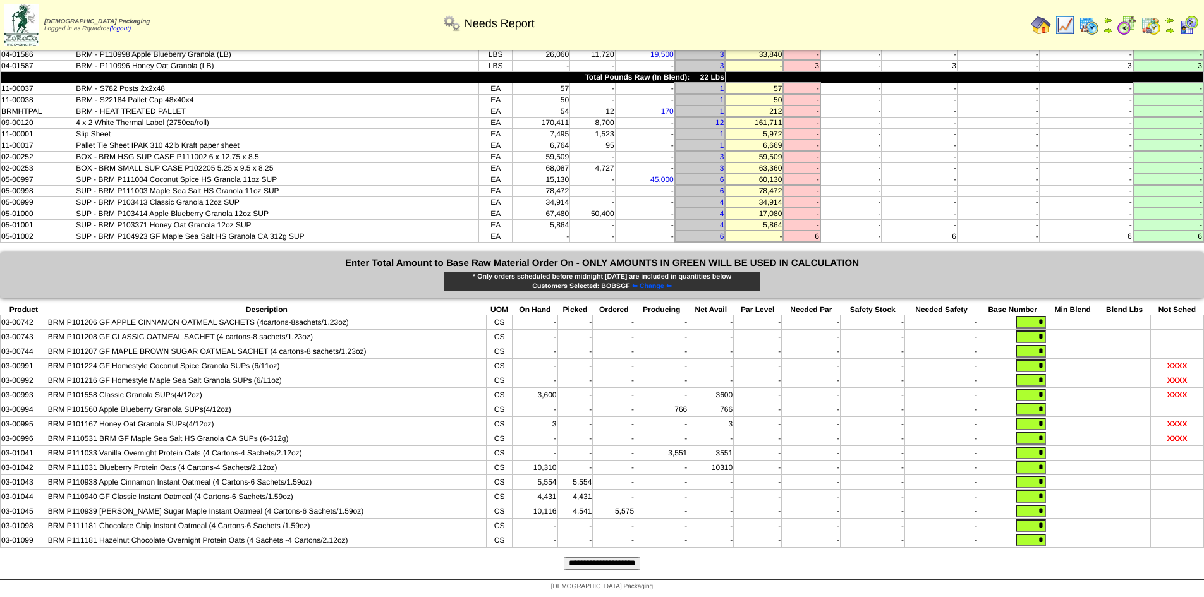
click at [1082, 391] on tr "03-00993 BRM P101558 Classic Granola SUPs(4/12oz) CS 3,600 - - - 3600 - - - - *" at bounding box center [603, 395] width 1204 height 15
type input "*"
type input "*****"
type input "*"
click at [592, 558] on input "**********" at bounding box center [602, 564] width 76 height 13
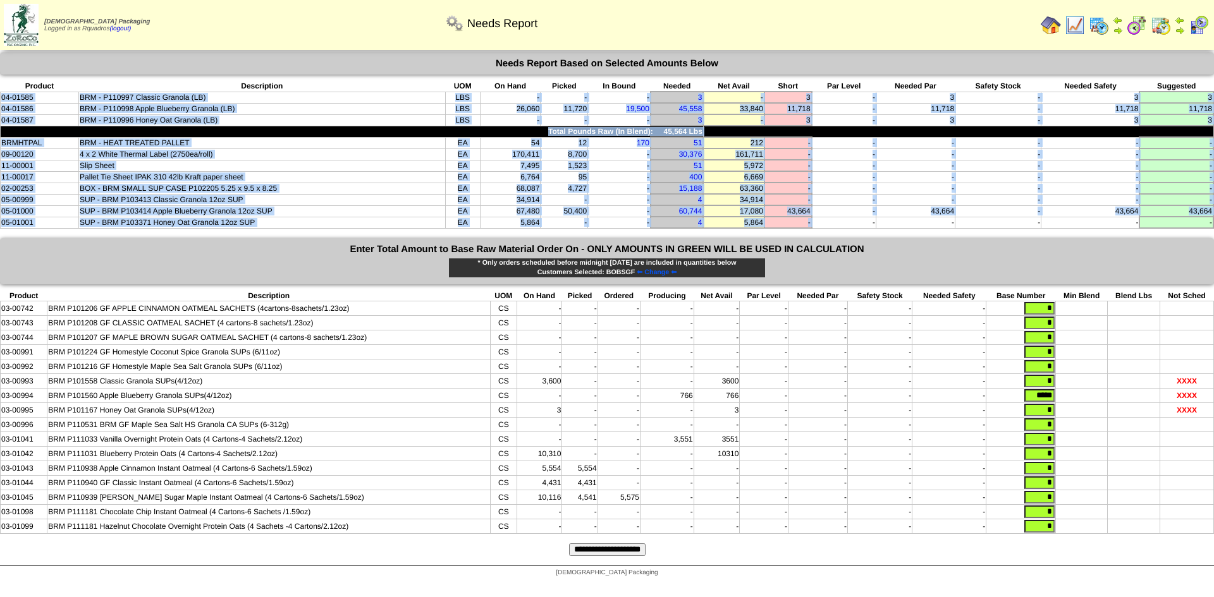
drag, startPoint x: 782, startPoint y: 217, endPoint x: 4, endPoint y: 98, distance: 786.7
click at [1, 97] on tbody "Product Description UOM On Hand Picked In Bound Needed Net Avail Short Par Leve…" at bounding box center [607, 154] width 1213 height 147
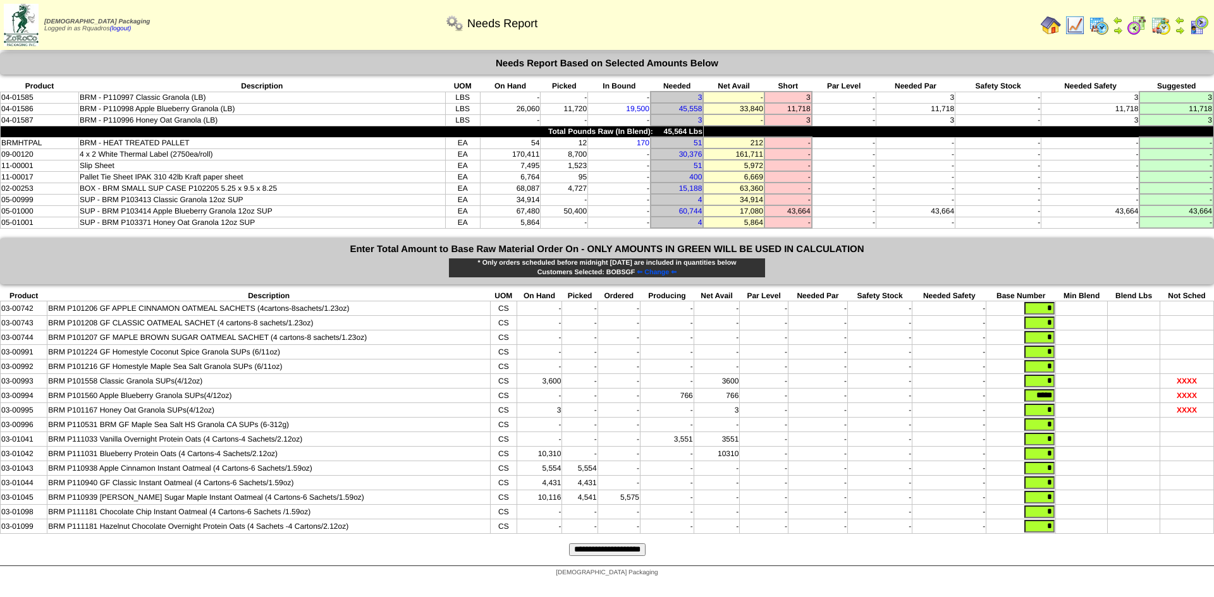
drag, startPoint x: 1035, startPoint y: 355, endPoint x: 1085, endPoint y: 357, distance: 49.3
click at [1085, 357] on tr "03-00991 BRM P101224 GF Homestyle Coconut Spice Granola SUPs (6/11oz) CS - - - …" at bounding box center [607, 352] width 1213 height 15
type input "****"
type input "*"
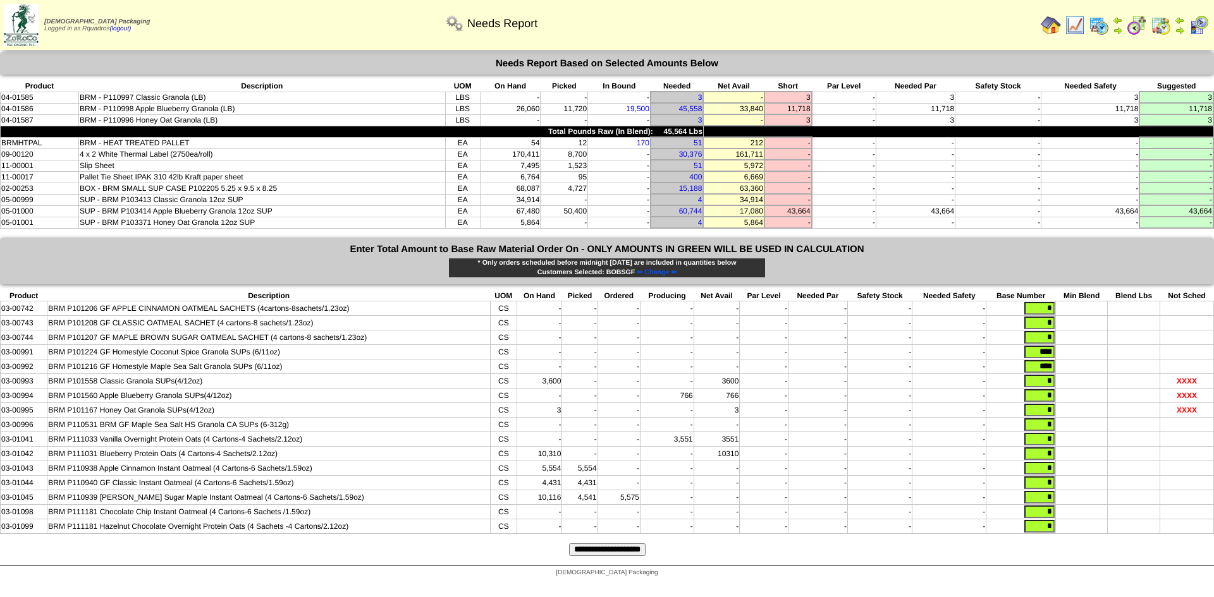
type input "*"
click at [620, 556] on input "**********" at bounding box center [607, 550] width 76 height 13
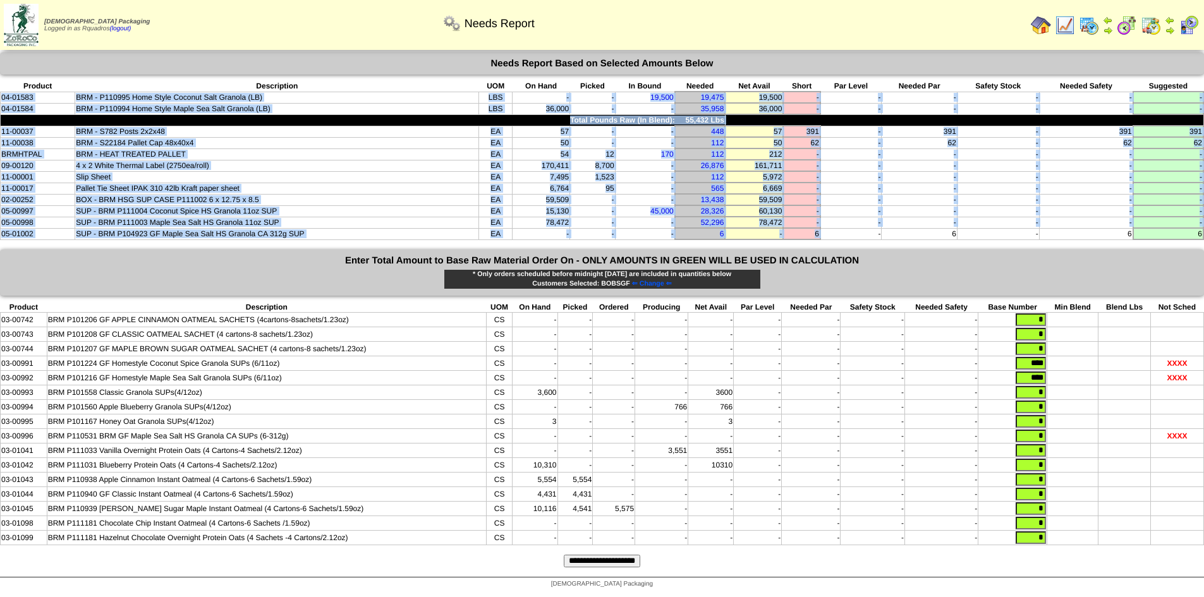
drag, startPoint x: 848, startPoint y: 236, endPoint x: 0, endPoint y: 101, distance: 859.2
click at [1, 101] on tbody "Product Description UOM On Hand Picked In Bound Needed Net Avail Short Par Leve…" at bounding box center [603, 160] width 1204 height 159
copy tbody "04-01583 BRM - P110995 Home Style Coconut Salt Granola (LB) LBS - - 19,500 19,4…"
click at [659, 282] on span "⇐ Change ⇐" at bounding box center [652, 284] width 40 height 8
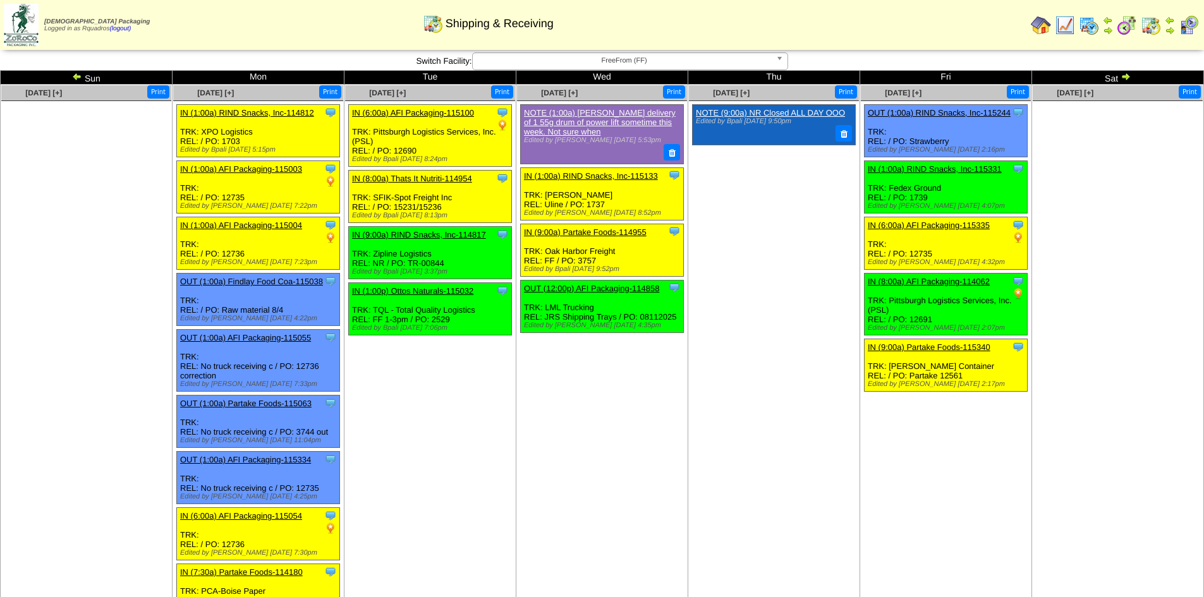
click at [578, 64] on span "FreeFrom (FF)" at bounding box center [624, 60] width 293 height 15
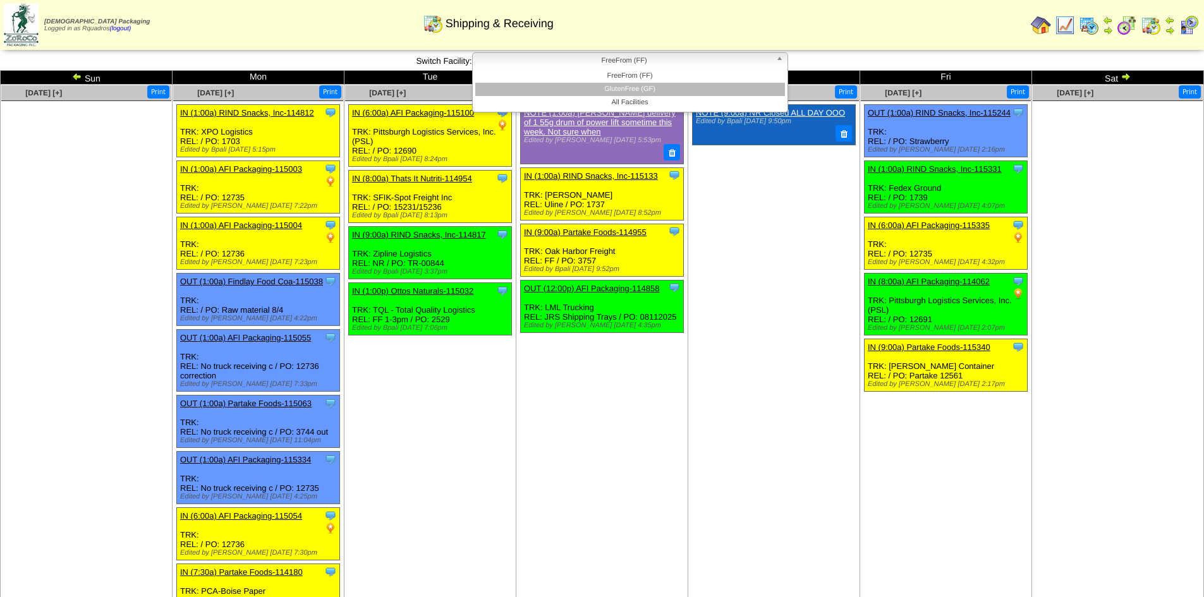
click at [584, 89] on li "GlutenFree (GF)" at bounding box center [630, 89] width 310 height 13
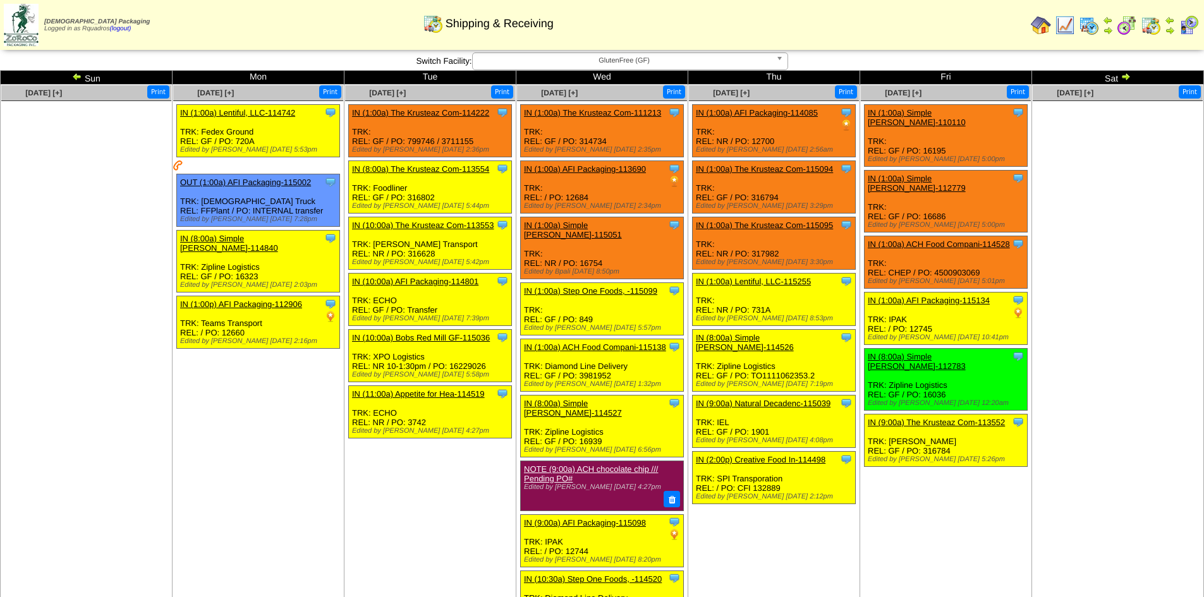
click at [1067, 28] on img at bounding box center [1065, 25] width 20 height 20
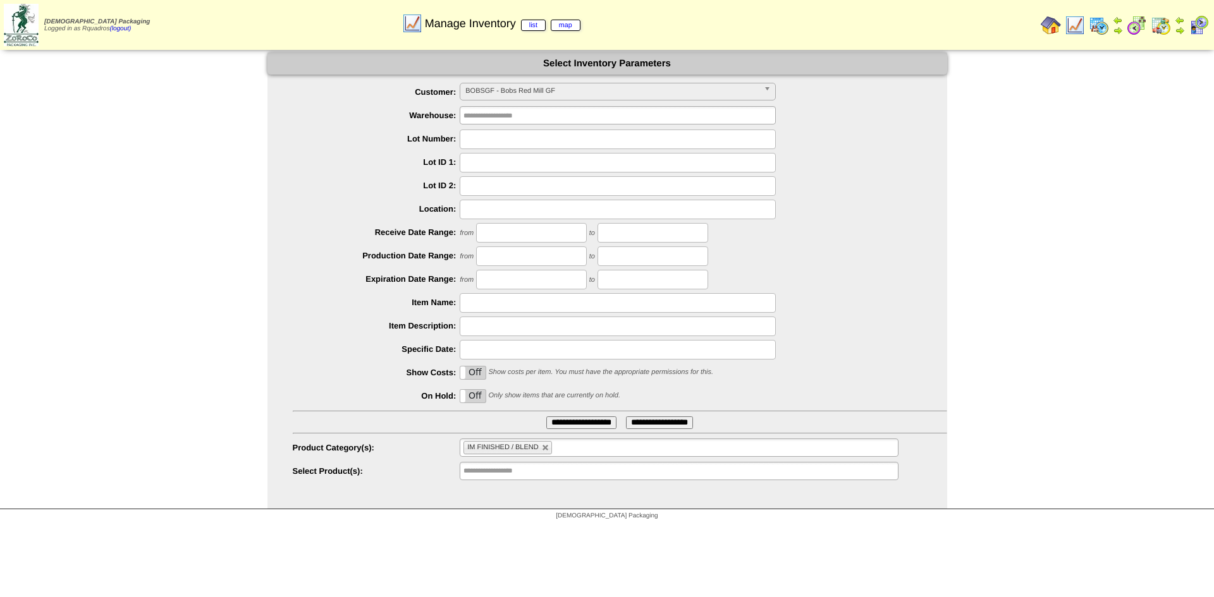
click at [1161, 25] on img at bounding box center [1161, 25] width 20 height 20
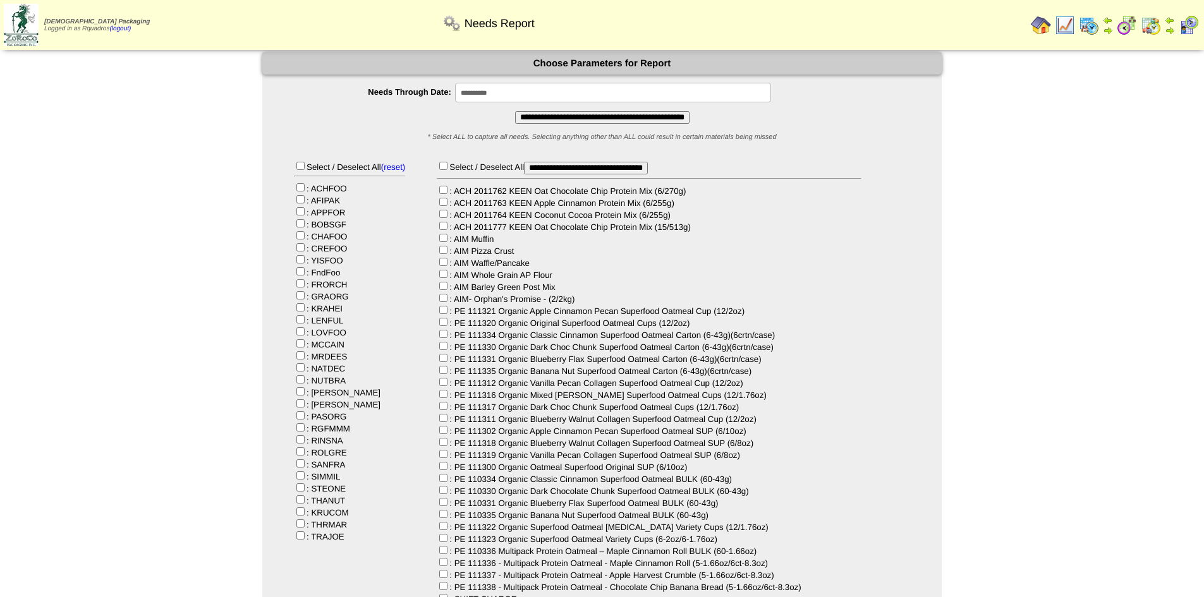
click at [563, 114] on input "**********" at bounding box center [602, 117] width 174 height 13
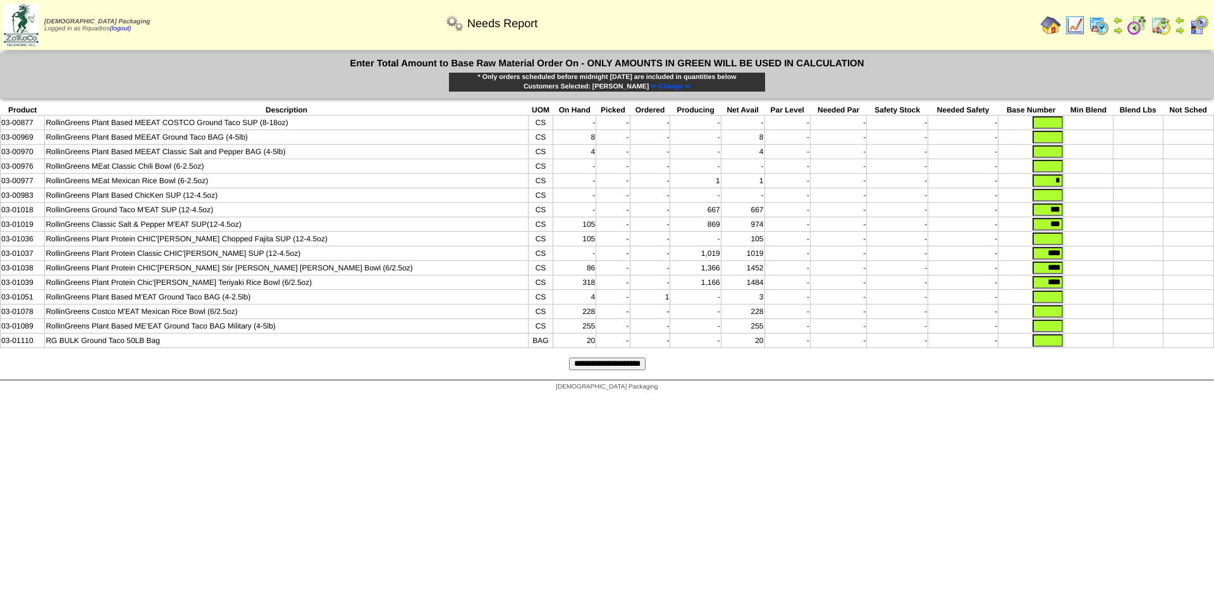
click at [1032, 123] on input "text" at bounding box center [1047, 122] width 30 height 13
type input "*"
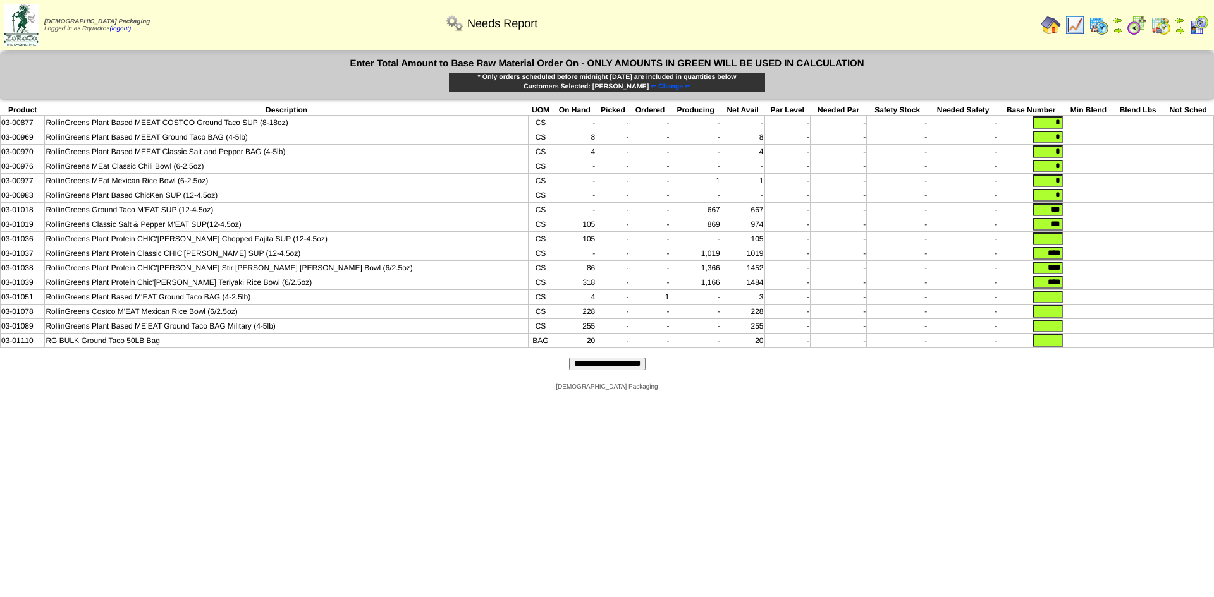
type input "*"
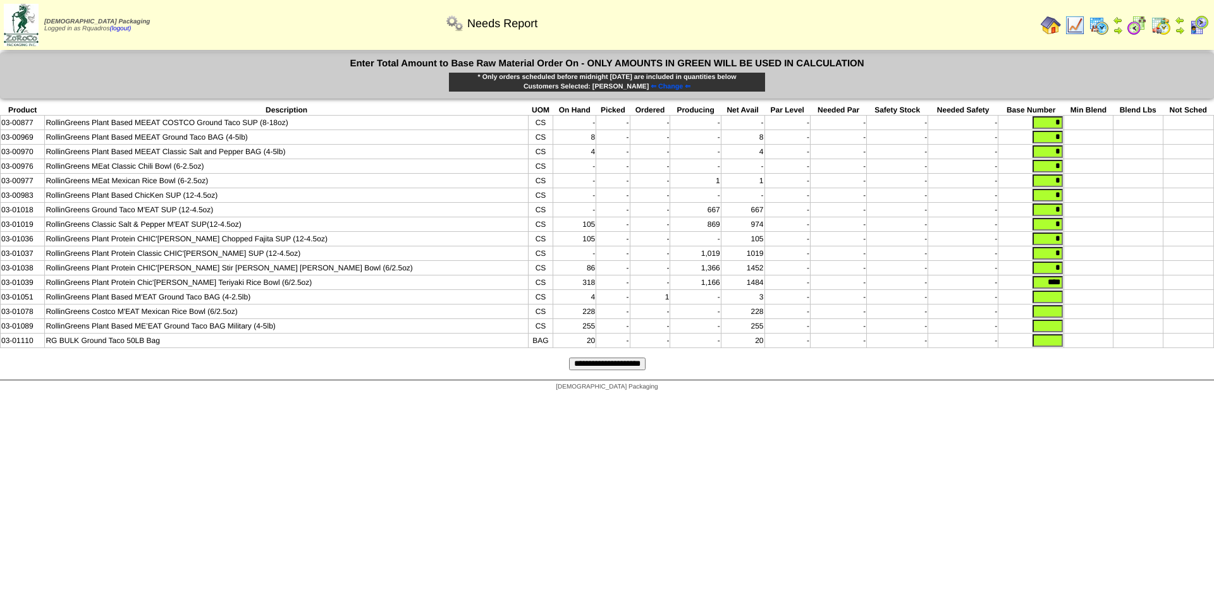
type input "*"
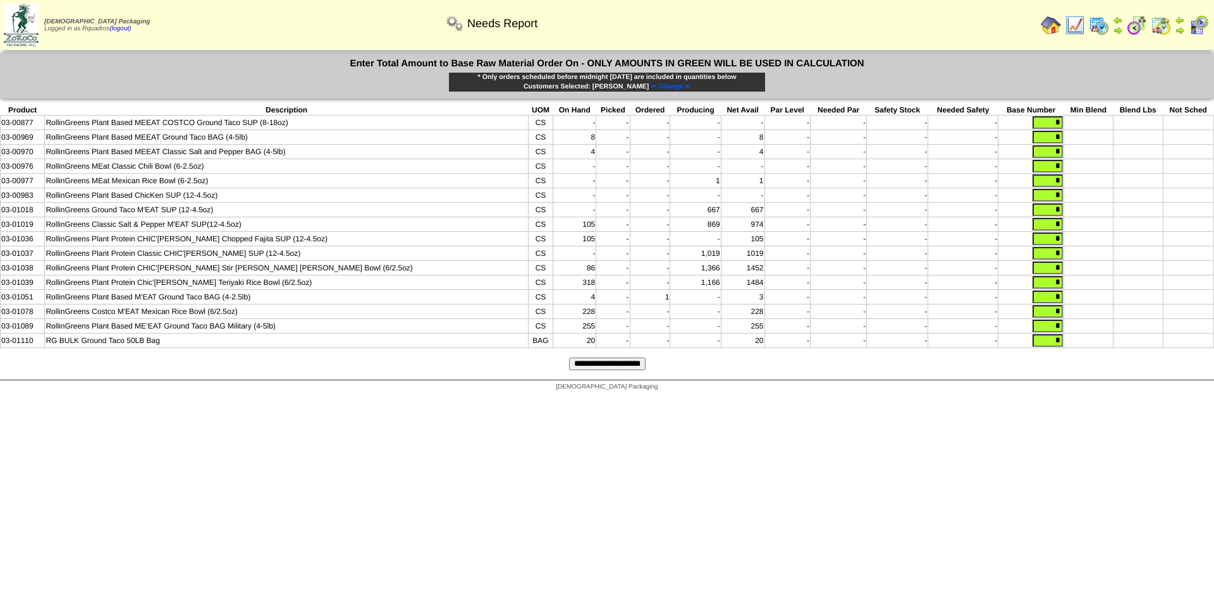
type input "*"
click at [587, 370] on input "**********" at bounding box center [607, 364] width 76 height 13
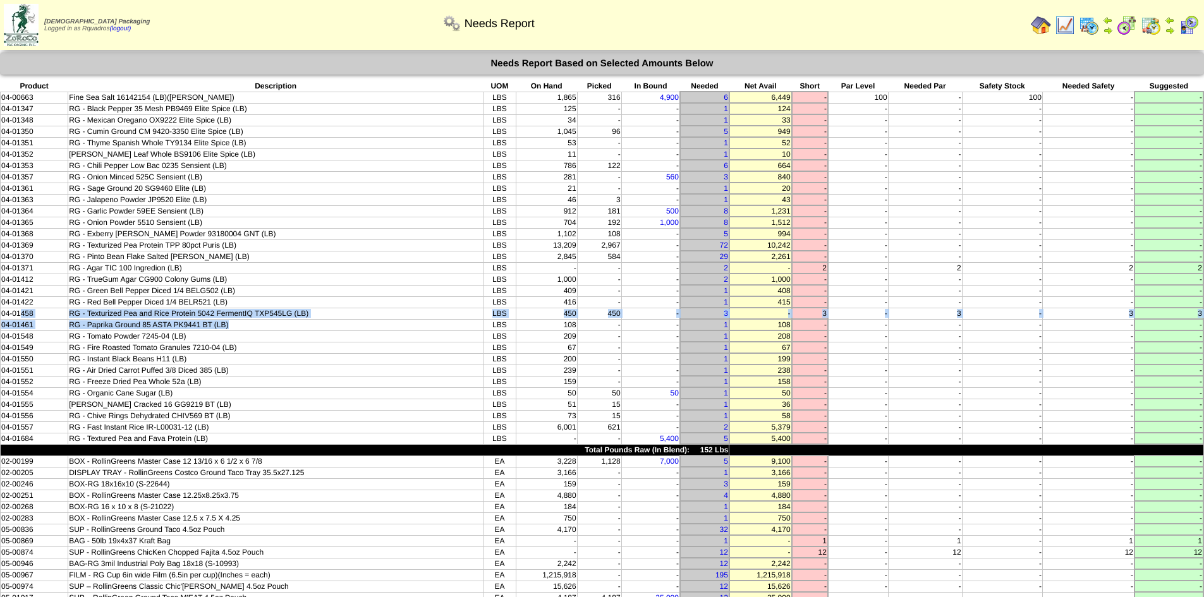
drag, startPoint x: 22, startPoint y: 312, endPoint x: 291, endPoint y: 322, distance: 268.8
click at [291, 322] on tbody "Product Description UOM On Hand Picked In Bound Needed Net Avail Short Par Leve…" at bounding box center [603, 496] width 1204 height 830
drag, startPoint x: 475, startPoint y: 346, endPoint x: 487, endPoint y: 346, distance: 11.4
click at [476, 346] on td "RG - Fire Roasted Tomato Granules 7210-04 (LB)" at bounding box center [275, 347] width 415 height 11
click at [1038, 25] on img at bounding box center [1041, 25] width 20 height 20
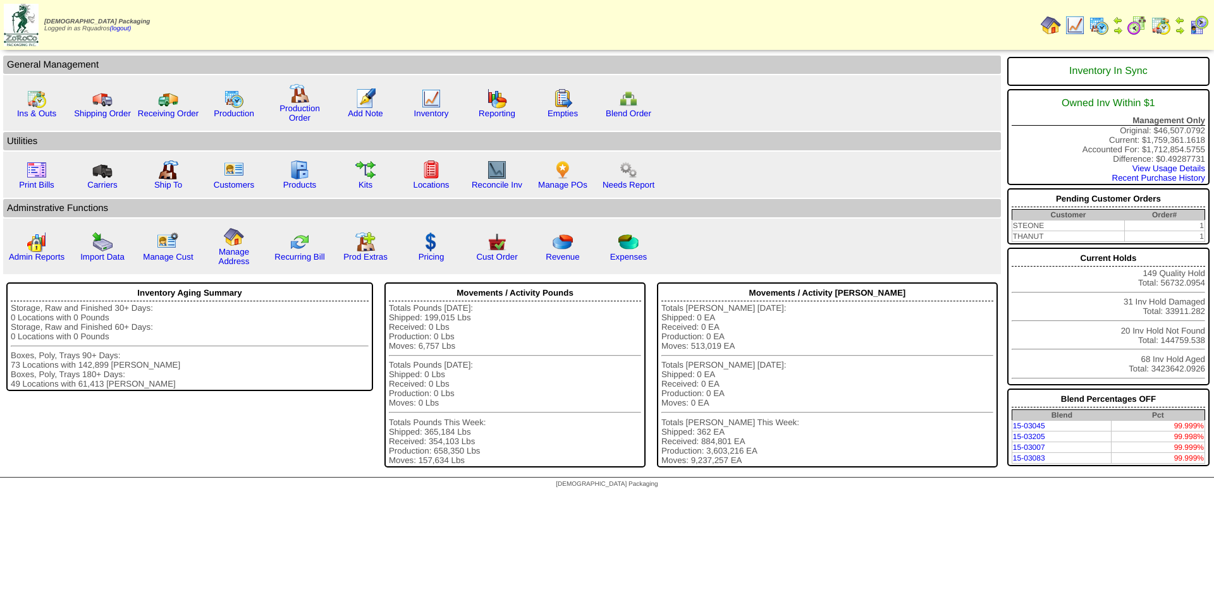
click at [1166, 30] on img at bounding box center [1161, 25] width 20 height 20
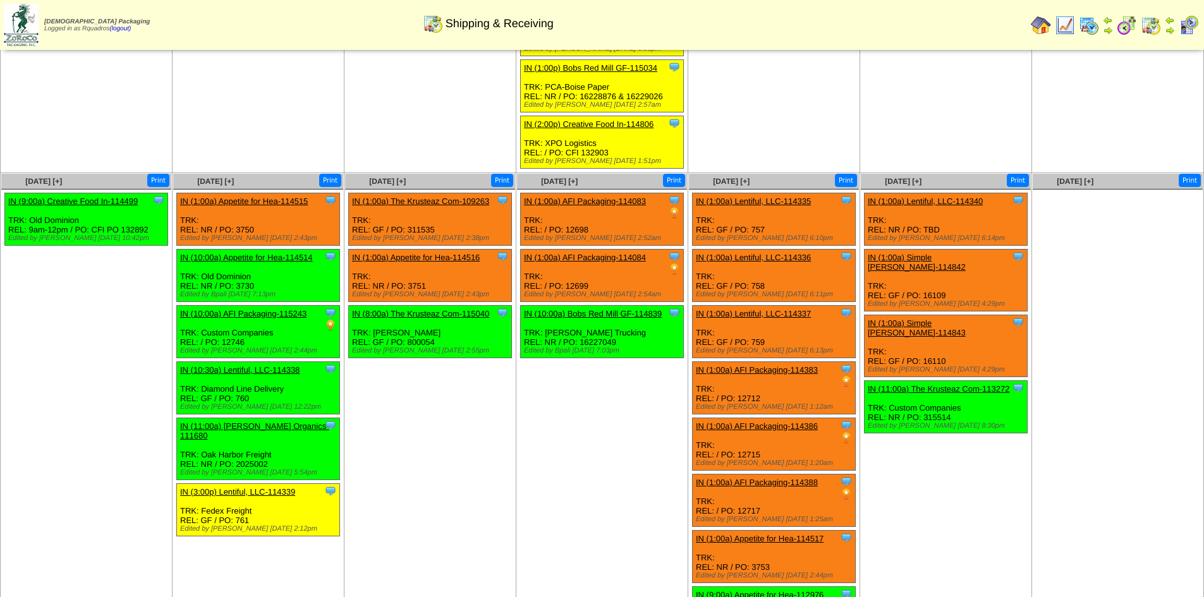
scroll to position [568, 0]
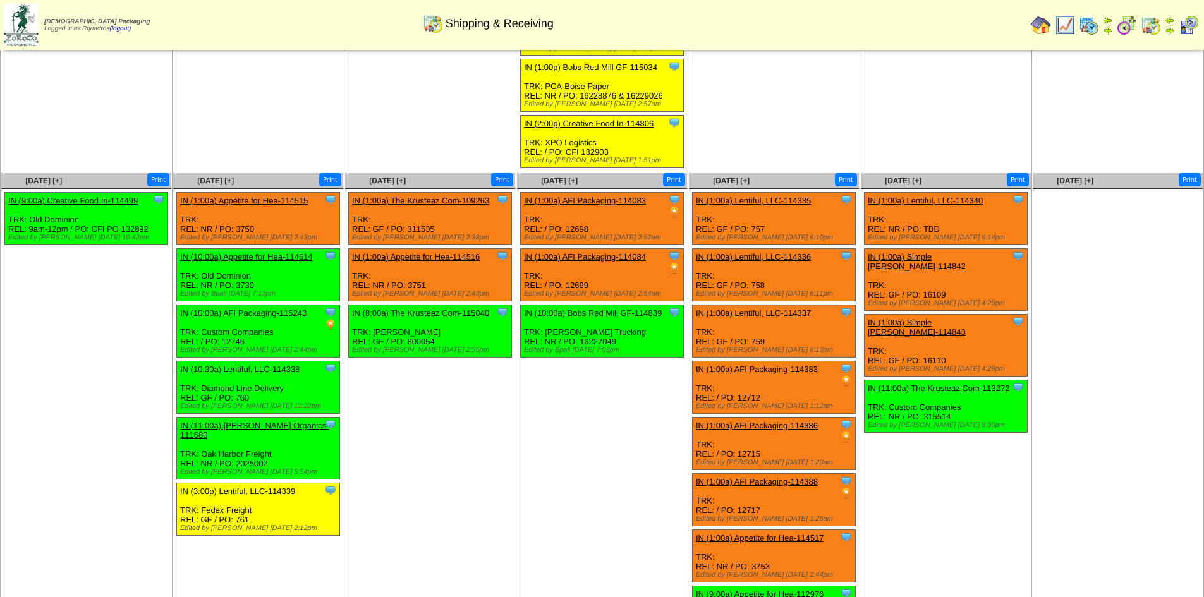
click at [386, 408] on td "Aug 12 [+] Print Clone Item IN (1:00a) The Krusteaz Com-109263 The Krusteaz Com…" at bounding box center [431, 407] width 172 height 471
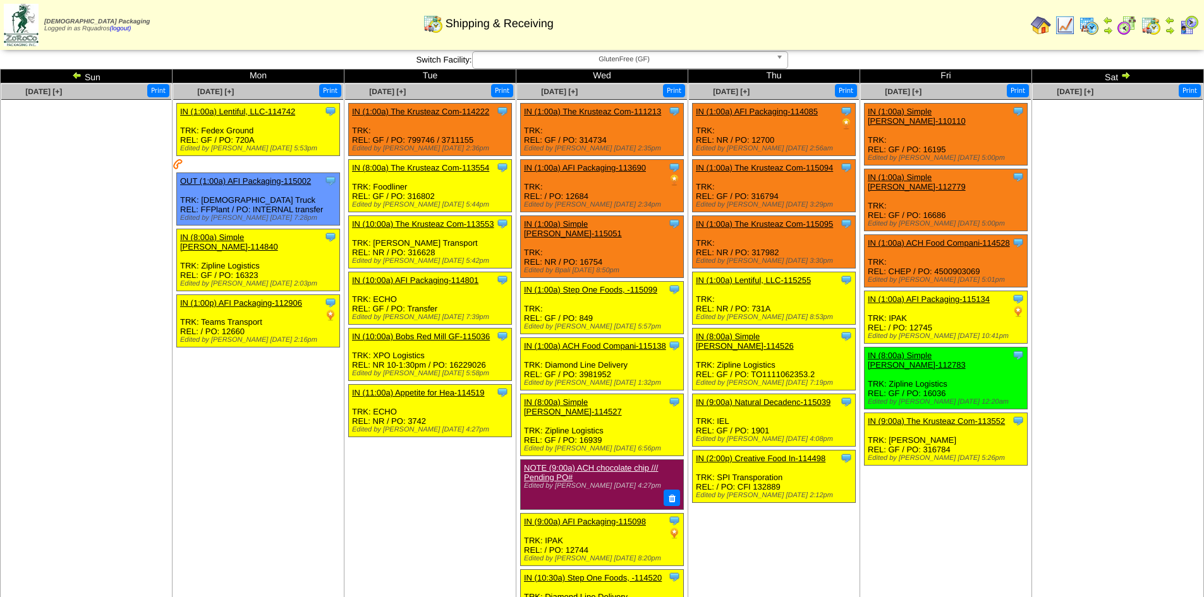
scroll to position [0, 0]
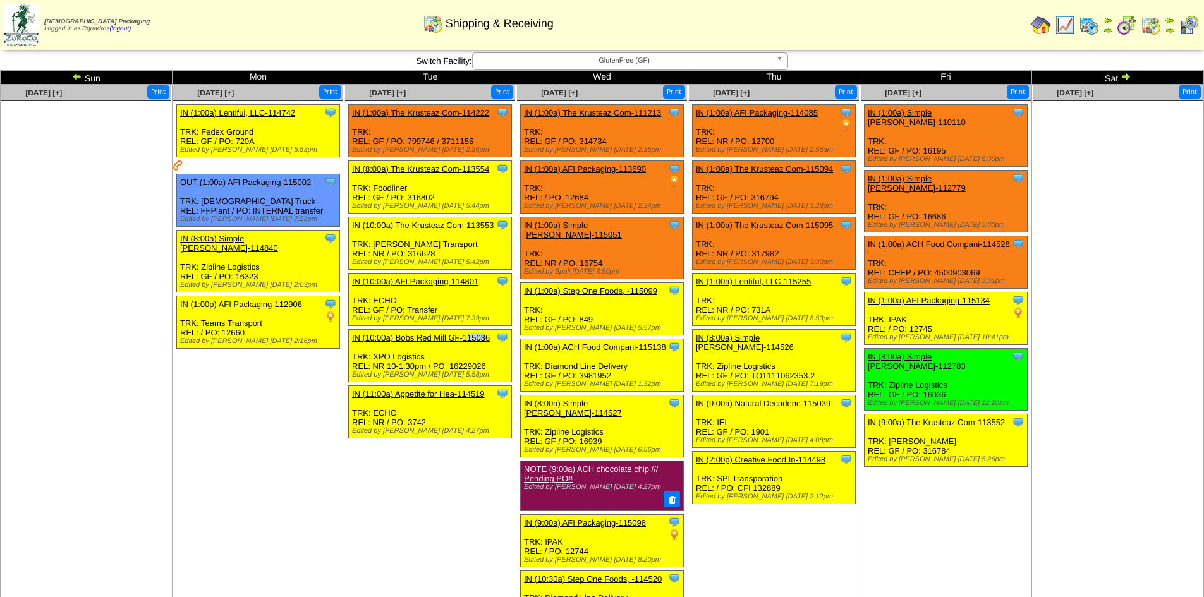
click at [1066, 22] on img at bounding box center [1065, 25] width 20 height 20
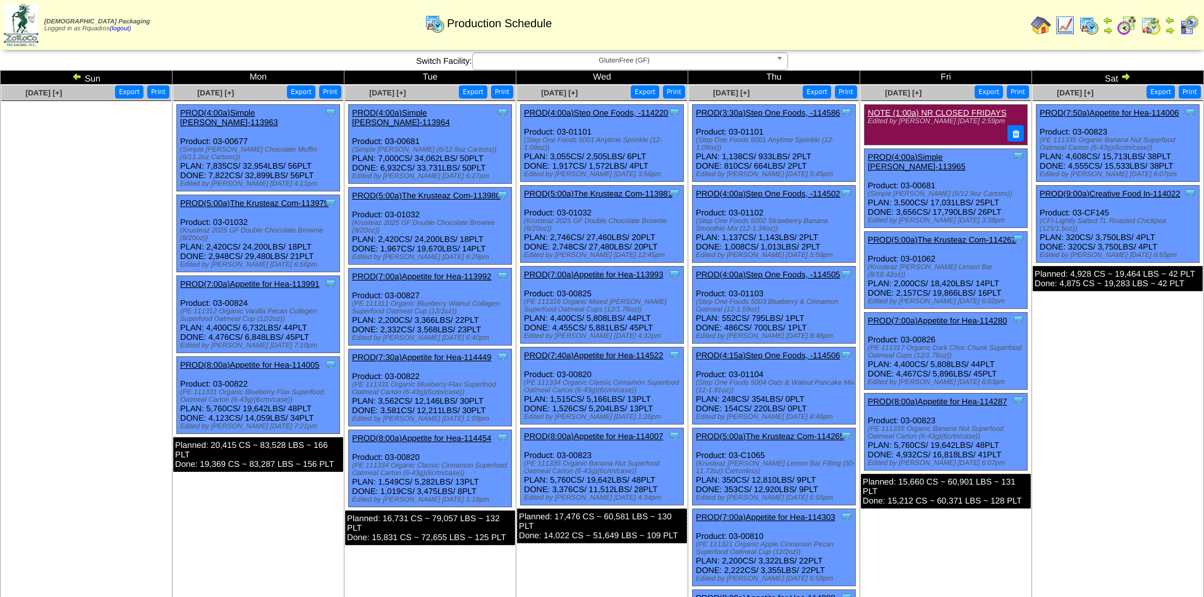
click at [1127, 76] on img at bounding box center [1126, 76] width 10 height 10
click at [1110, 374] on td "Jul 26 [+] Print Export Clone Item PROD(7:50a)Appetite for Hea-114006 Appetite …" at bounding box center [1118, 391] width 172 height 613
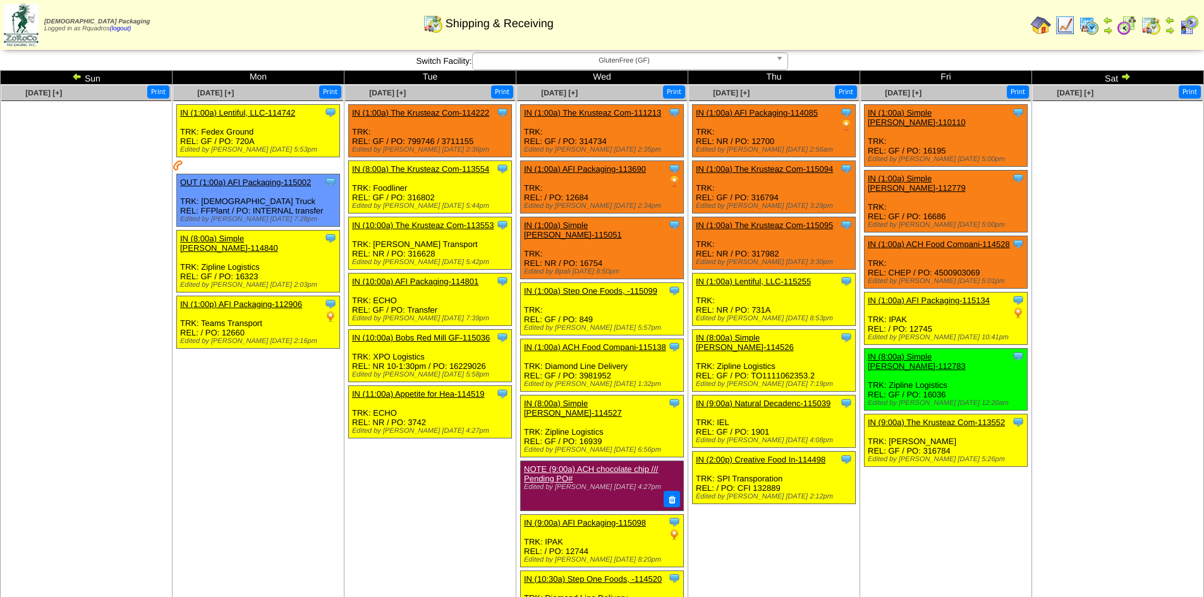
click at [78, 343] on td "[DATE] [+] Print" at bounding box center [87, 413] width 172 height 656
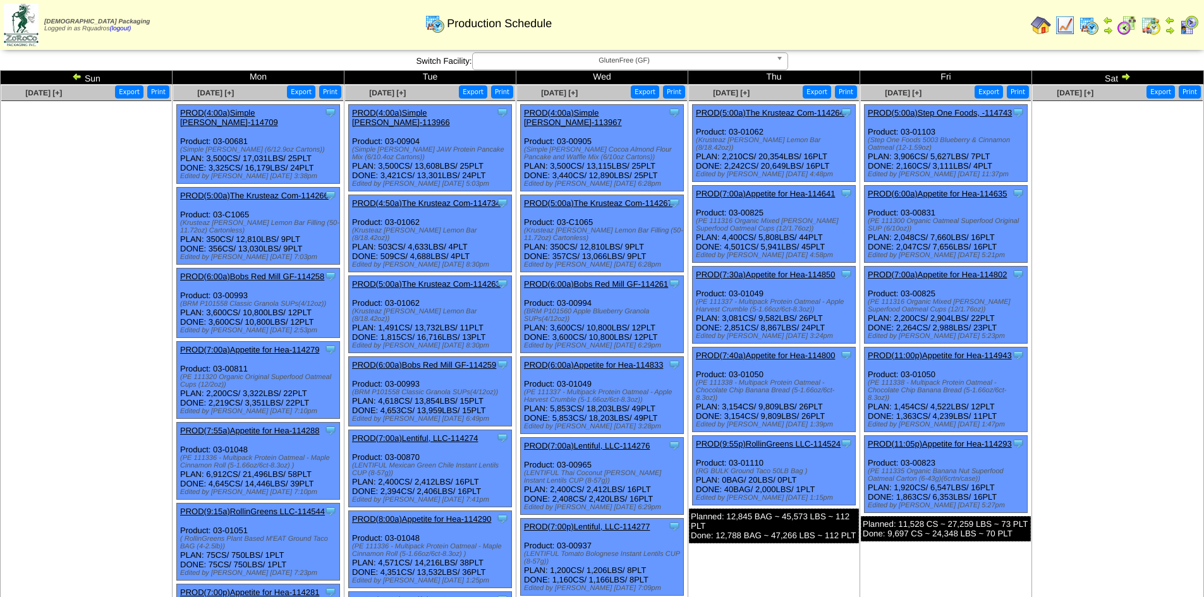
click at [1109, 358] on td "[DATE] [+] Print Export" at bounding box center [1118, 437] width 172 height 705
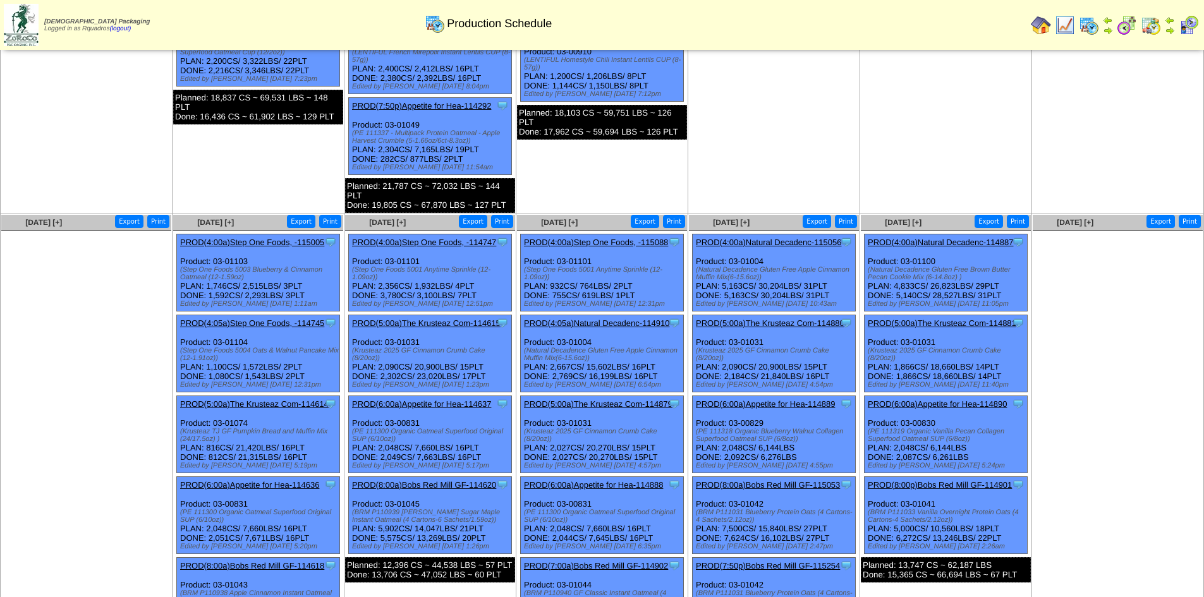
click at [776, 238] on link "PROD(4:00a)Natural Decadenc-115056" at bounding box center [769, 242] width 146 height 9
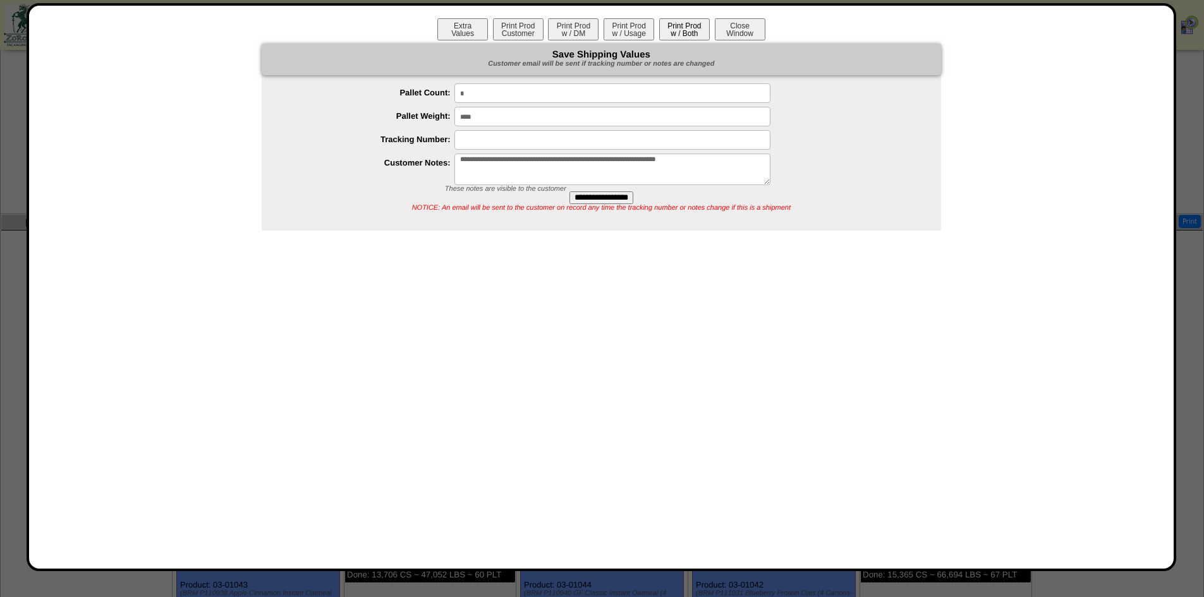
click at [680, 28] on button "Print Prod w / Both" at bounding box center [684, 29] width 51 height 22
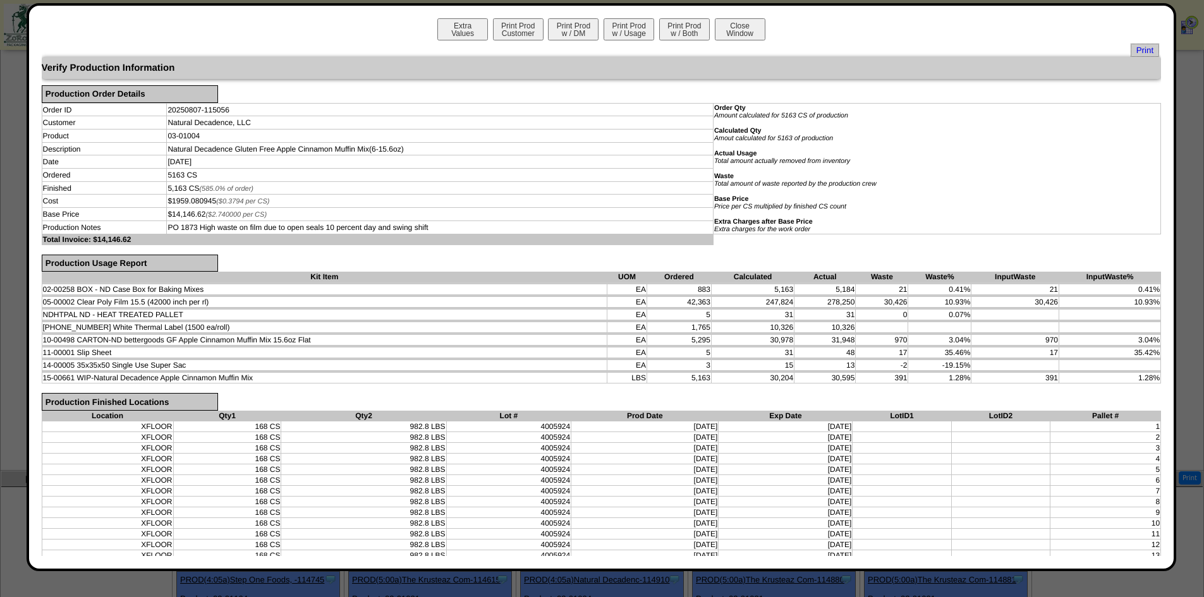
scroll to position [196, 0]
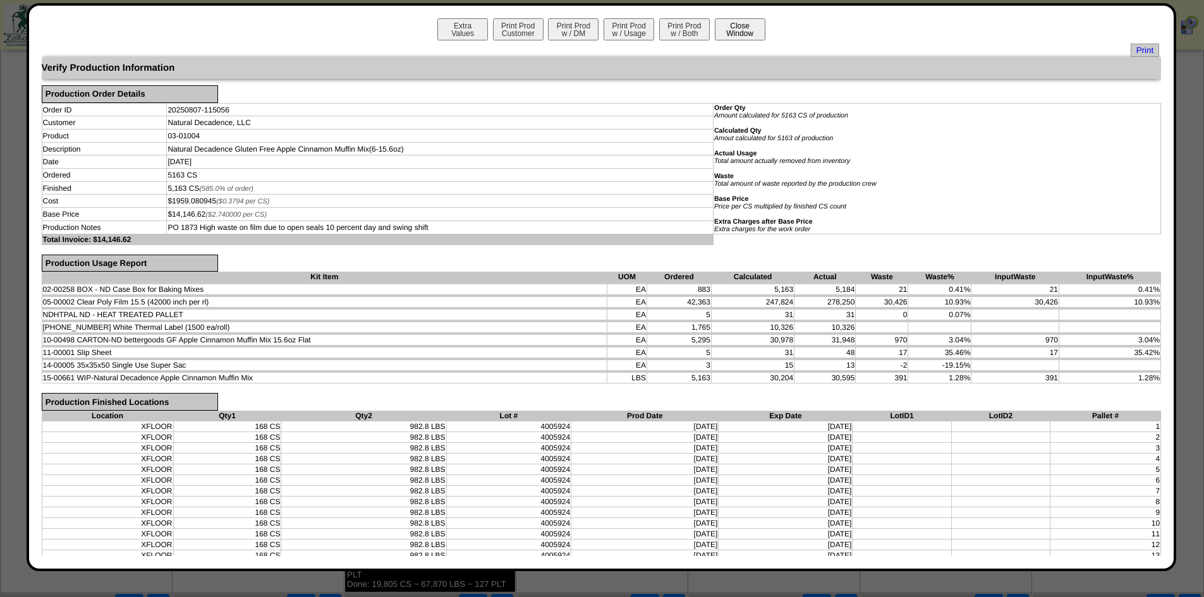
click at [739, 30] on button "Close Window" at bounding box center [740, 29] width 51 height 22
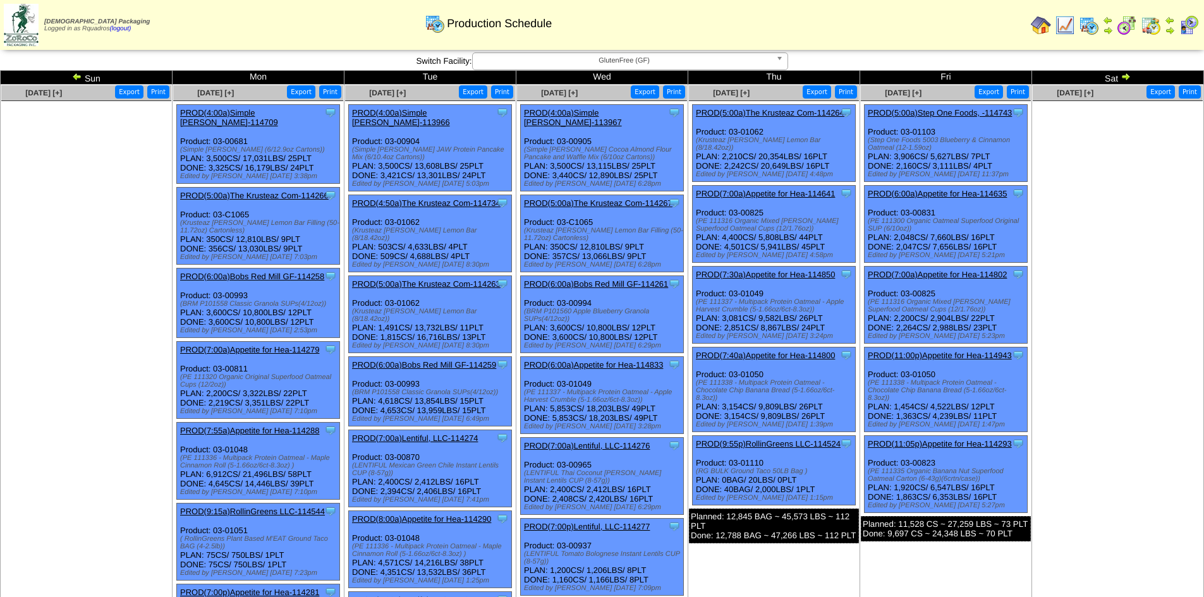
click at [1091, 301] on td "[DATE] [+] Print Export" at bounding box center [1118, 437] width 172 height 705
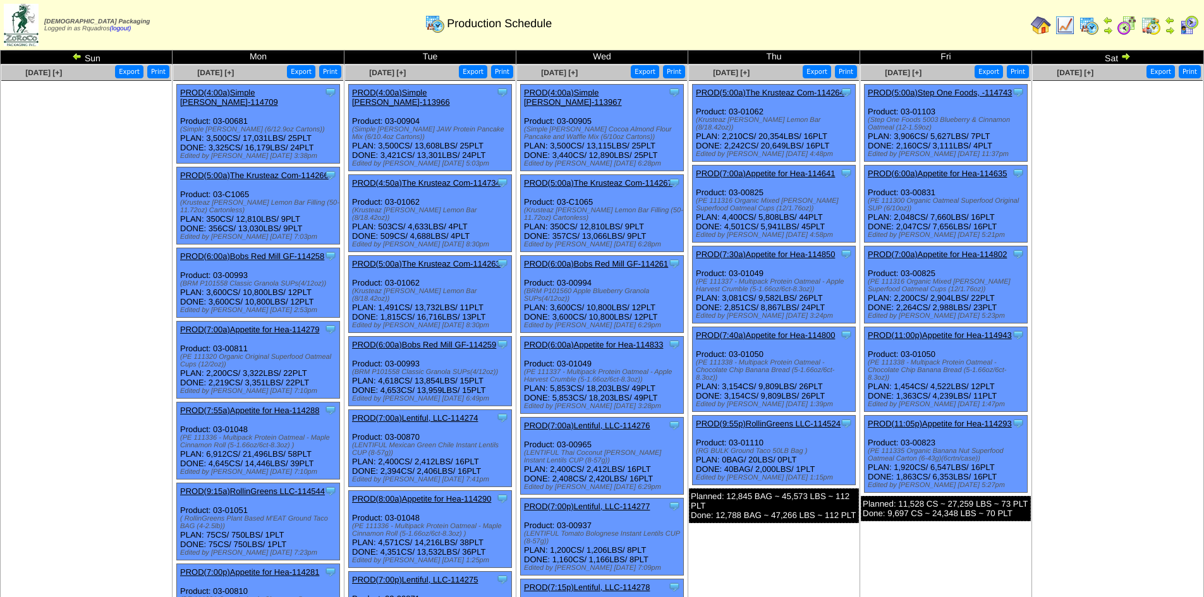
scroll to position [13, 0]
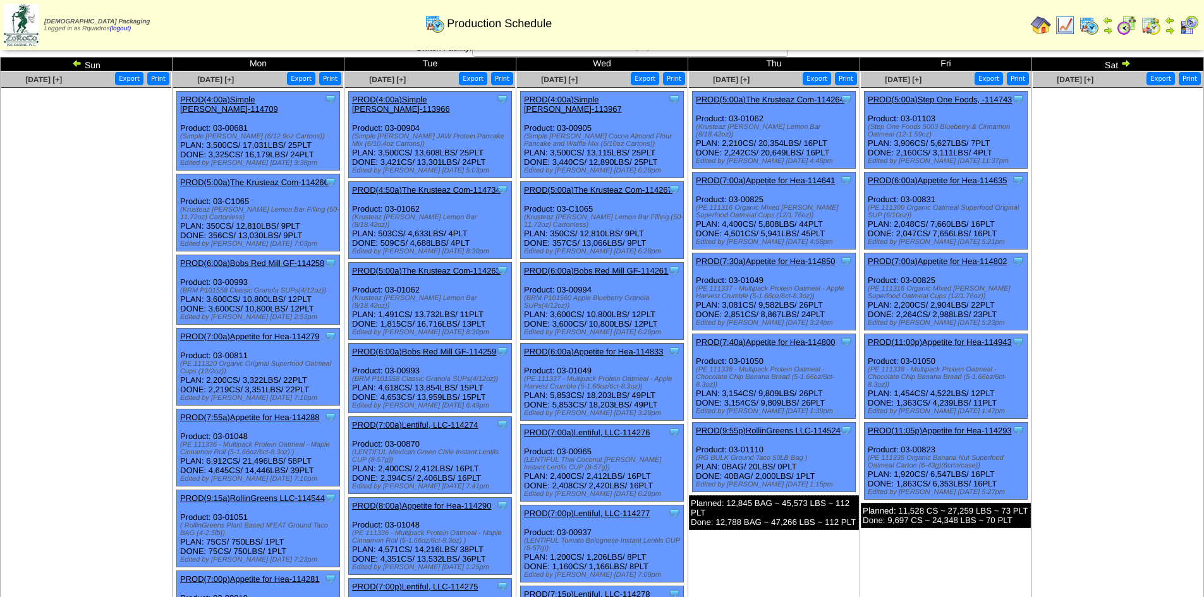
click at [1129, 66] on img at bounding box center [1126, 63] width 10 height 10
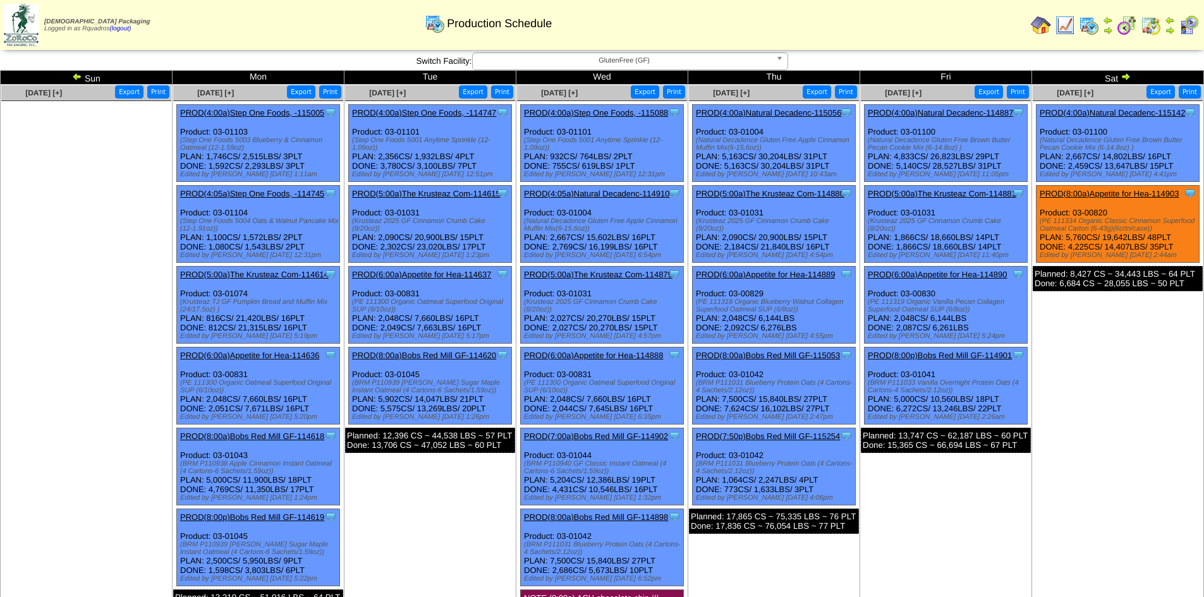
click at [1102, 380] on td "[DATE] [+] Print Export Clone Item PROD(4:00a)Natural Decadenc-115142 Natural D…" at bounding box center [1118, 377] width 172 height 585
click at [948, 109] on link "PROD(4:00a)Natural Decadenc-114887" at bounding box center [941, 112] width 146 height 9
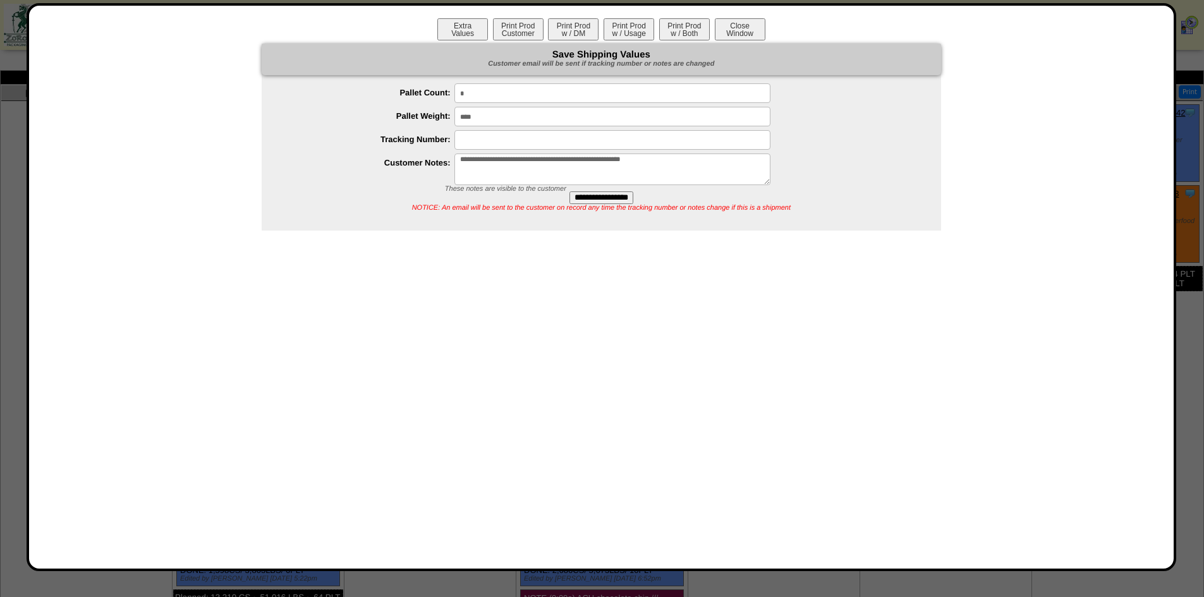
drag, startPoint x: 680, startPoint y: 34, endPoint x: 1080, endPoint y: 131, distance: 412.4
click at [680, 34] on button "Print Prod w / Both" at bounding box center [684, 29] width 51 height 22
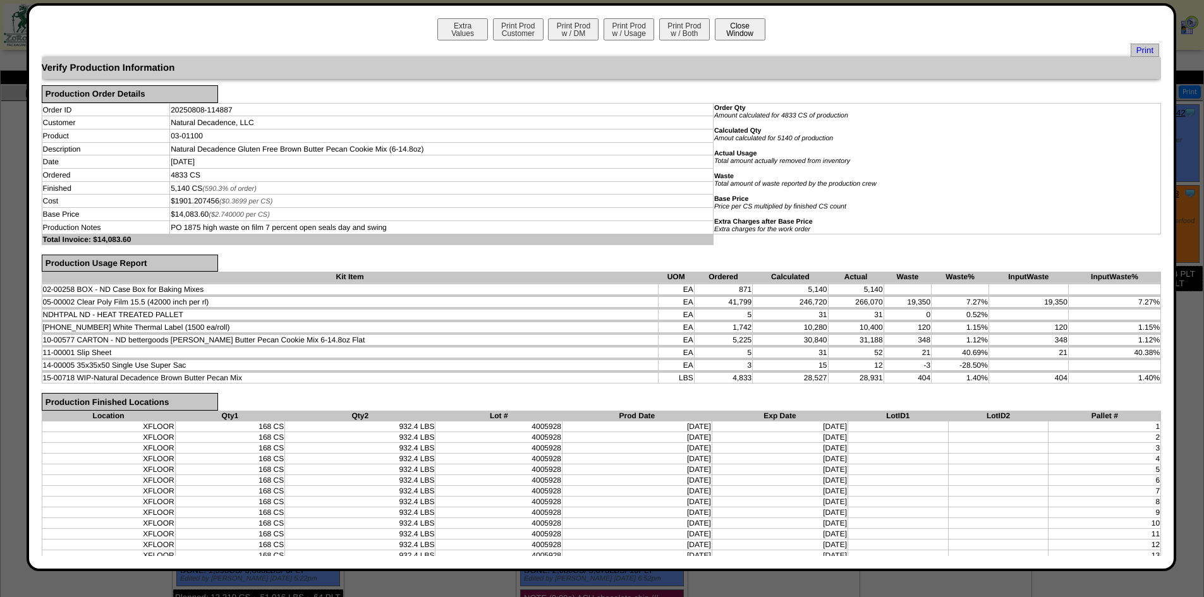
click at [738, 39] on button "Close Window" at bounding box center [740, 29] width 51 height 22
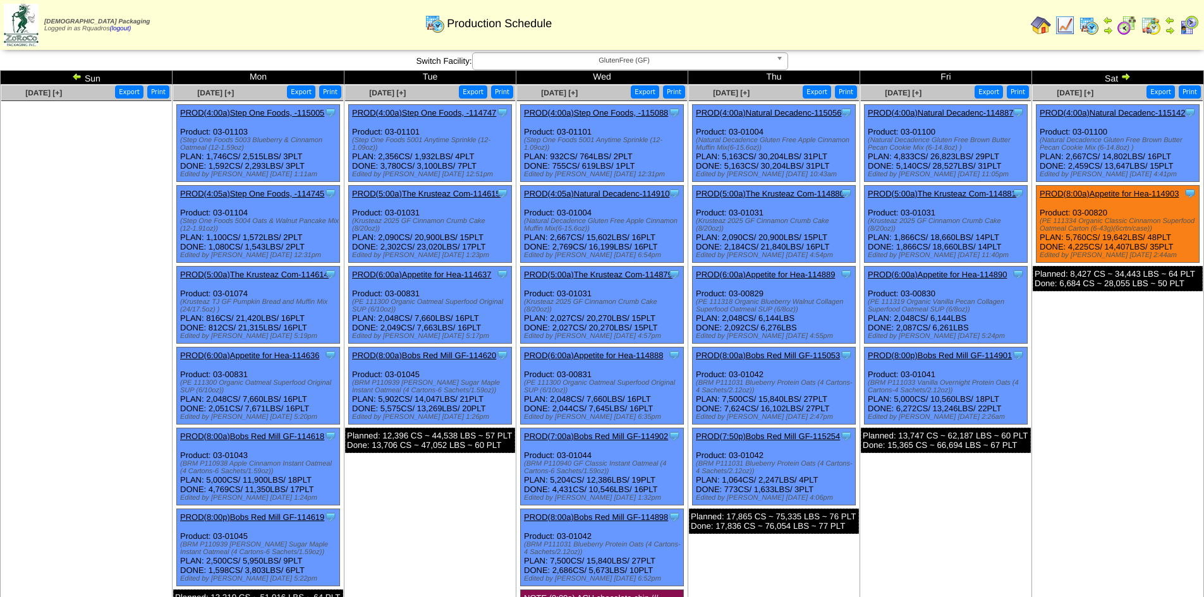
click at [1037, 391] on td "[DATE] [+] Print Export Clone Item PROD(4:00a)Natural Decadenc-115142 Natural D…" at bounding box center [1118, 377] width 172 height 585
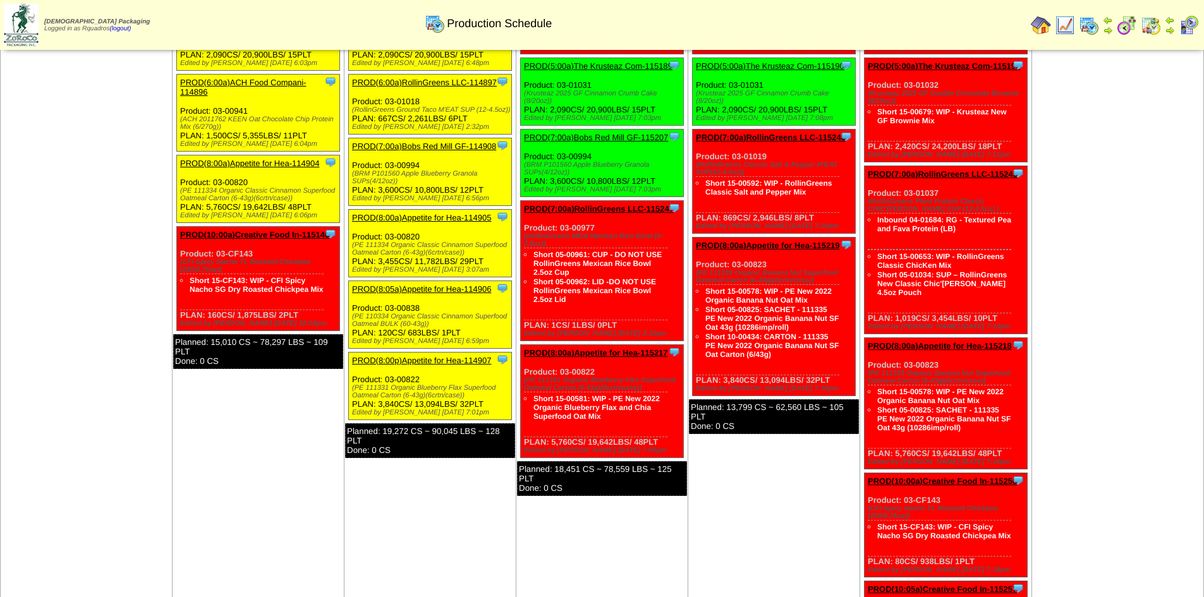
scroll to position [379, 0]
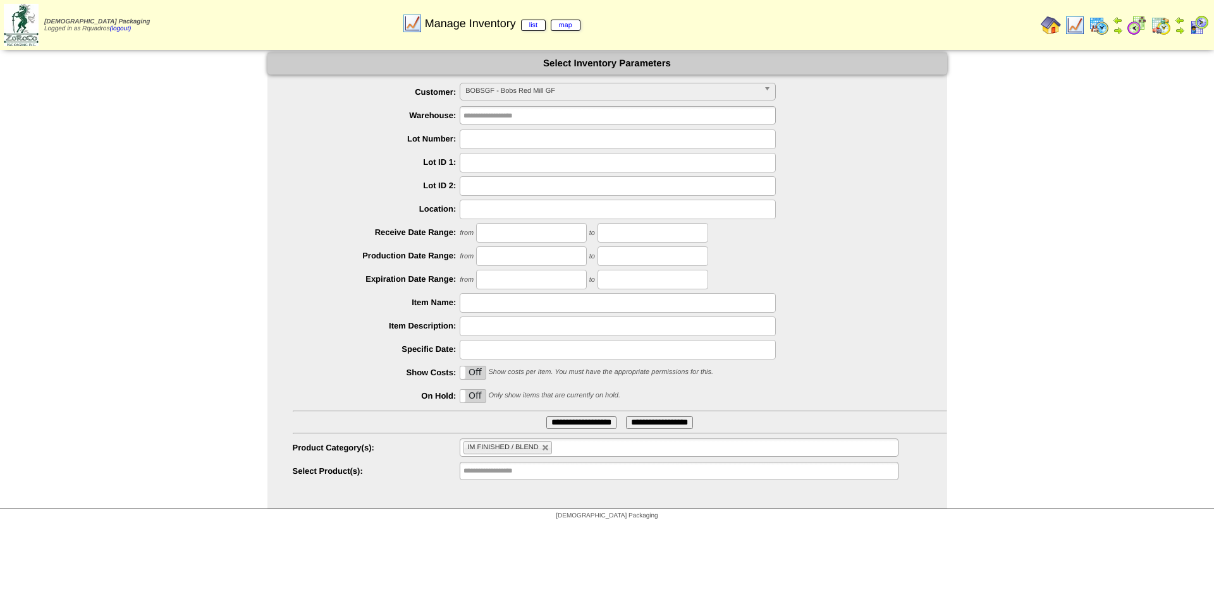
click at [546, 96] on span "BOBSGF - Bobs Red Mill GF" at bounding box center [611, 90] width 293 height 15
type input "*"
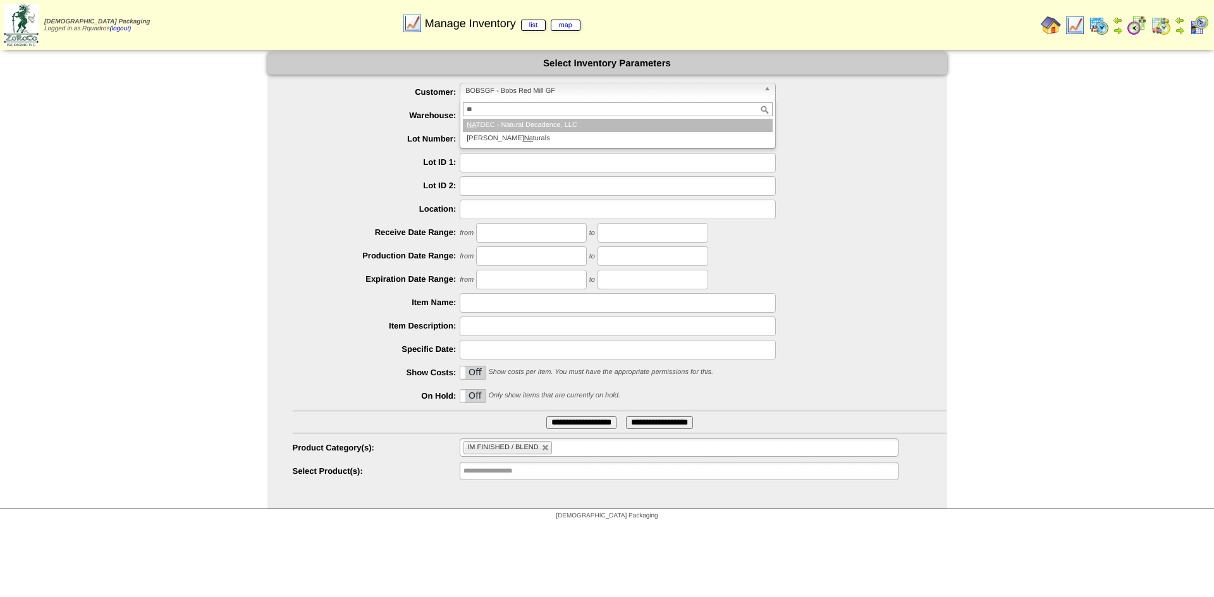
type input "**"
click at [546, 121] on li "NA TDEC - Natural Decadence, LLC" at bounding box center [618, 125] width 310 height 13
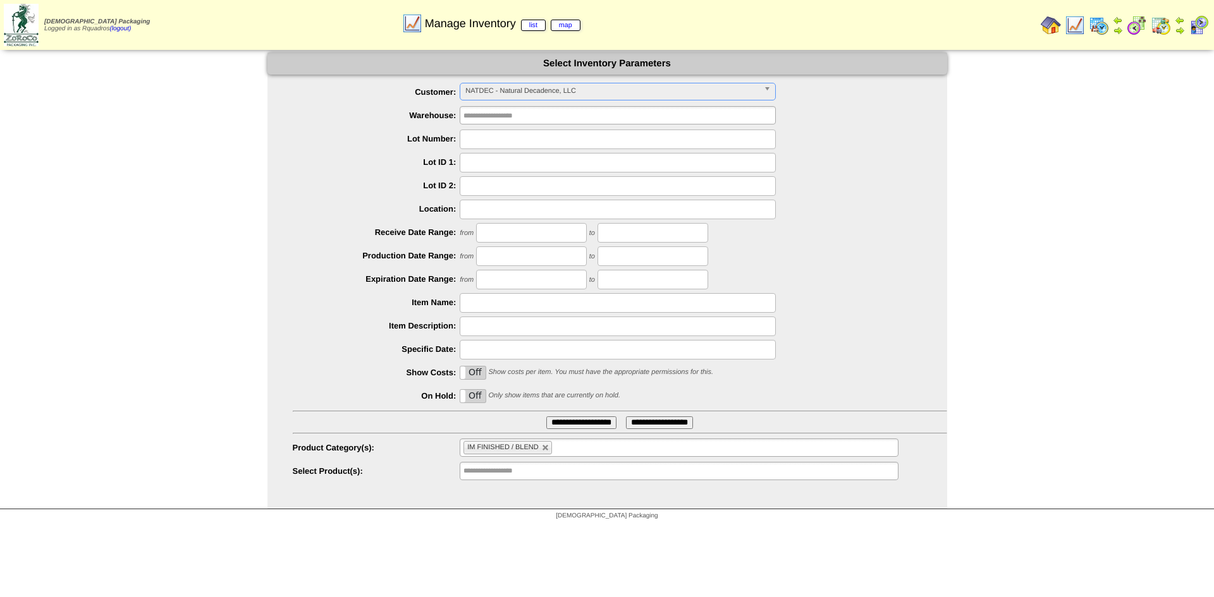
click at [548, 425] on input "**********" at bounding box center [581, 423] width 70 height 13
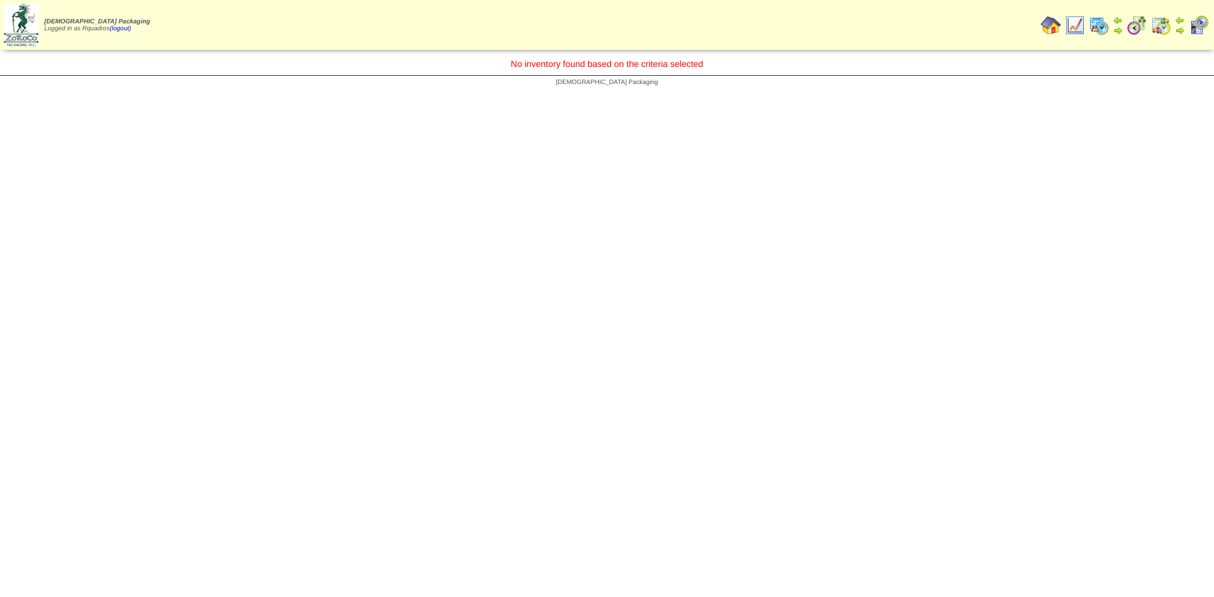
click at [1072, 27] on img at bounding box center [1075, 25] width 20 height 20
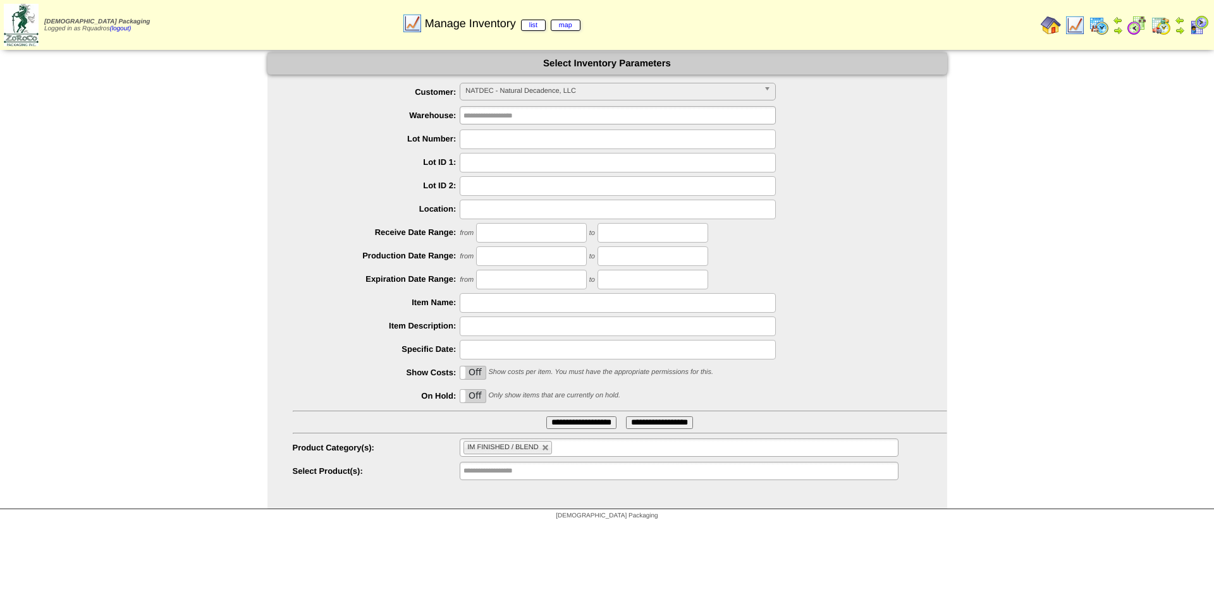
click at [1047, 27] on img at bounding box center [1051, 25] width 20 height 20
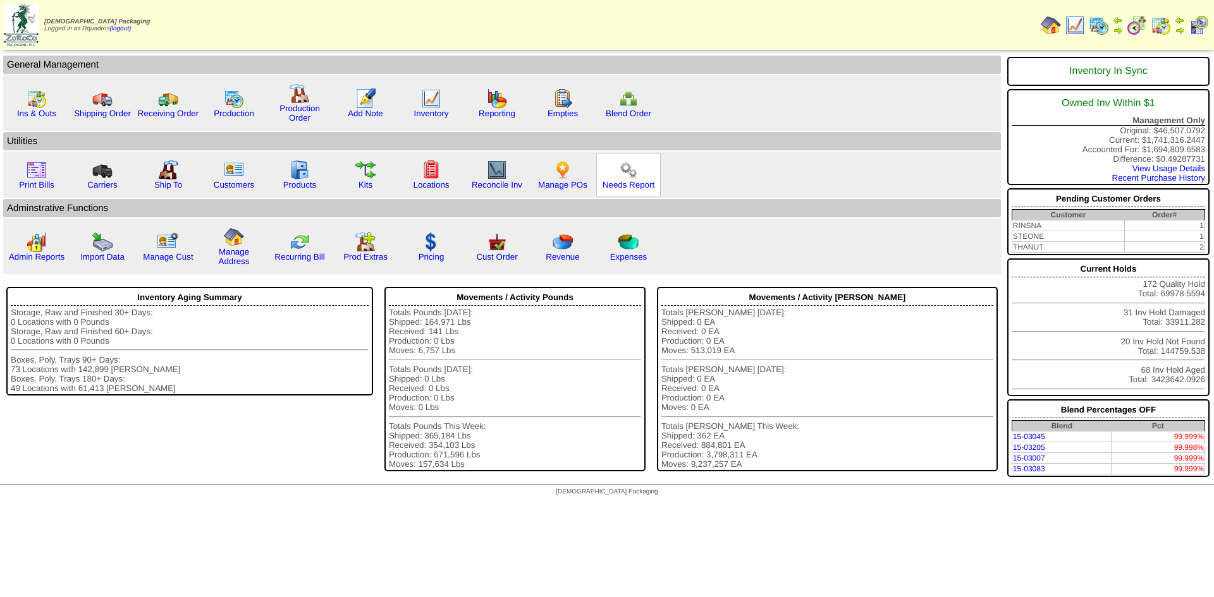
drag, startPoint x: 632, startPoint y: 186, endPoint x: 634, endPoint y: 178, distance: 8.6
click at [632, 186] on link "Needs Report" at bounding box center [628, 184] width 52 height 9
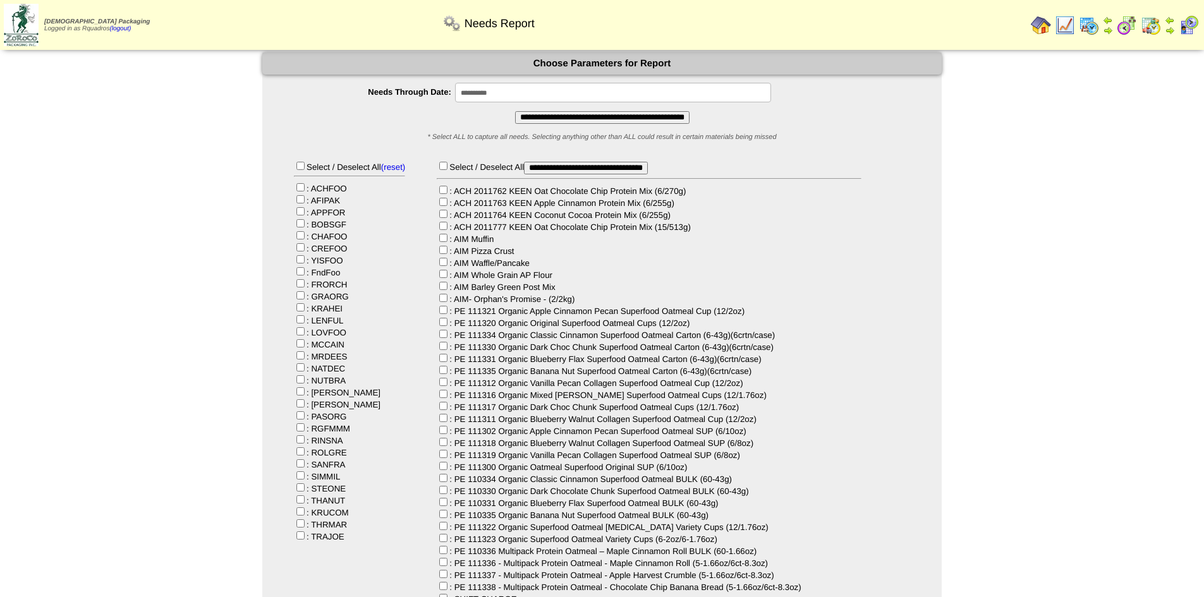
click at [482, 94] on input "**********" at bounding box center [613, 93] width 316 height 20
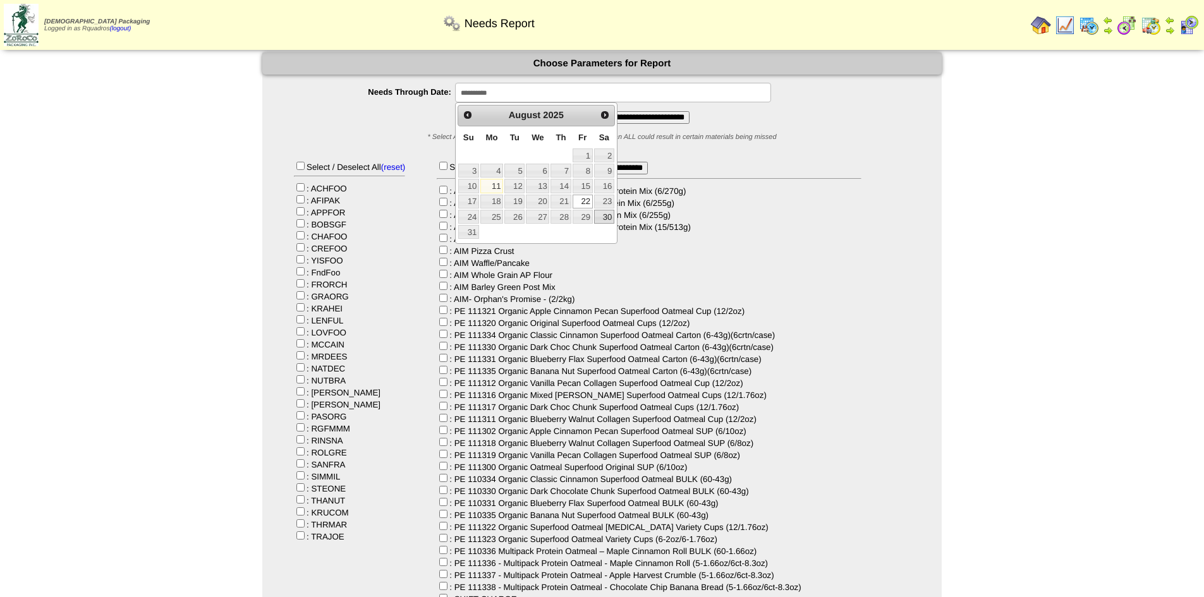
click at [604, 214] on link "30" at bounding box center [604, 217] width 20 height 14
type input "**********"
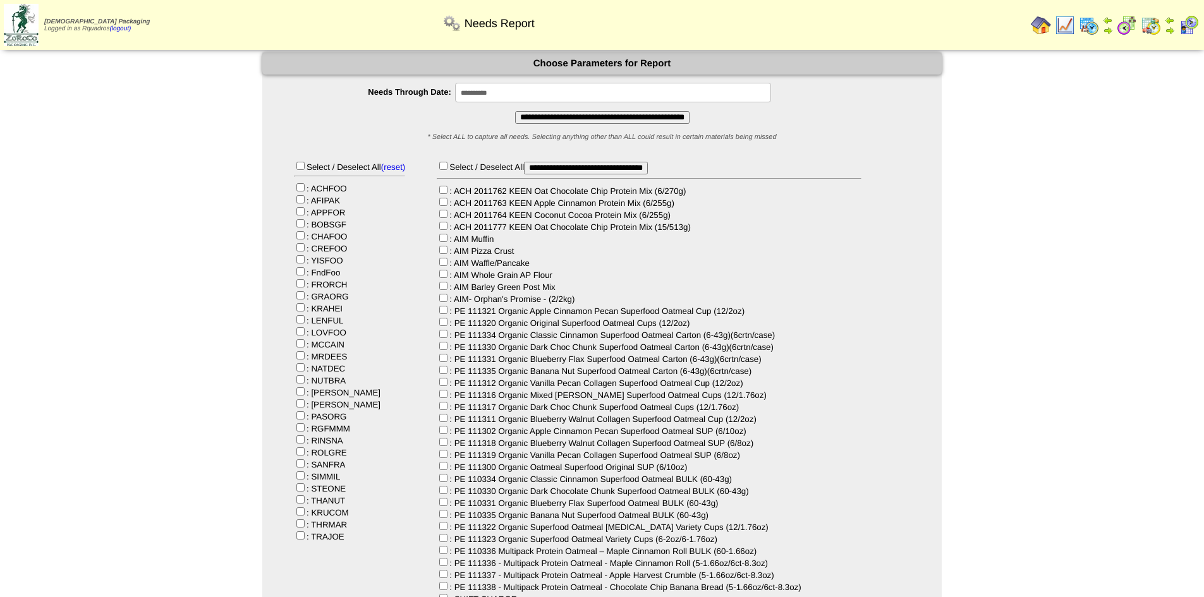
click at [632, 117] on input "**********" at bounding box center [602, 117] width 174 height 13
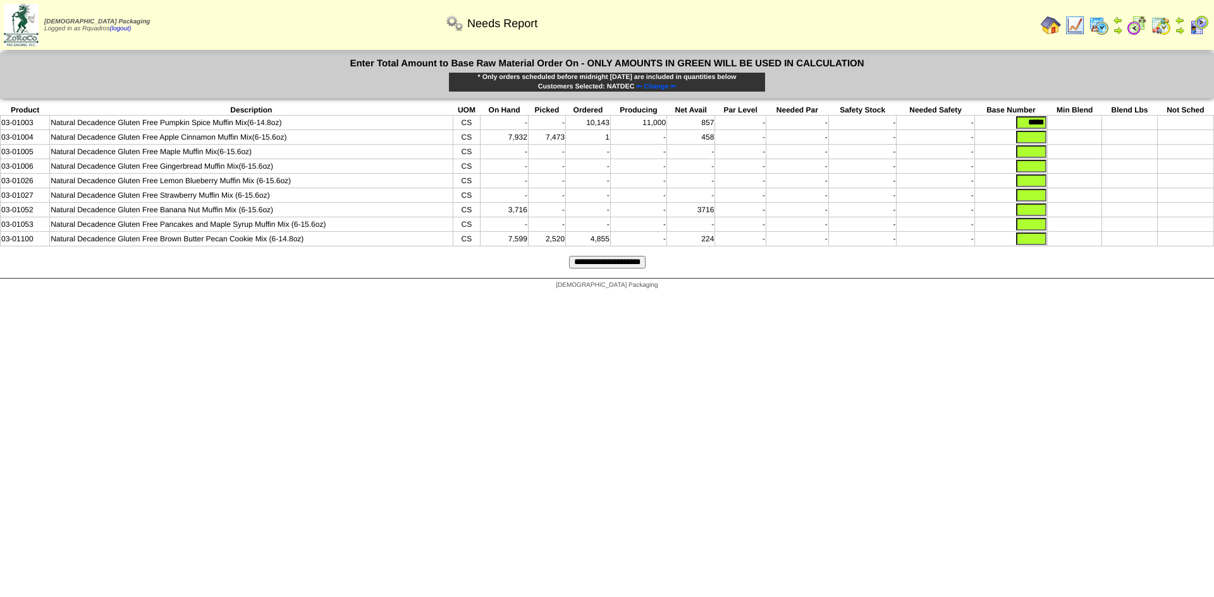
drag, startPoint x: 1020, startPoint y: 122, endPoint x: 1111, endPoint y: 123, distance: 91.0
click at [1111, 123] on tr "03-01003 Natural Decadence Gluten Free Pumpkin Spice Muffin Mix(6-14.8oz) CS - …" at bounding box center [607, 123] width 1213 height 15
type input "*"
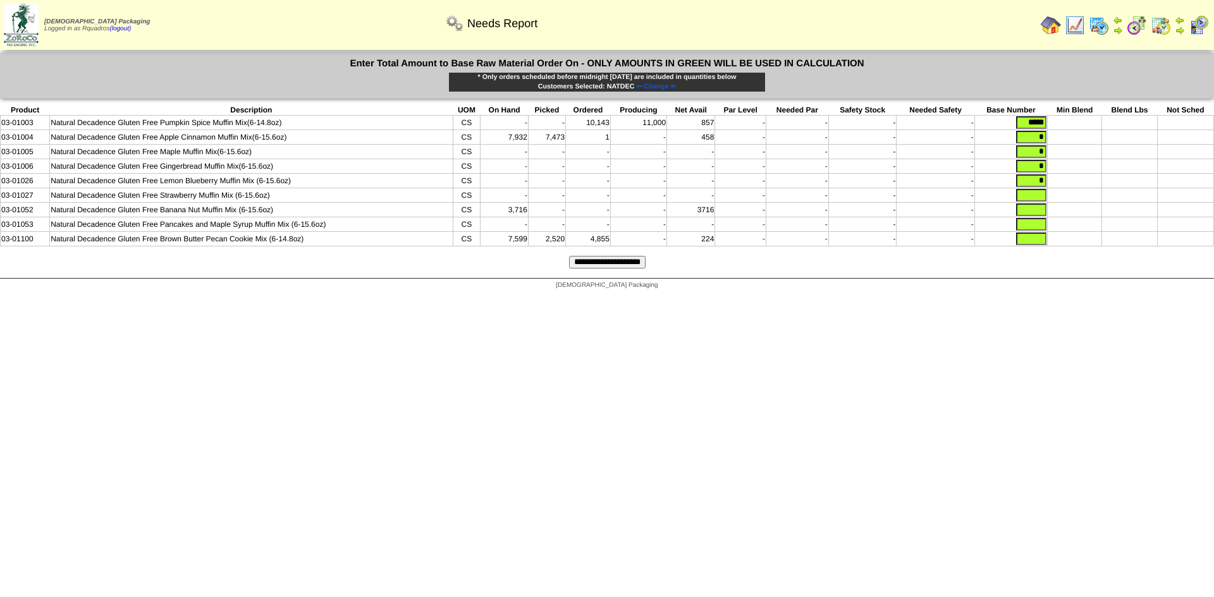
type input "*"
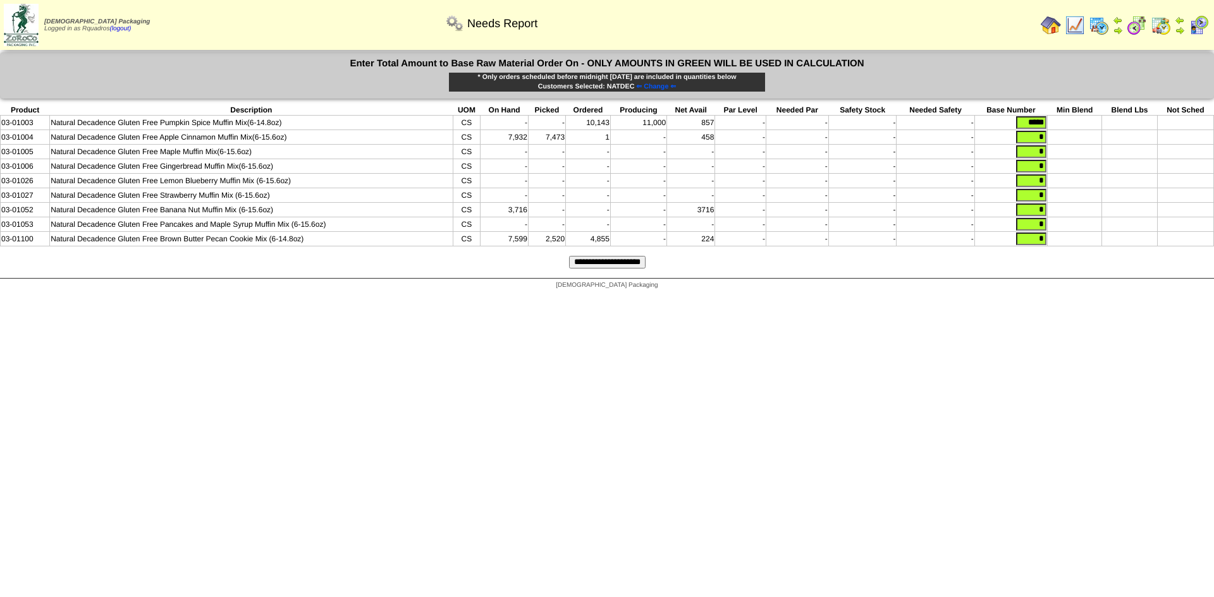
click at [594, 269] on input "**********" at bounding box center [607, 262] width 76 height 13
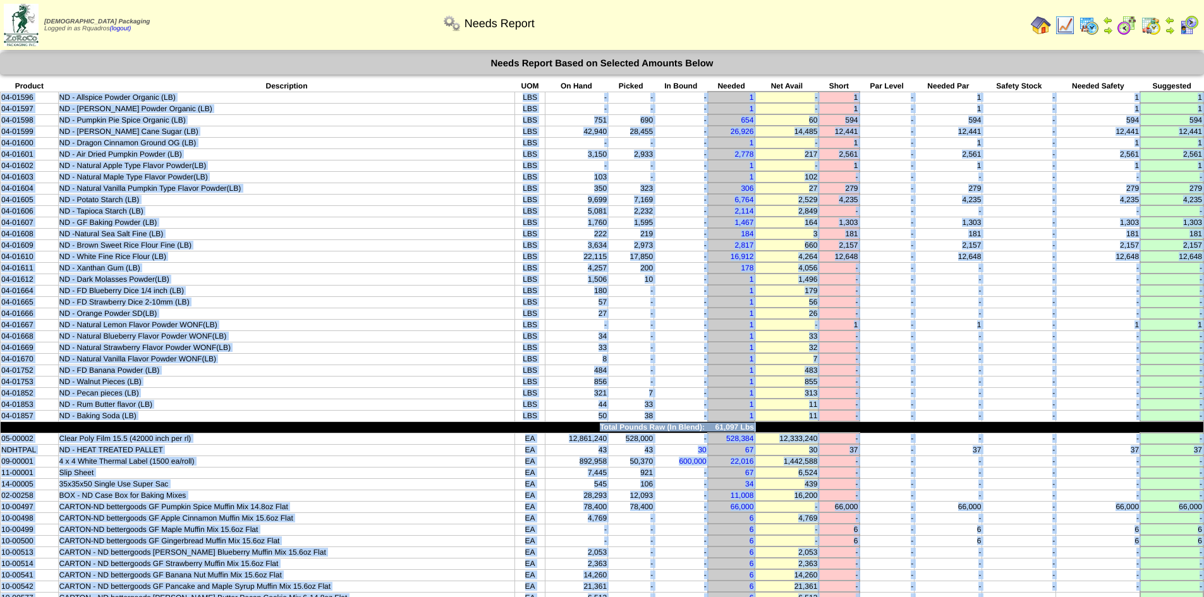
drag, startPoint x: 1000, startPoint y: 326, endPoint x: 1, endPoint y: 99, distance: 1025.0
click at [1, 99] on tbody "Product Description UOM On Hand Picked In Bound Needed Net Avail Short Par Leve…" at bounding box center [603, 342] width 1204 height 523
copy tbody "04-01596 ND - Allspice Powder Organic (LB) LBS - - - 1 - 1 - 1 - 1 1 04-01597 N…"
